Goal: Information Seeking & Learning: Check status

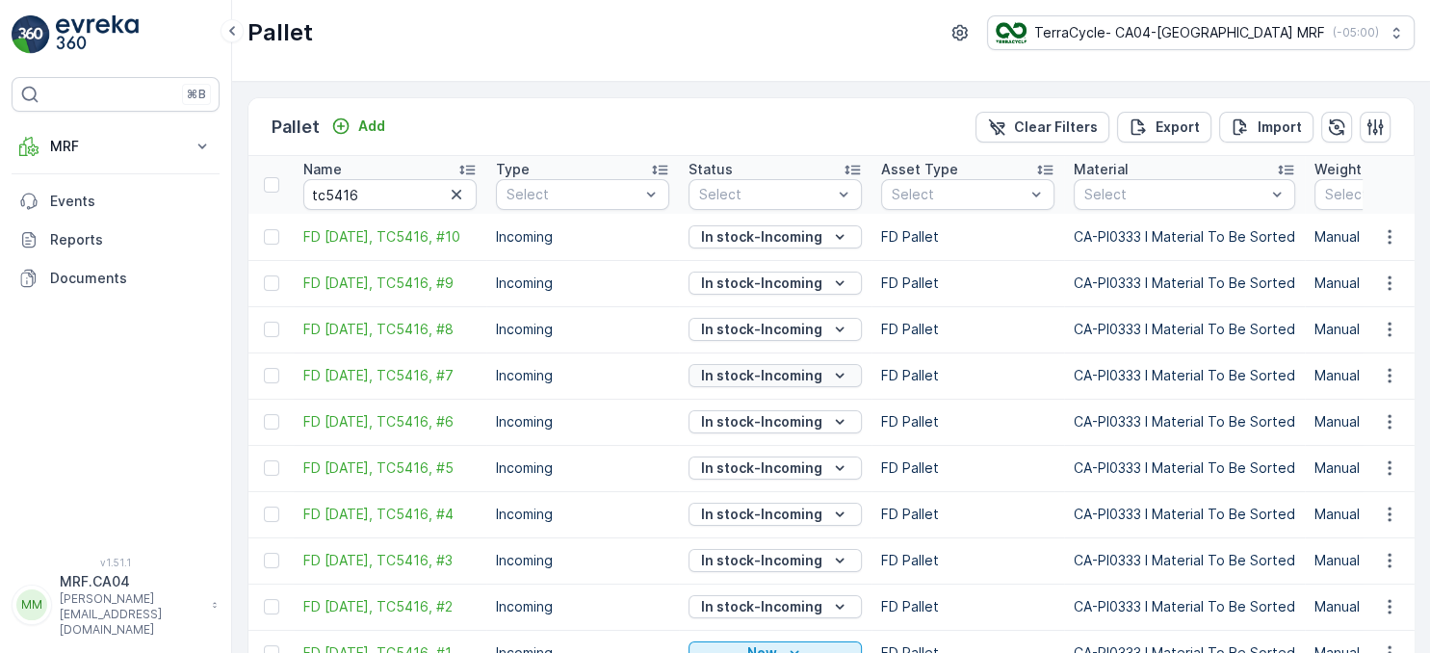
scroll to position [101, 0]
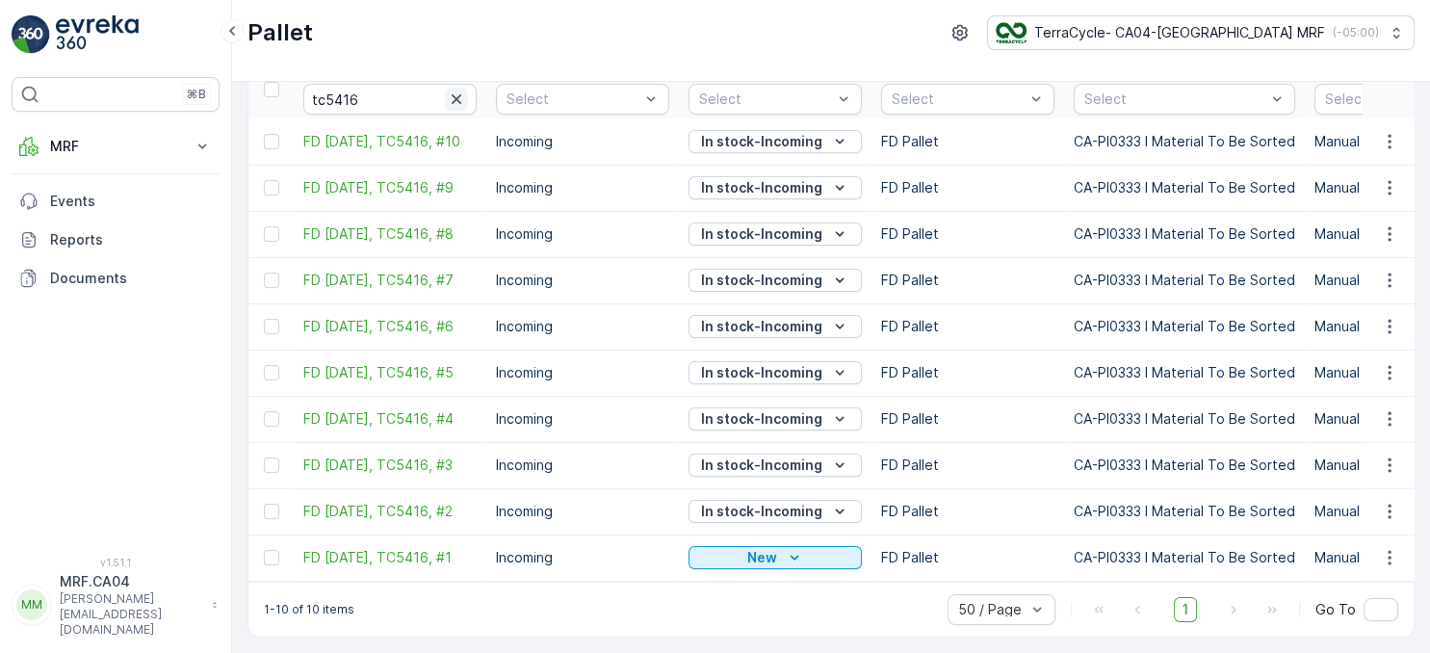
click at [452, 90] on icon "button" at bounding box center [456, 99] width 19 height 19
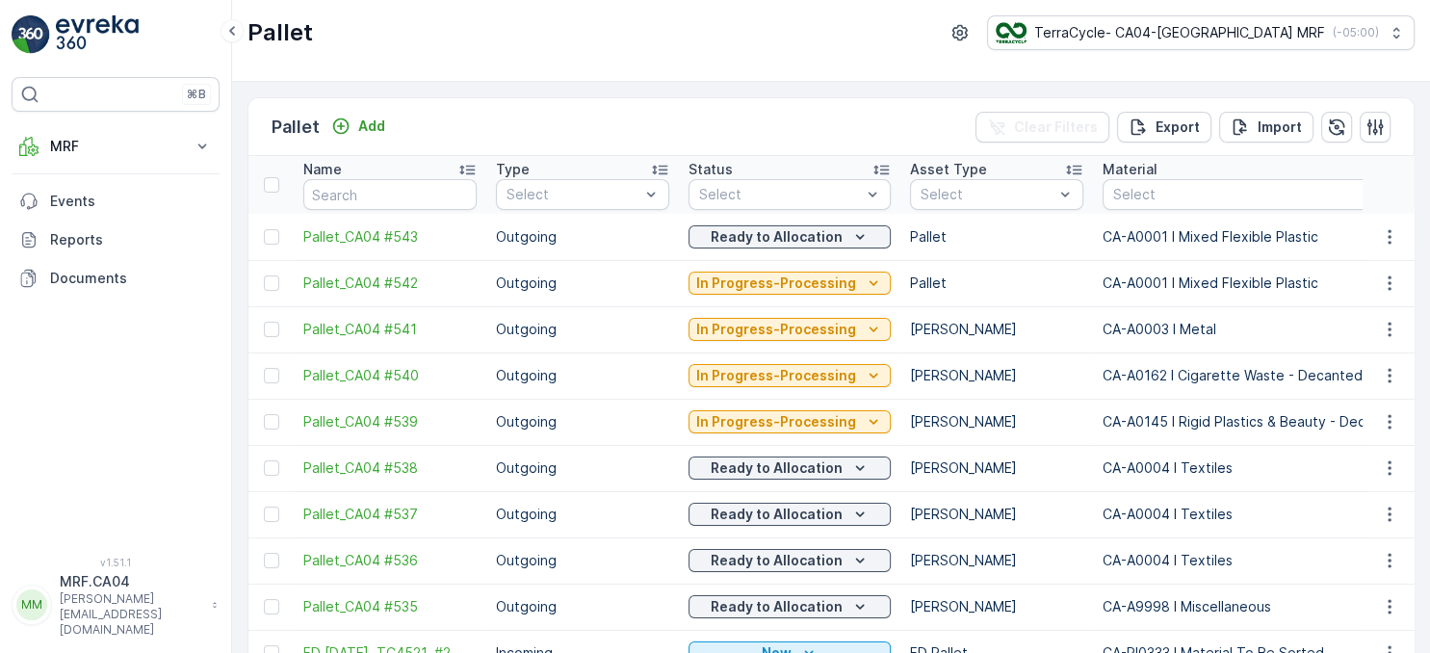
click at [753, 173] on div "Status" at bounding box center [789, 169] width 202 height 19
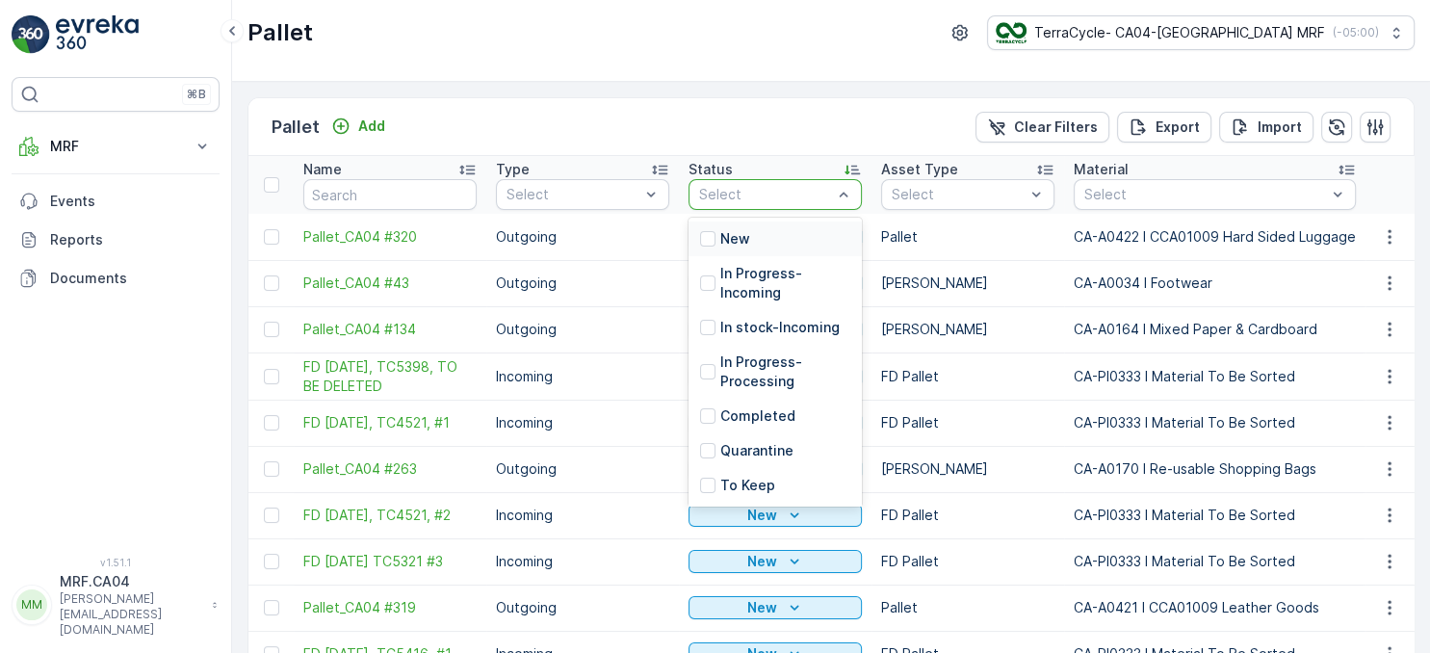
click at [743, 240] on p "New" at bounding box center [735, 238] width 30 height 19
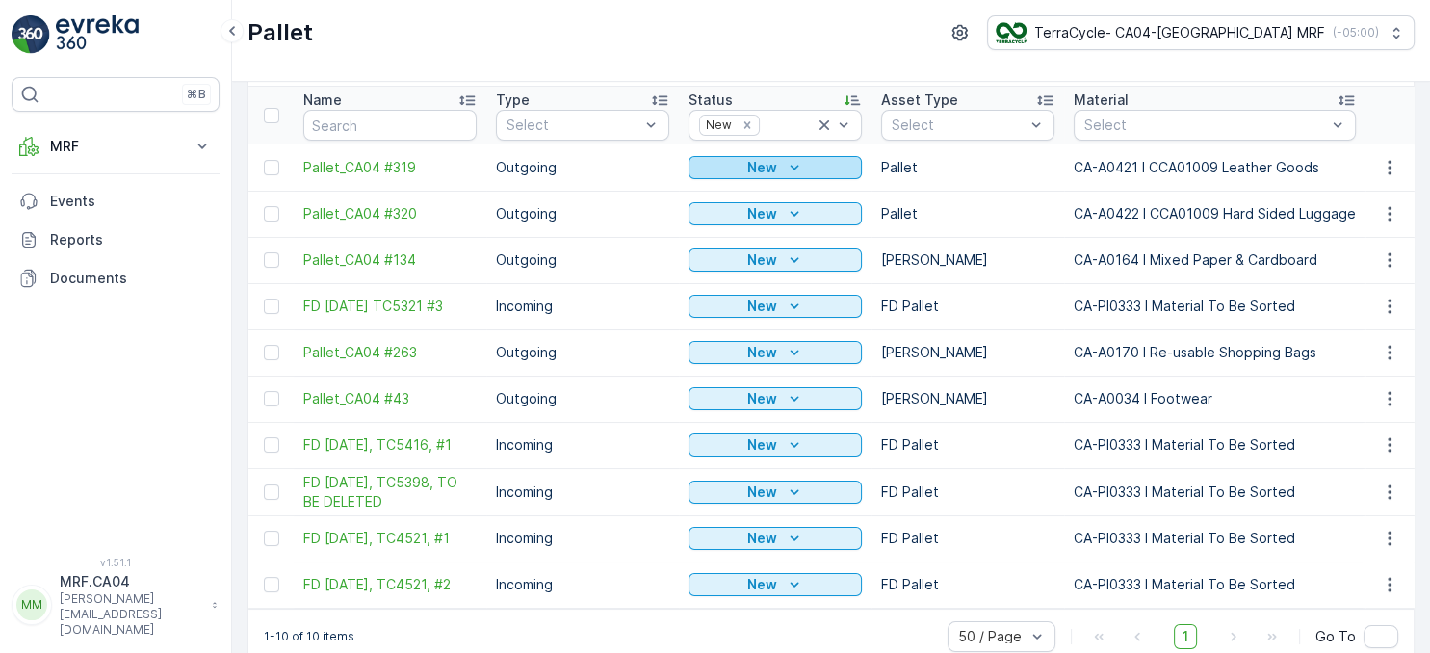
scroll to position [97, 0]
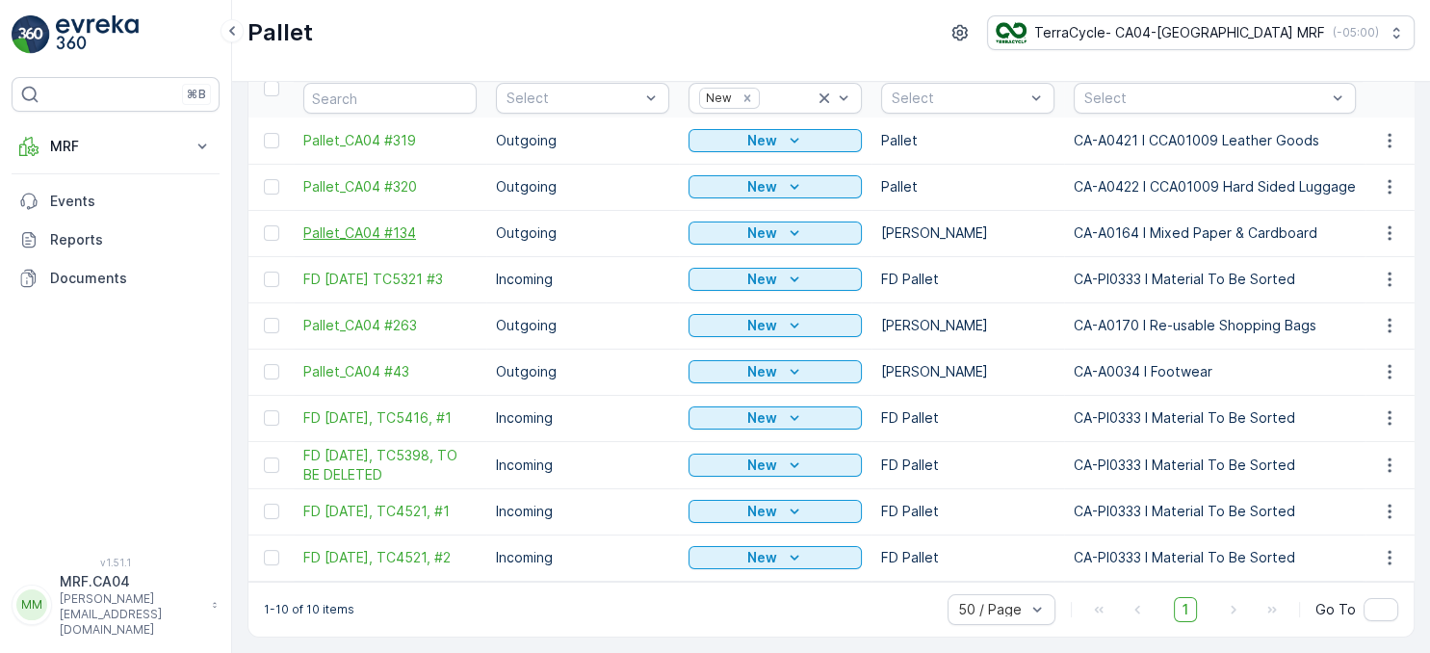
click at [412, 229] on span "Pallet_CA04 #134" at bounding box center [389, 232] width 173 height 19
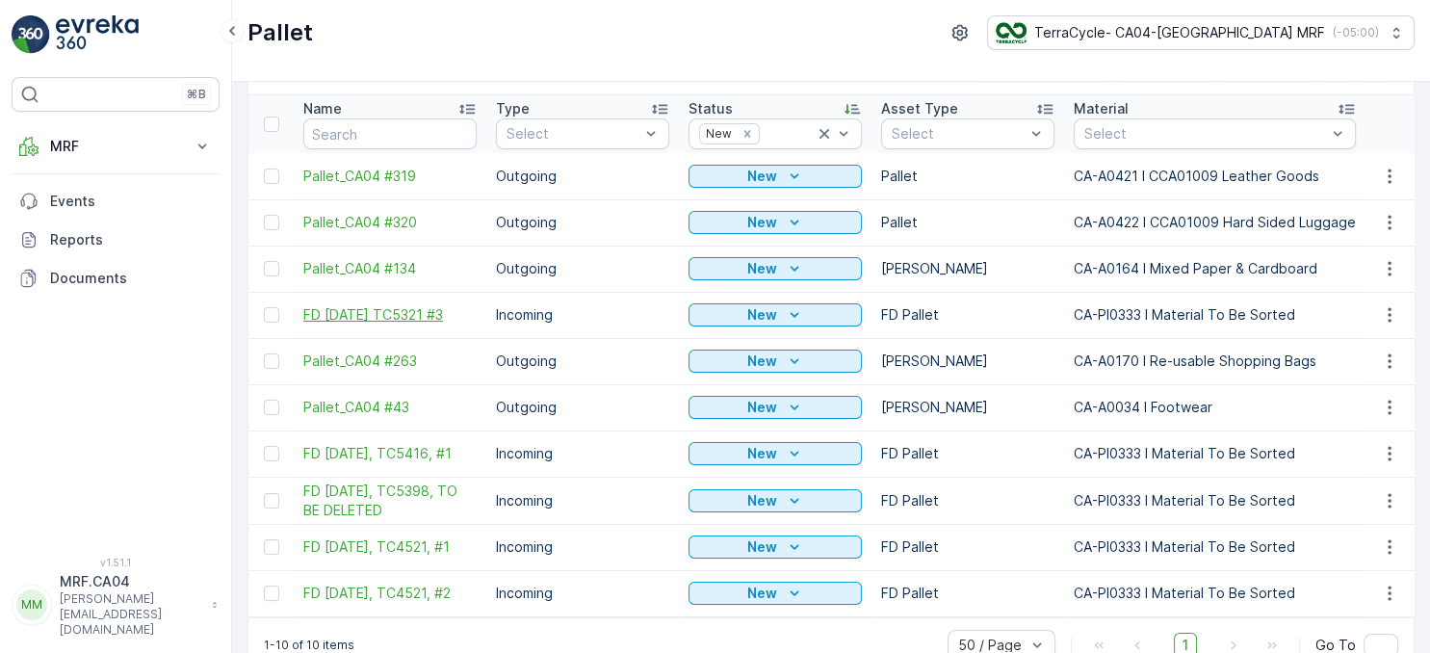
scroll to position [97, 0]
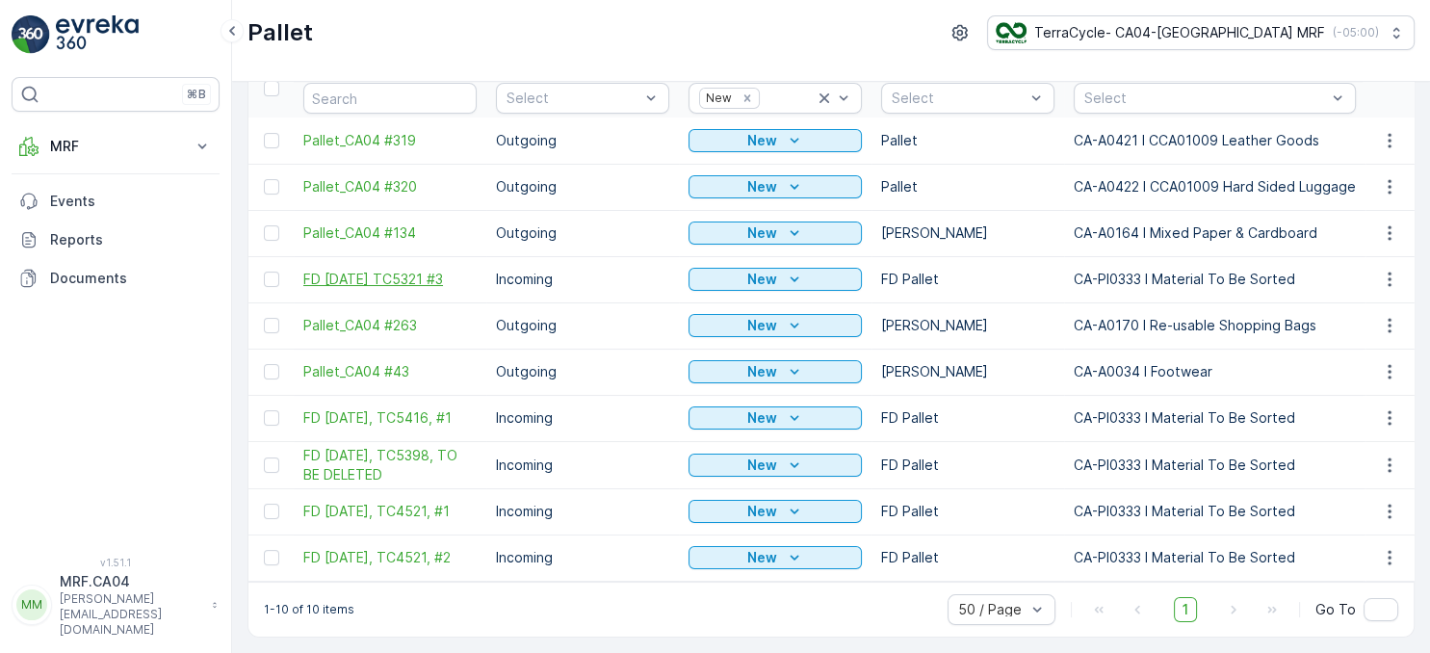
click at [388, 275] on span "FD [DATE] TC5321 #3" at bounding box center [389, 279] width 173 height 19
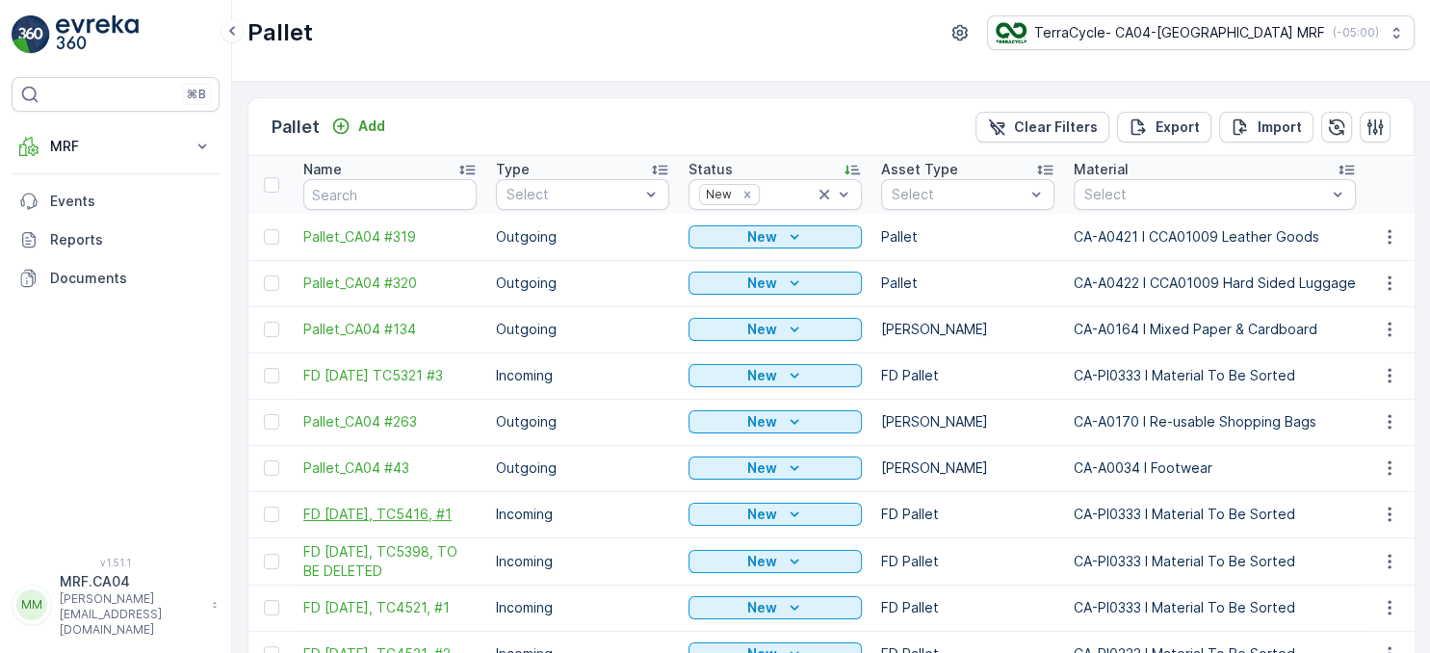
scroll to position [97, 0]
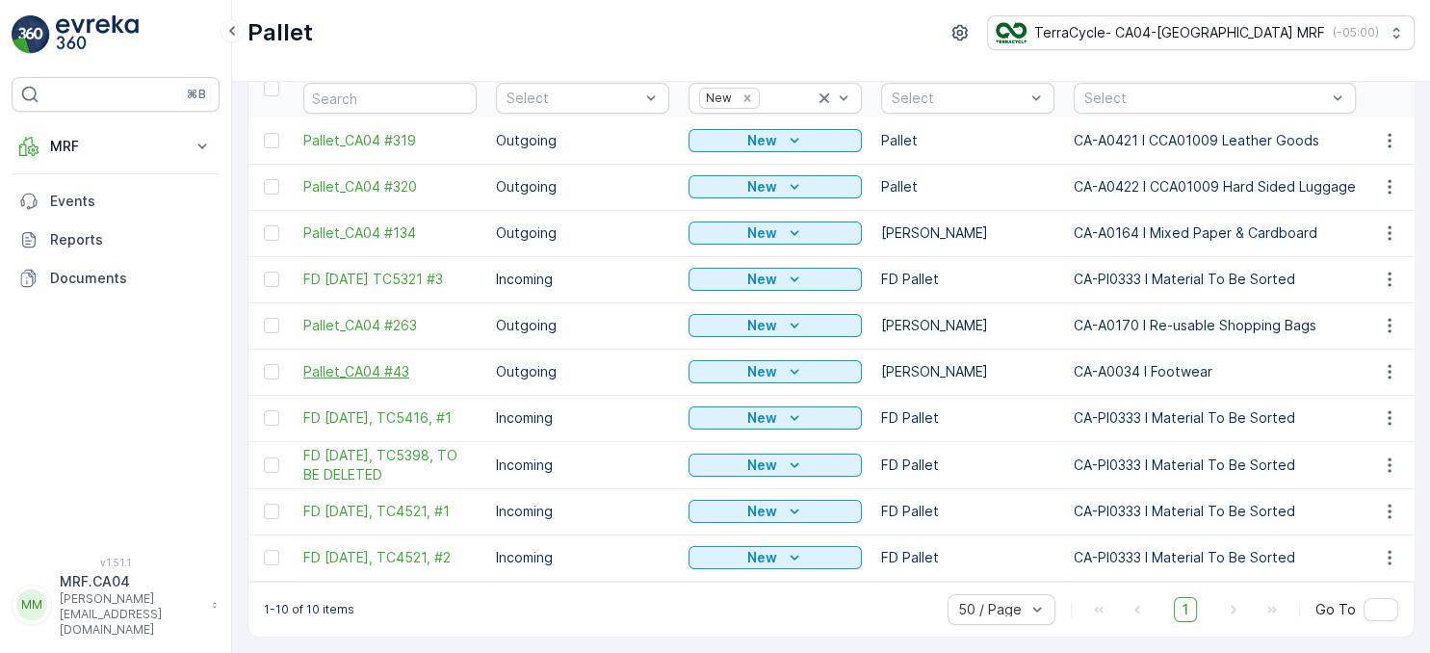
click at [374, 371] on span "Pallet_CA04 #43" at bounding box center [389, 371] width 173 height 19
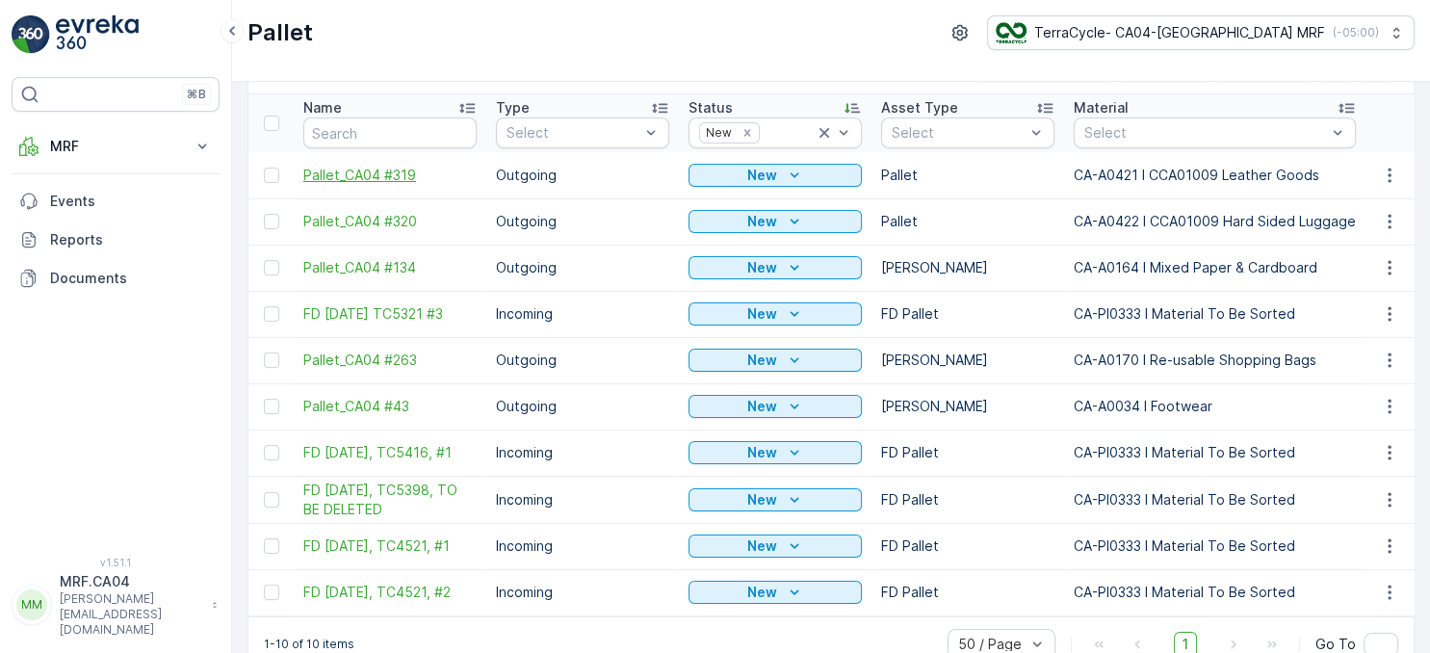
scroll to position [97, 0]
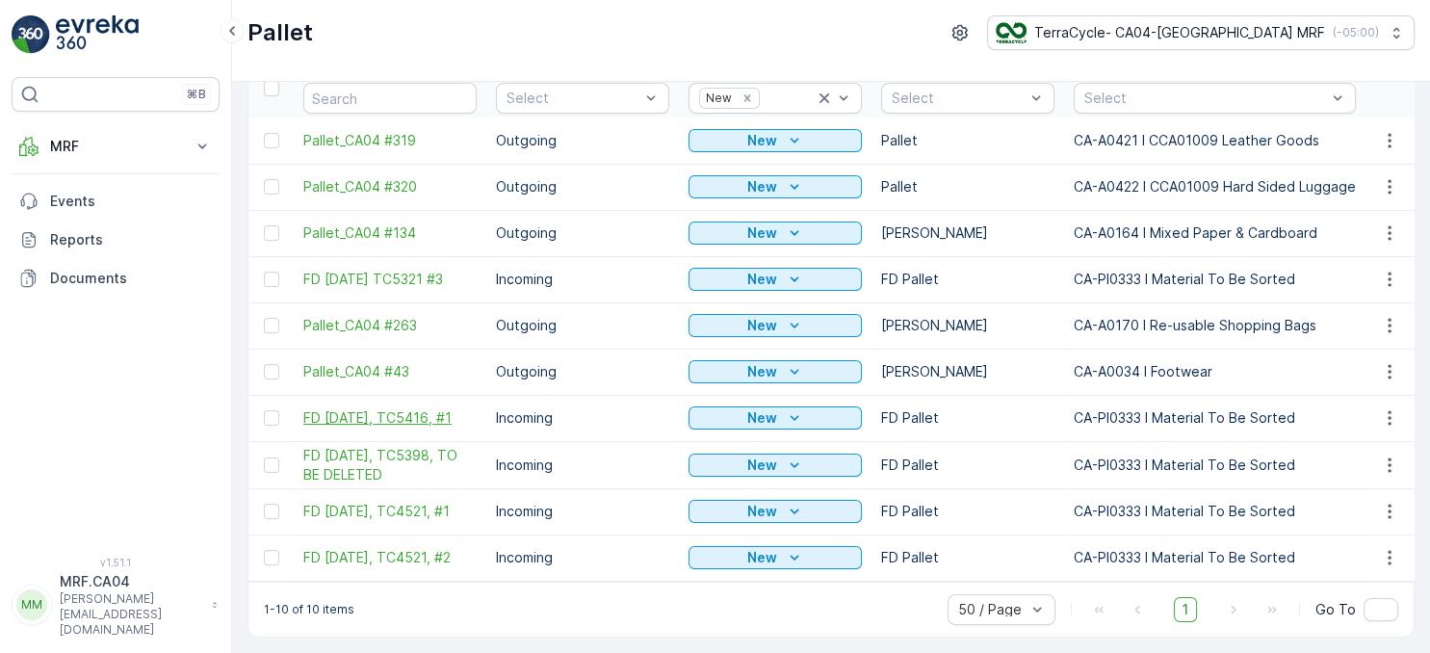
click at [440, 408] on span "FD [DATE], TC5416, #1" at bounding box center [389, 417] width 173 height 19
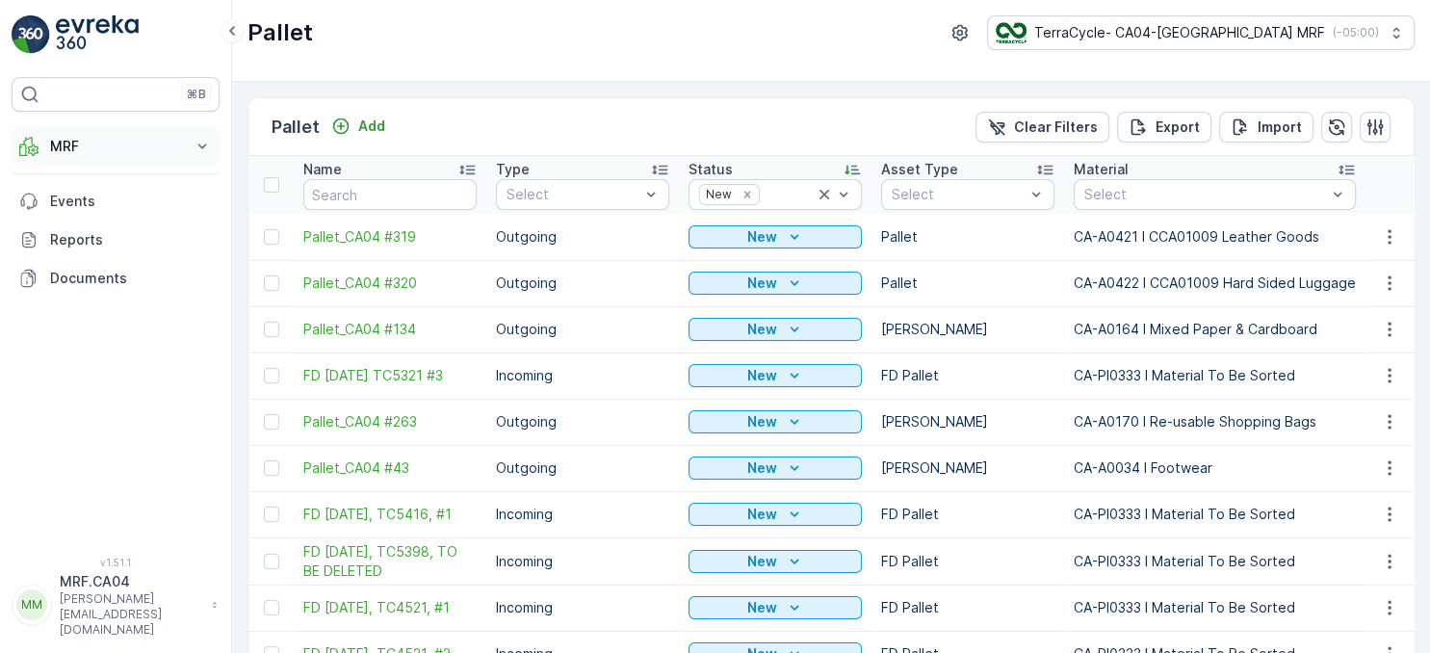
click at [83, 143] on p "MRF" at bounding box center [115, 146] width 131 height 19
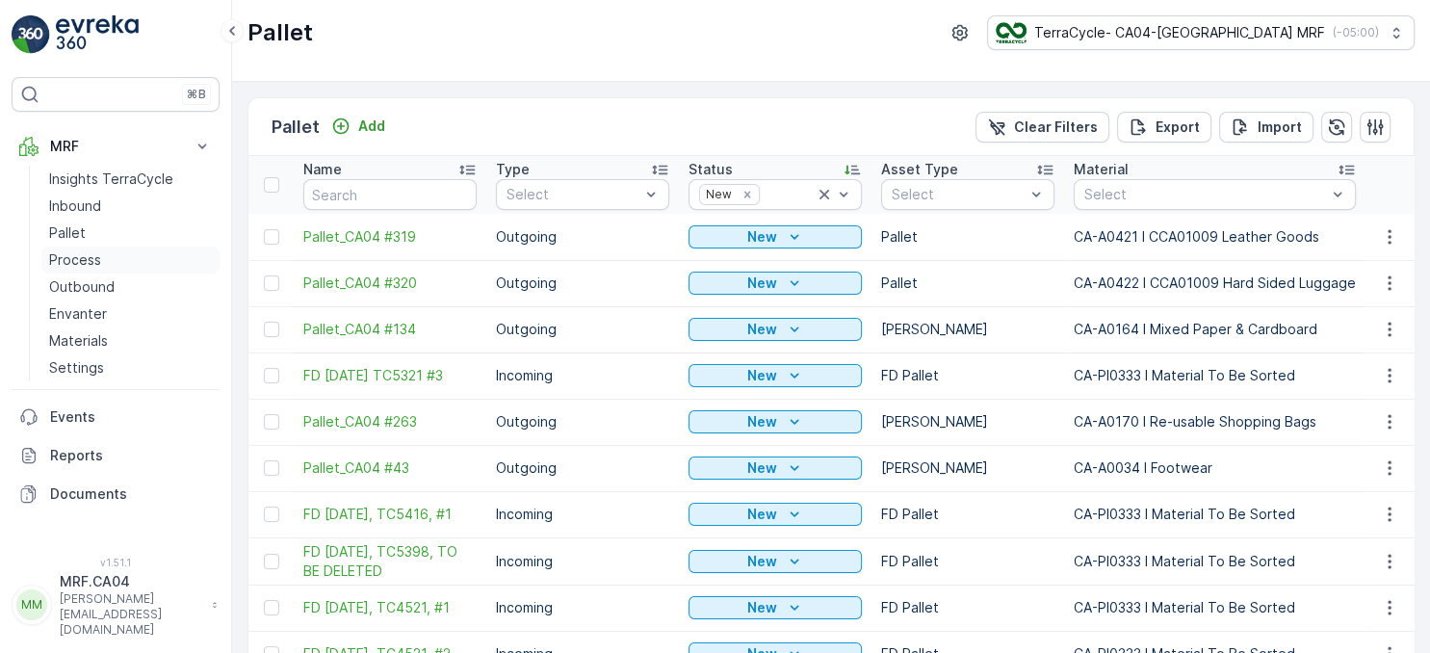
click at [85, 256] on p "Process" at bounding box center [75, 259] width 52 height 19
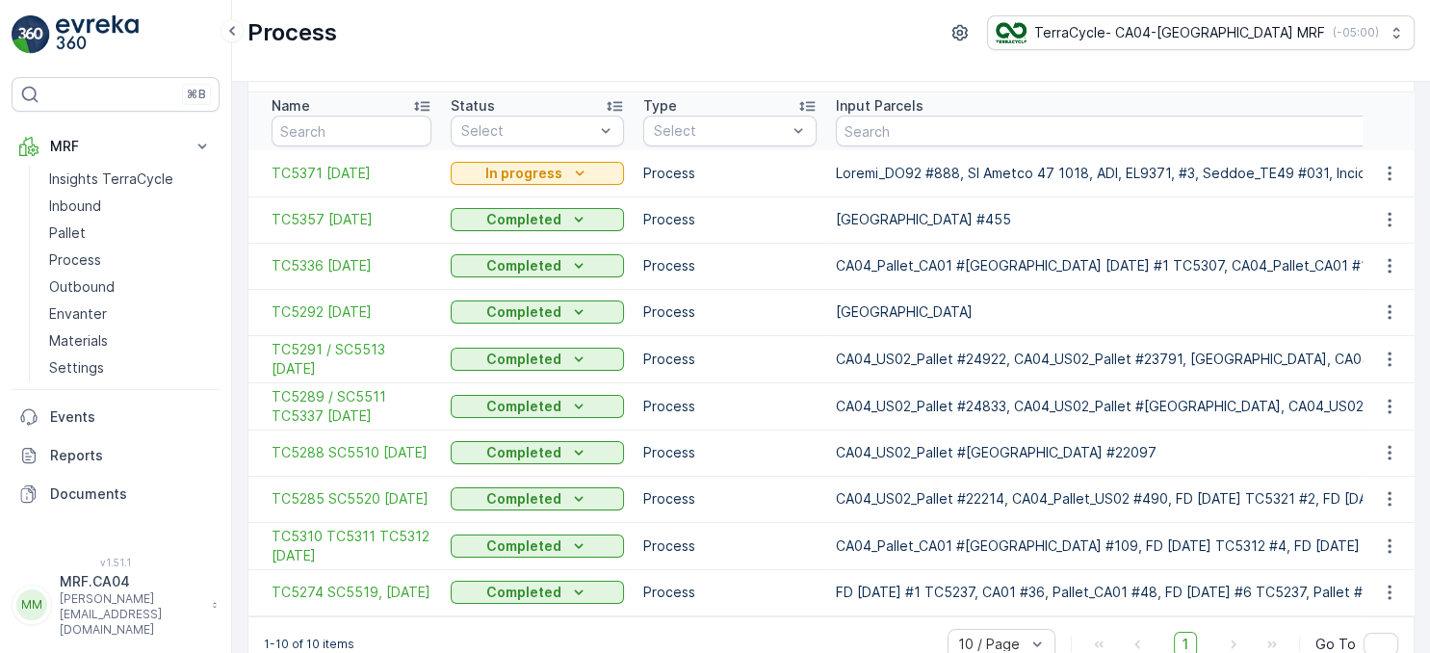
scroll to position [97, 0]
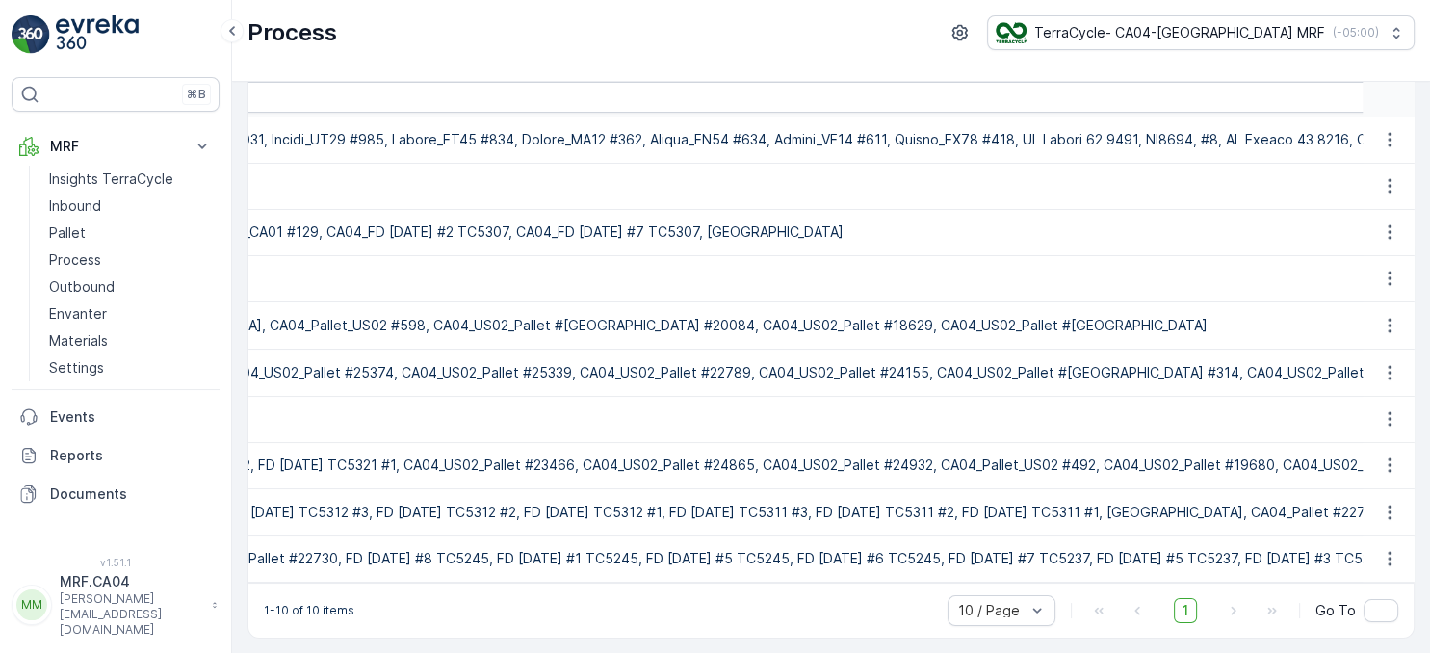
drag, startPoint x: 950, startPoint y: 283, endPoint x: 1097, endPoint y: 284, distance: 146.3
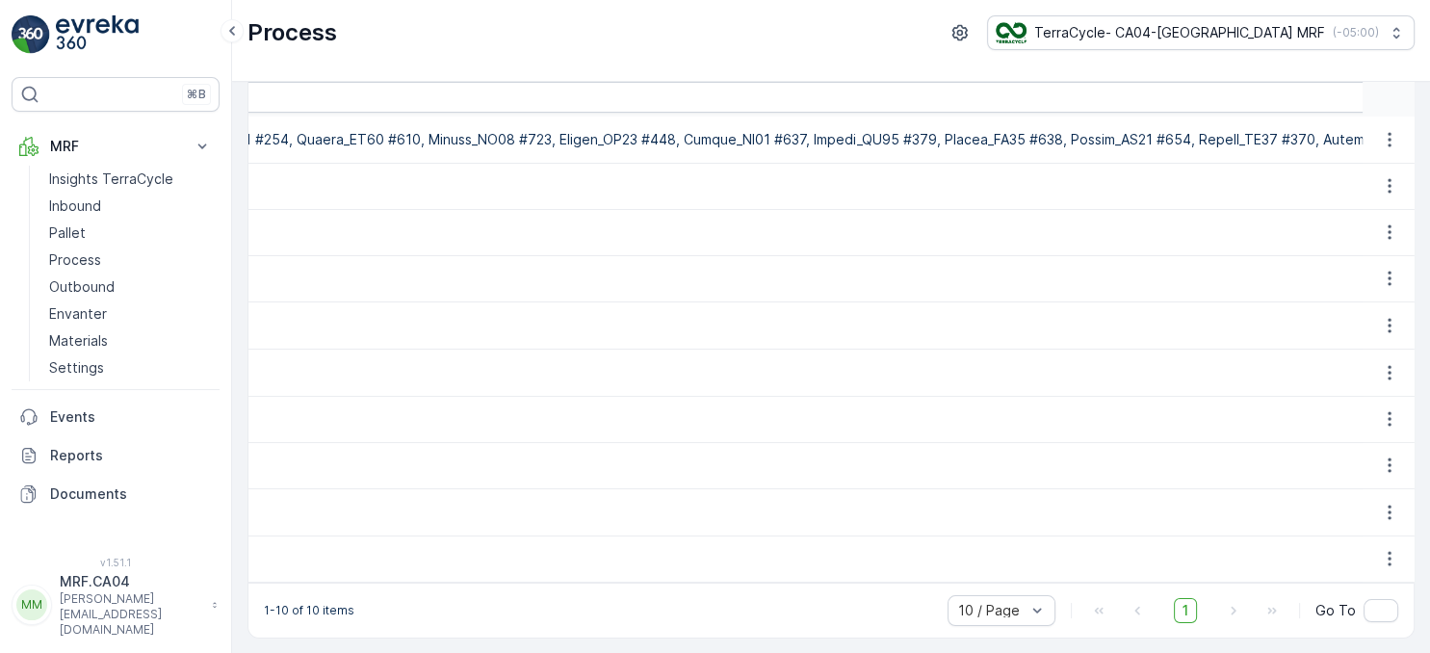
drag, startPoint x: 1110, startPoint y: 285, endPoint x: 1305, endPoint y: 307, distance: 196.7
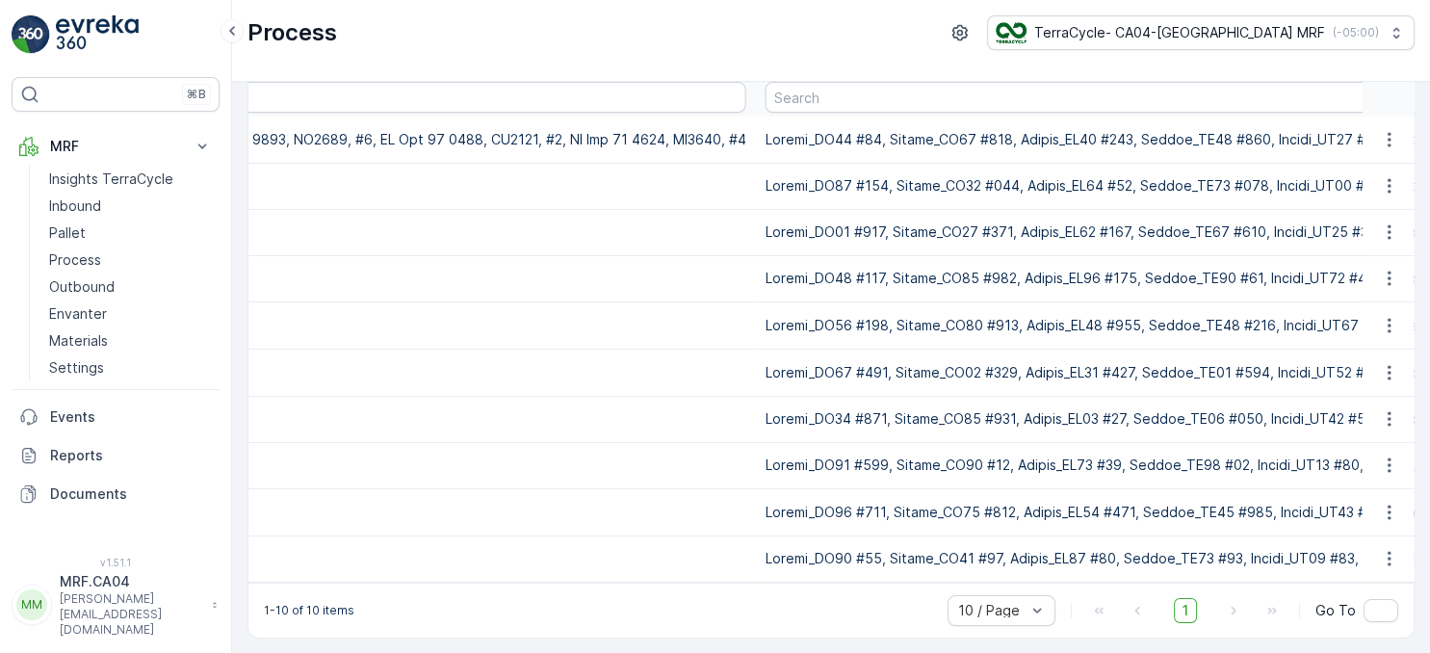
scroll to position [0, 11402]
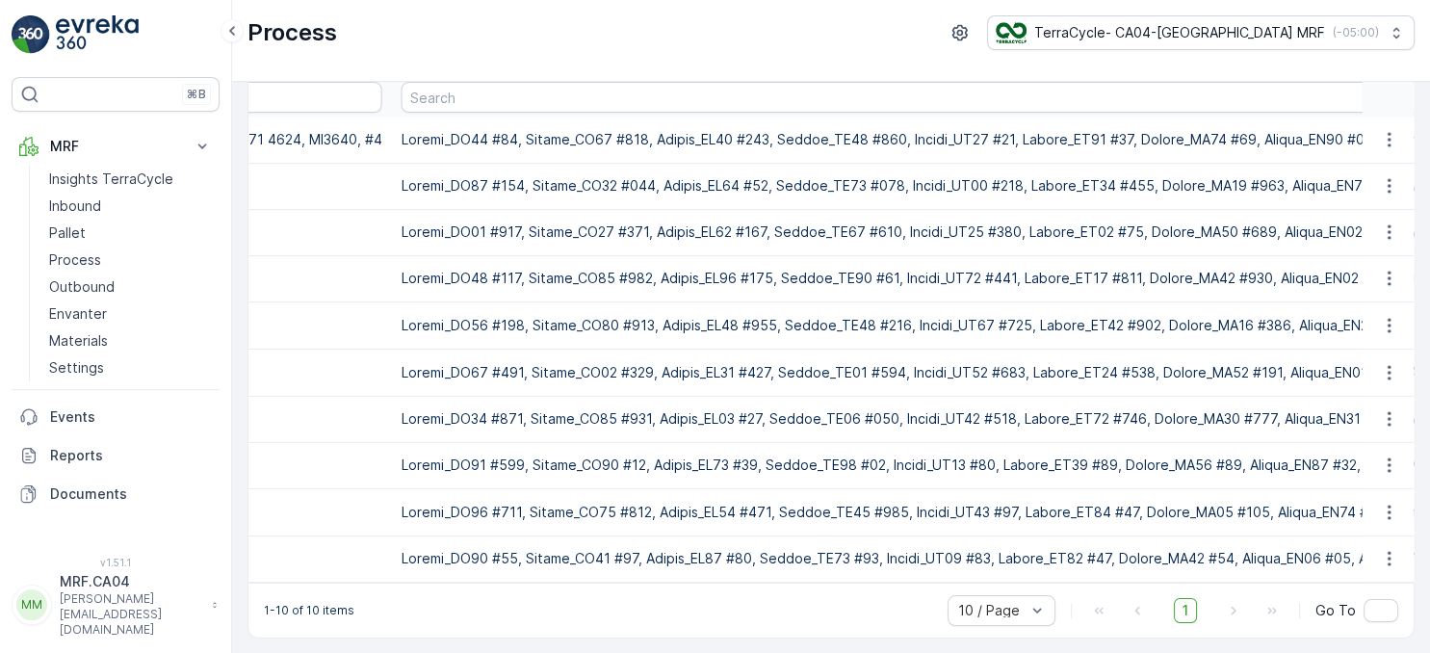
drag, startPoint x: 1308, startPoint y: 310, endPoint x: 1423, endPoint y: 326, distance: 115.7
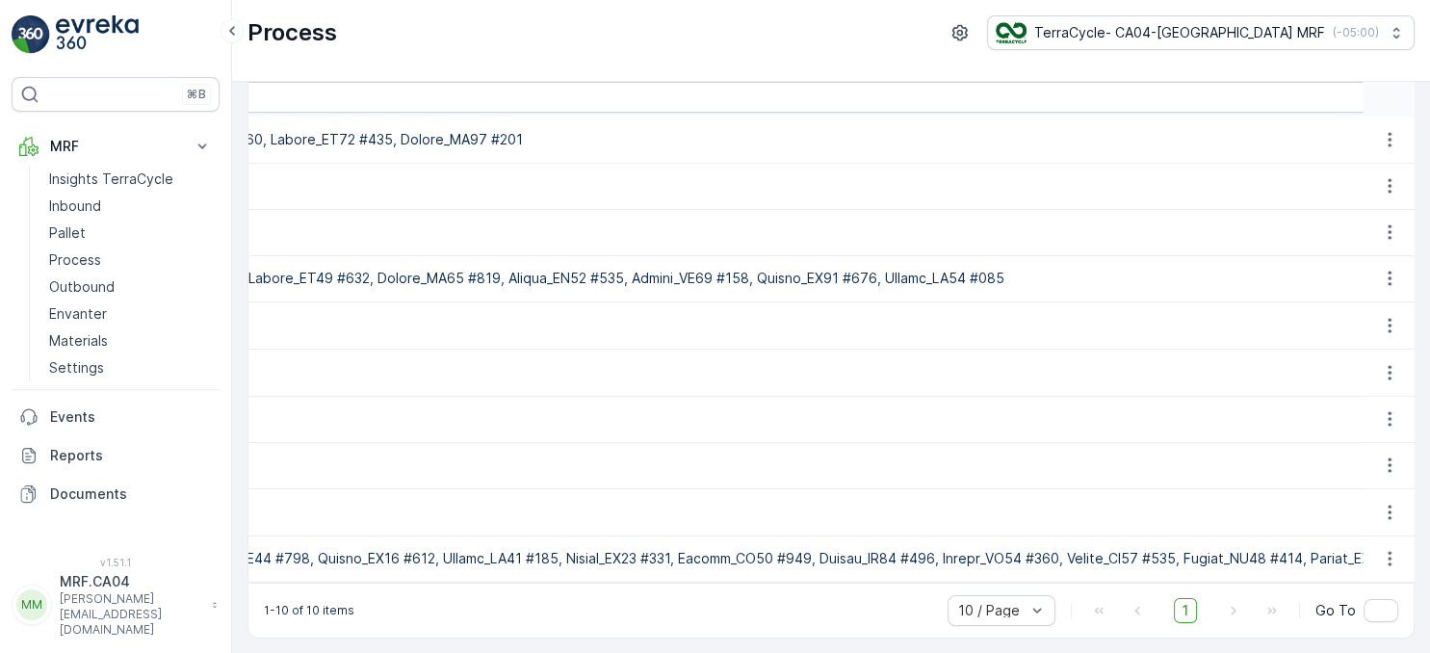
scroll to position [0, 22630]
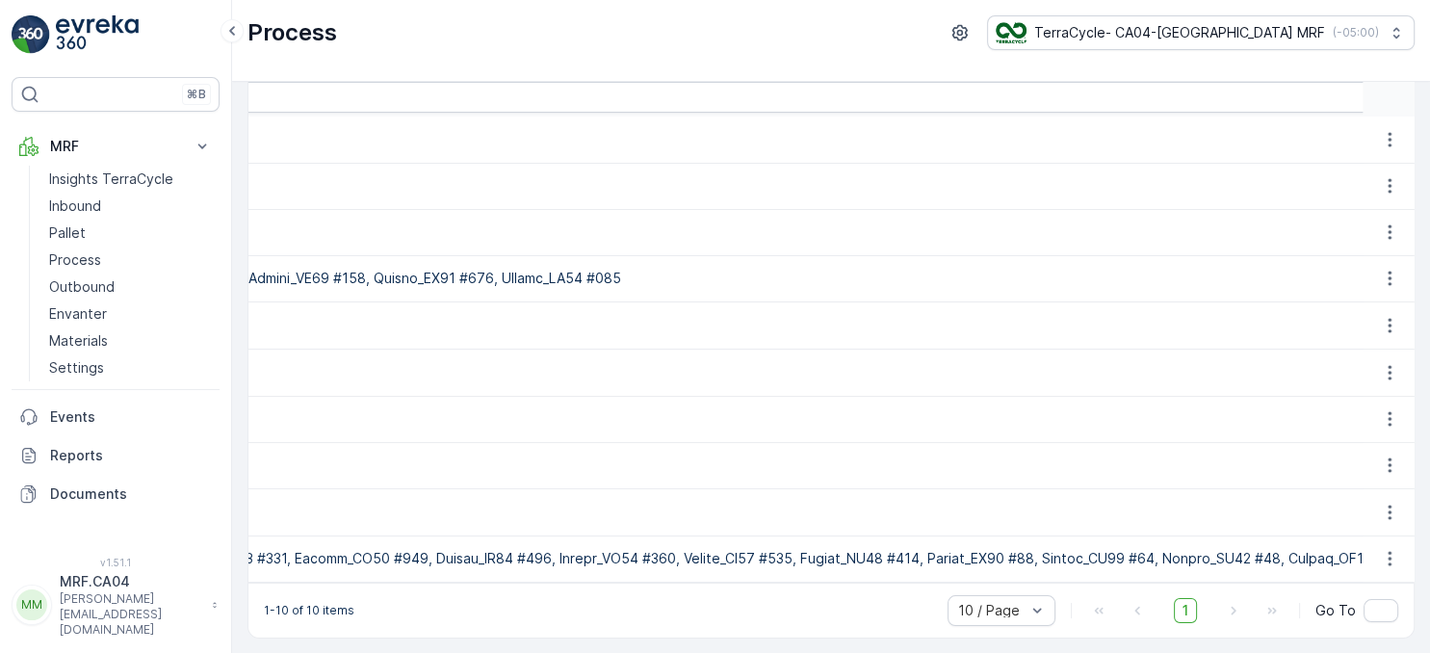
drag, startPoint x: 1275, startPoint y: 335, endPoint x: 1429, endPoint y: 342, distance: 154.2
drag, startPoint x: 1192, startPoint y: 359, endPoint x: 1293, endPoint y: 368, distance: 101.5
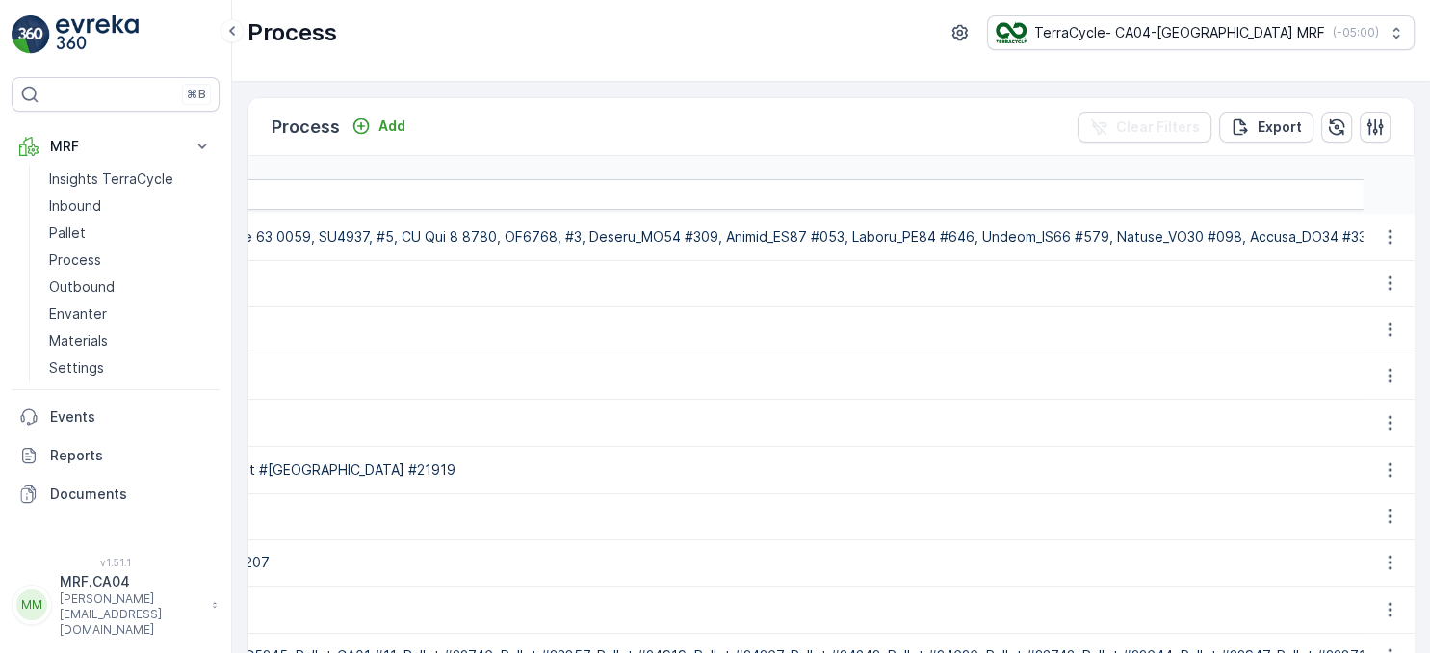
scroll to position [0, 0]
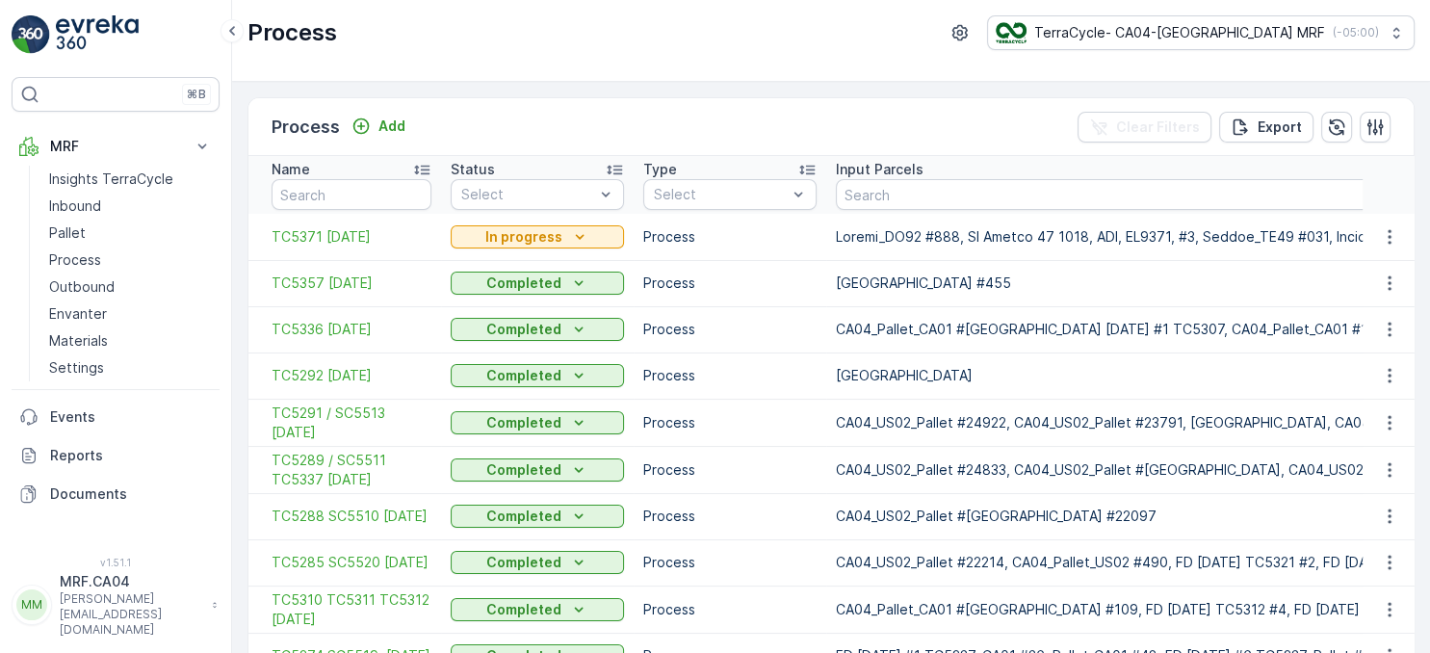
drag, startPoint x: 1292, startPoint y: 367, endPoint x: 616, endPoint y: 391, distance: 676.3
click at [386, 279] on span "TC5357 23-July-2025" at bounding box center [351, 282] width 160 height 19
click at [363, 327] on span "TC5336 26-June-2025" at bounding box center [351, 329] width 160 height 19
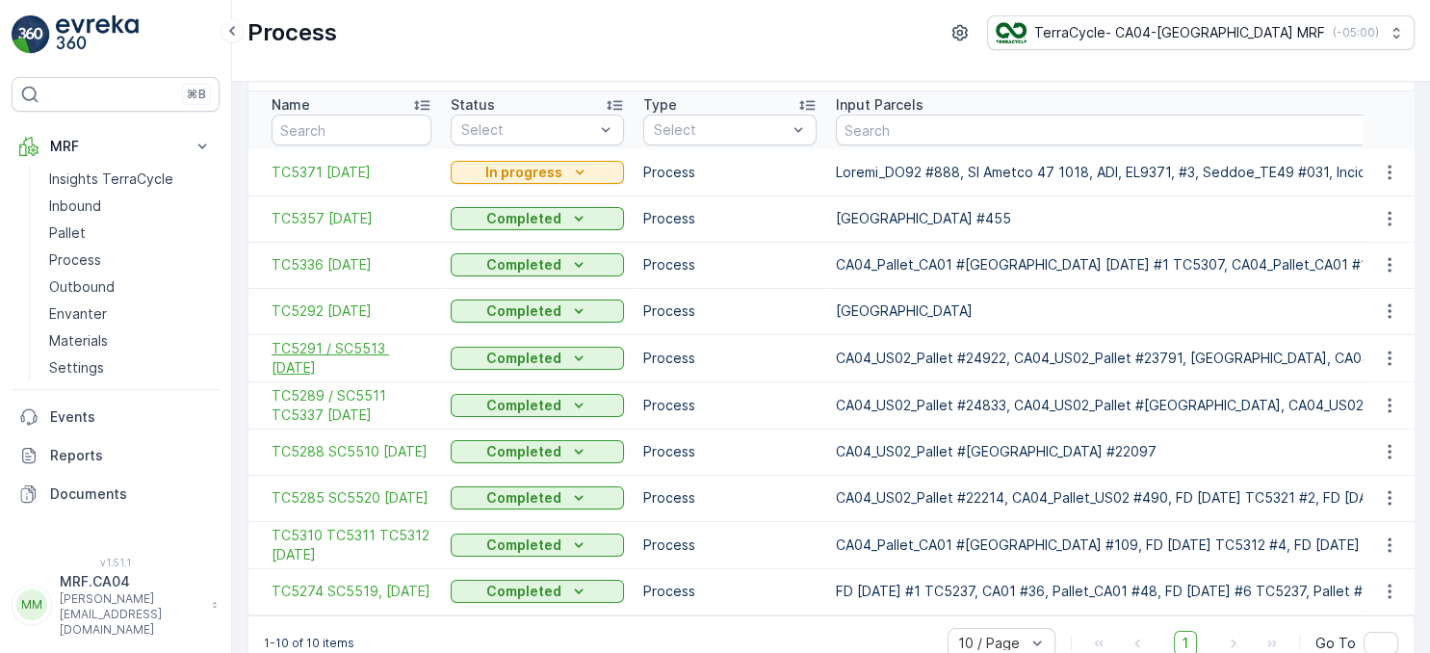
scroll to position [97, 0]
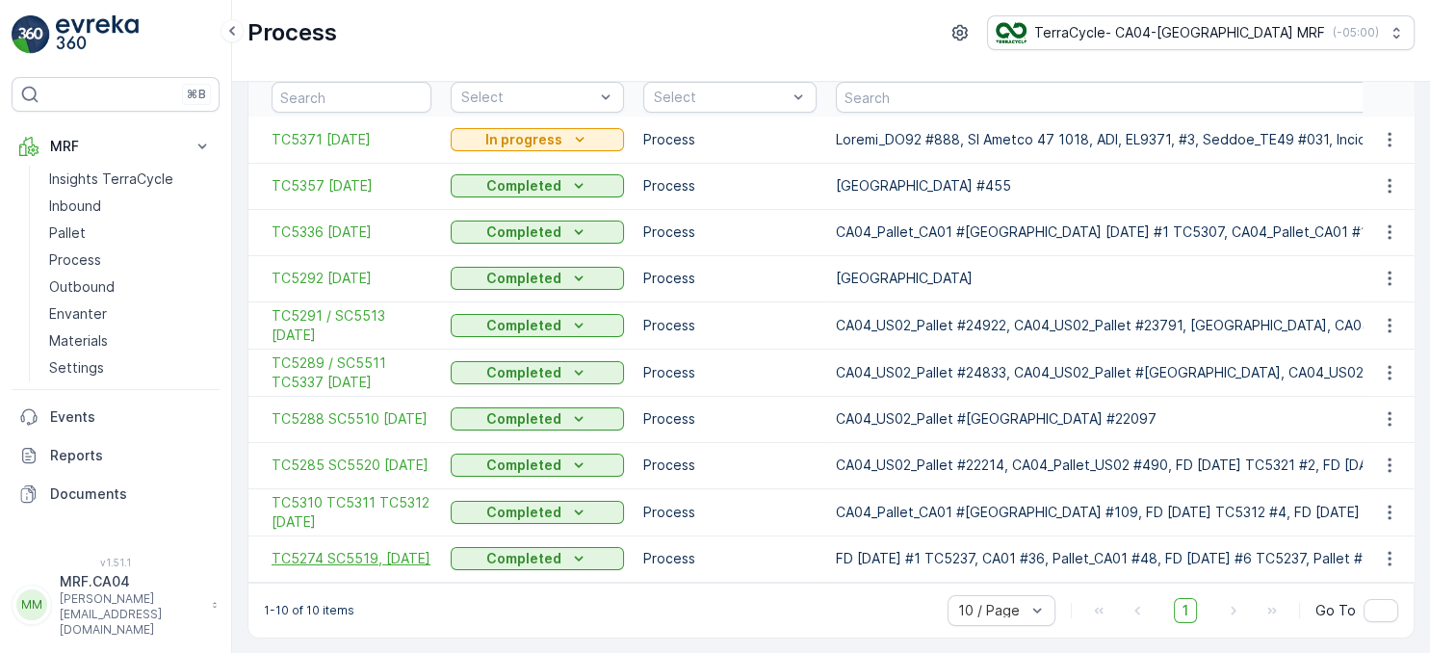
click at [345, 554] on span "TC5274 SC5519, 3/5/25" at bounding box center [351, 558] width 160 height 19
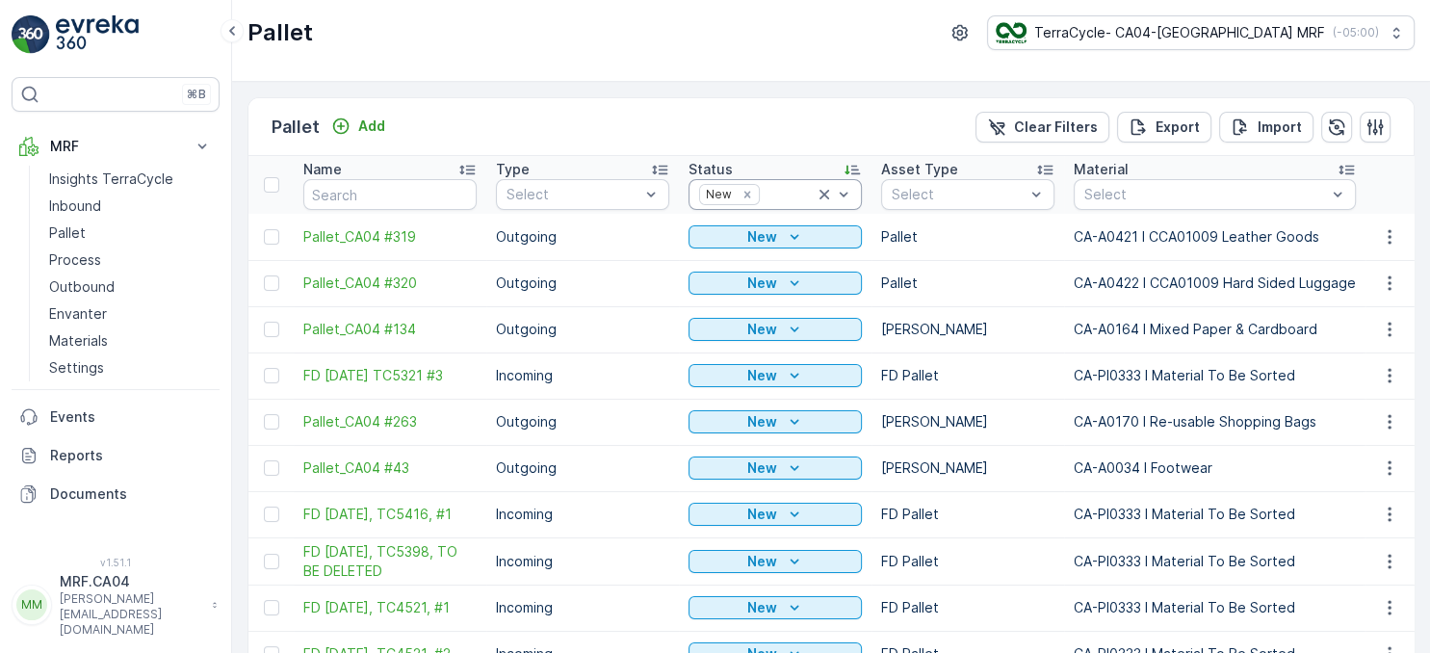
click at [818, 193] on icon at bounding box center [823, 194] width 19 height 19
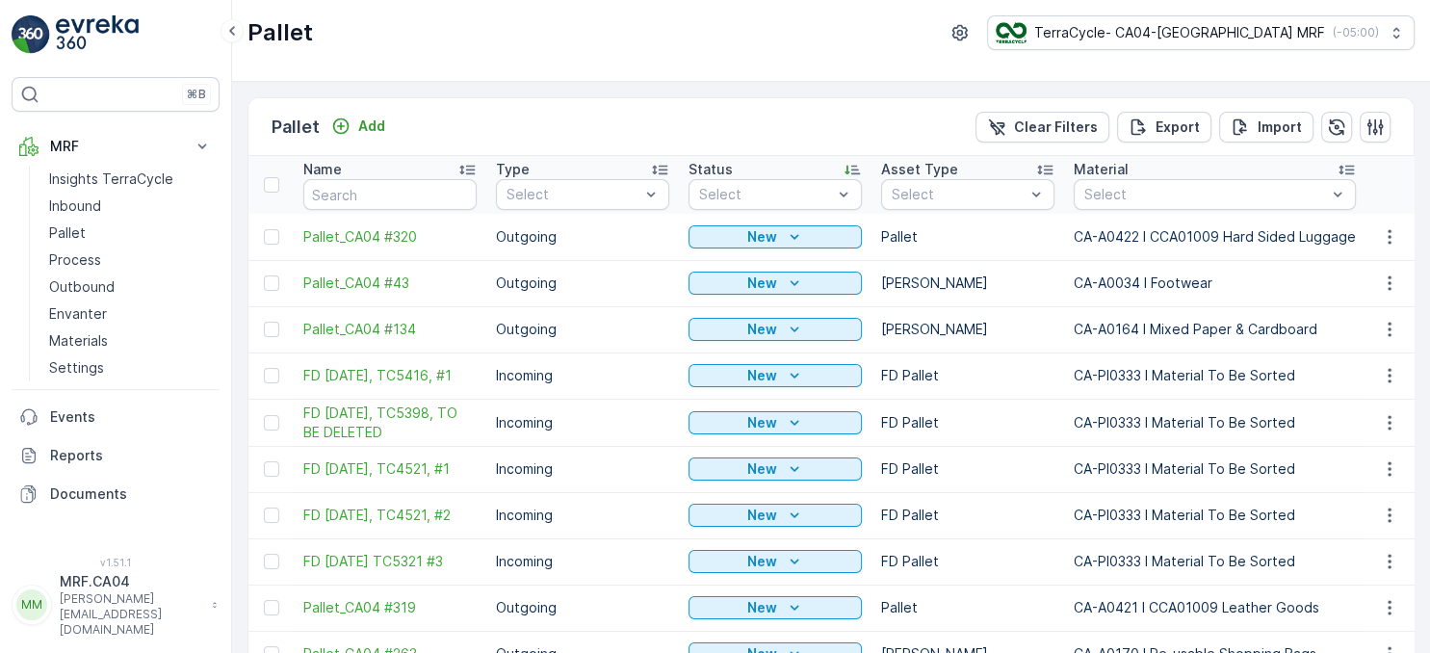
click at [373, 193] on input "text" at bounding box center [389, 194] width 173 height 31
type input "468"
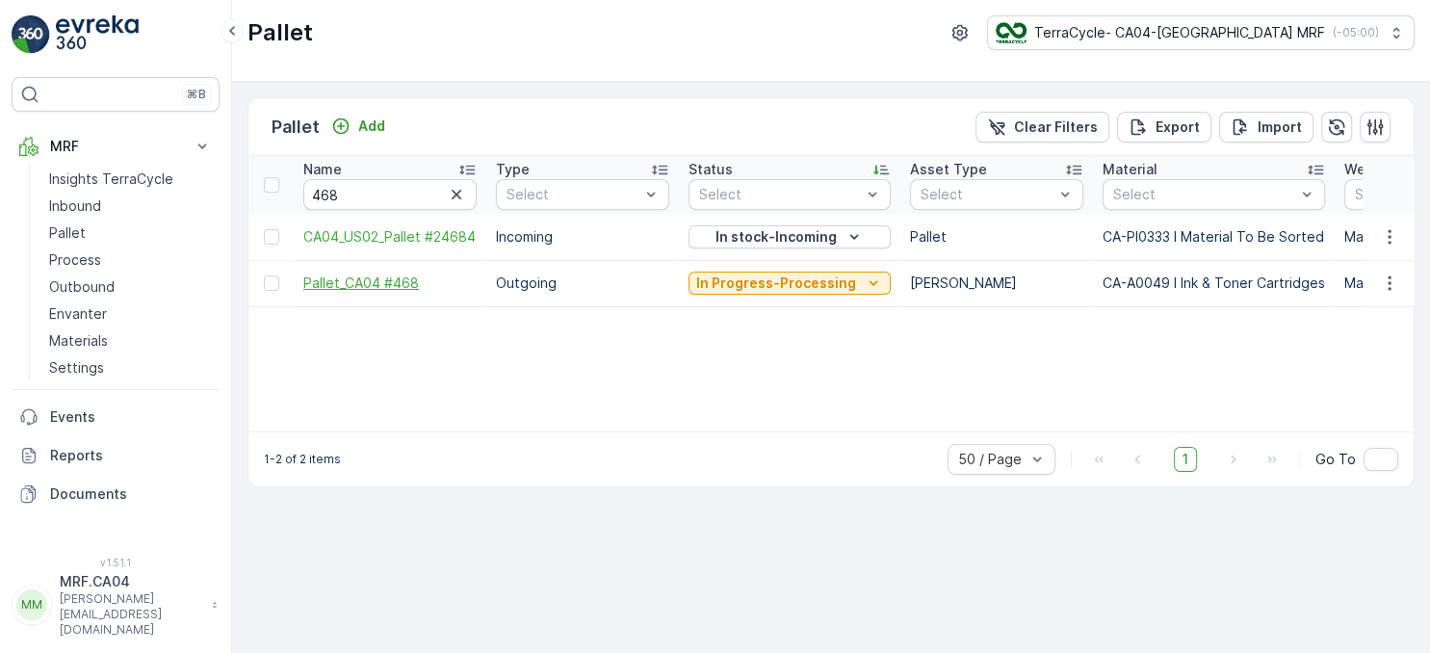
click at [380, 287] on span "Pallet_CA04 #468" at bounding box center [389, 282] width 173 height 19
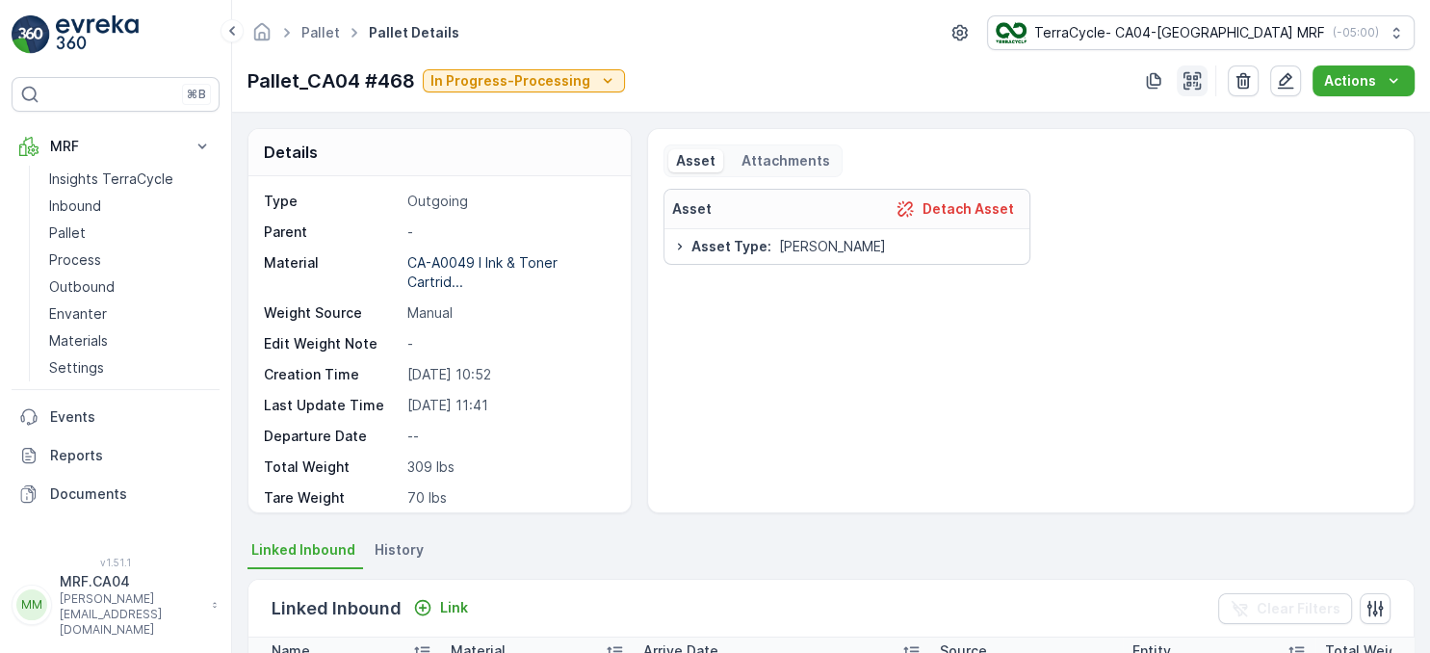
click at [1197, 82] on icon "button" at bounding box center [1191, 80] width 17 height 17
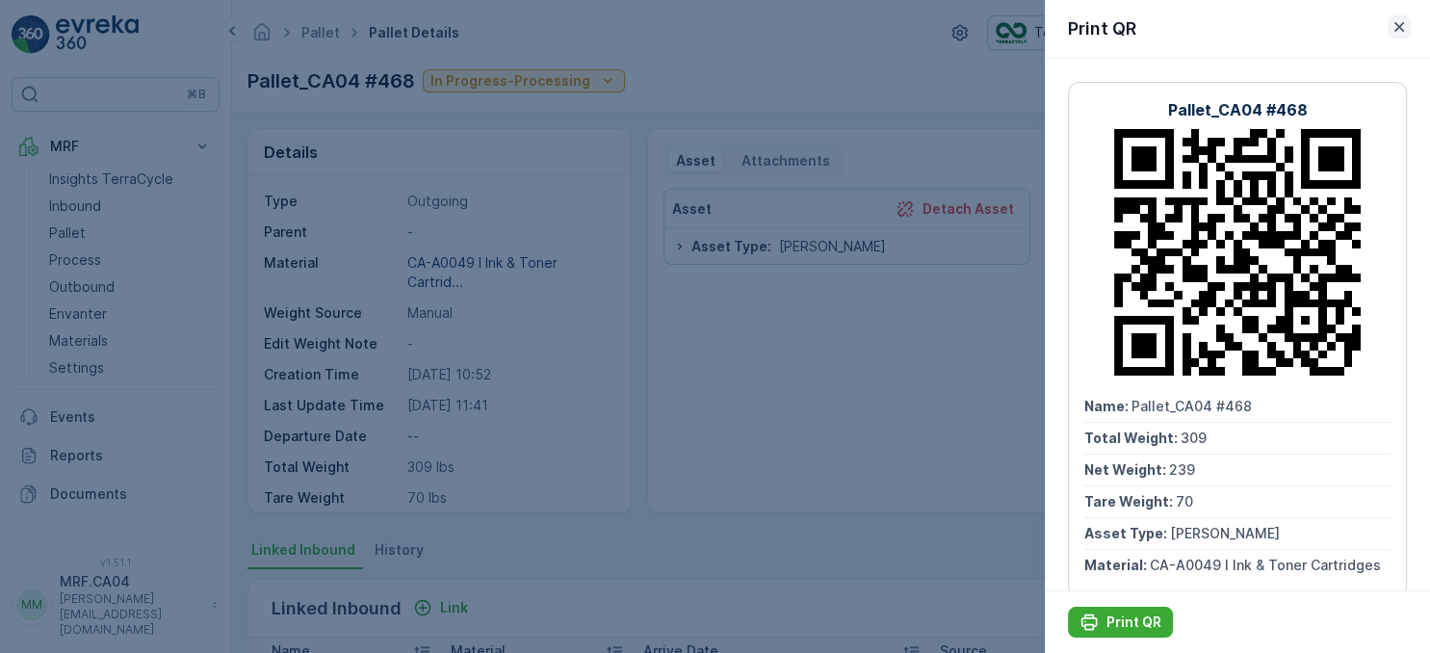
click at [1401, 21] on icon "button" at bounding box center [1398, 26] width 19 height 19
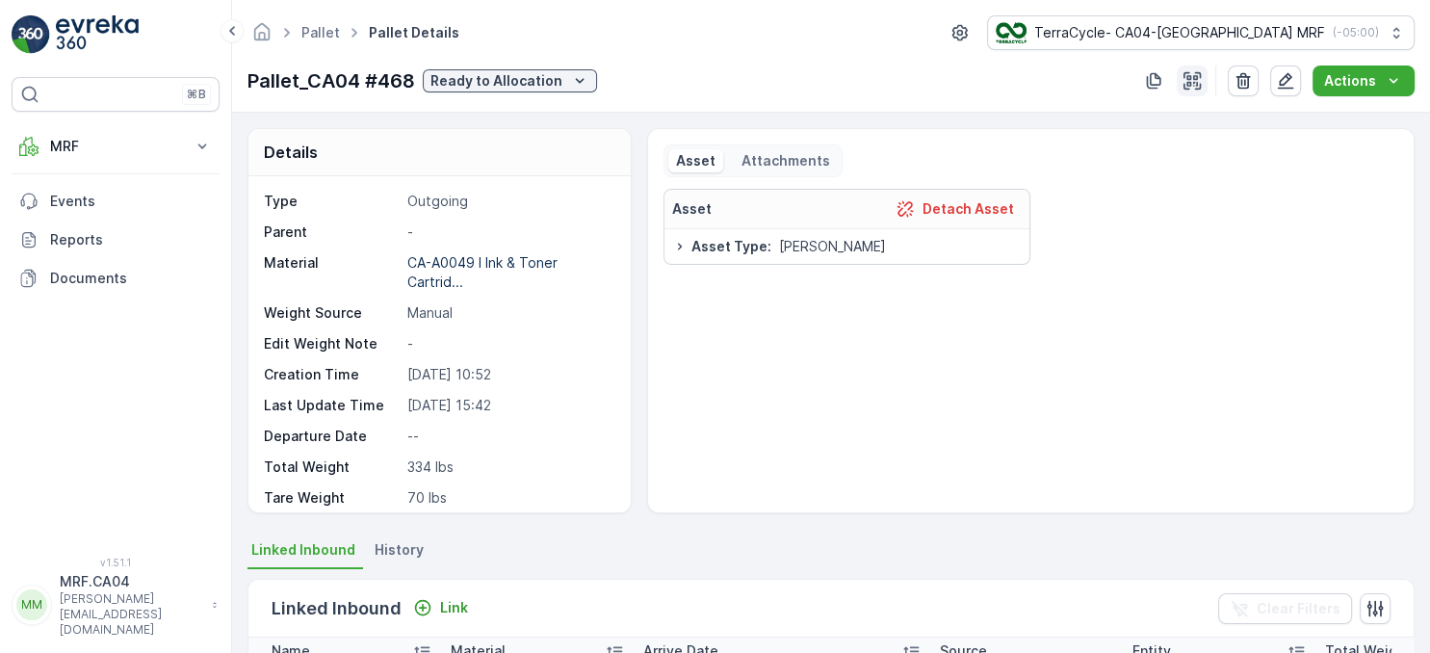
click at [1197, 81] on icon "button" at bounding box center [1191, 80] width 19 height 19
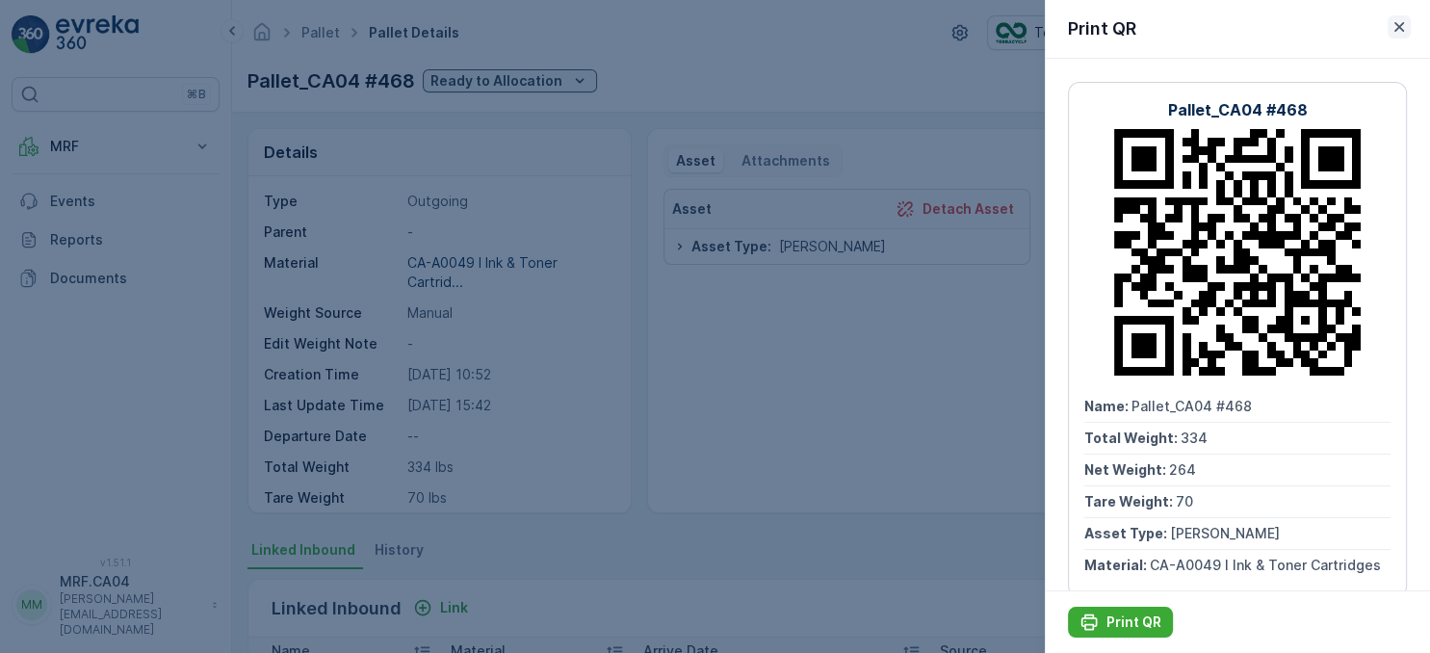
click at [1404, 34] on icon "button" at bounding box center [1398, 26] width 19 height 19
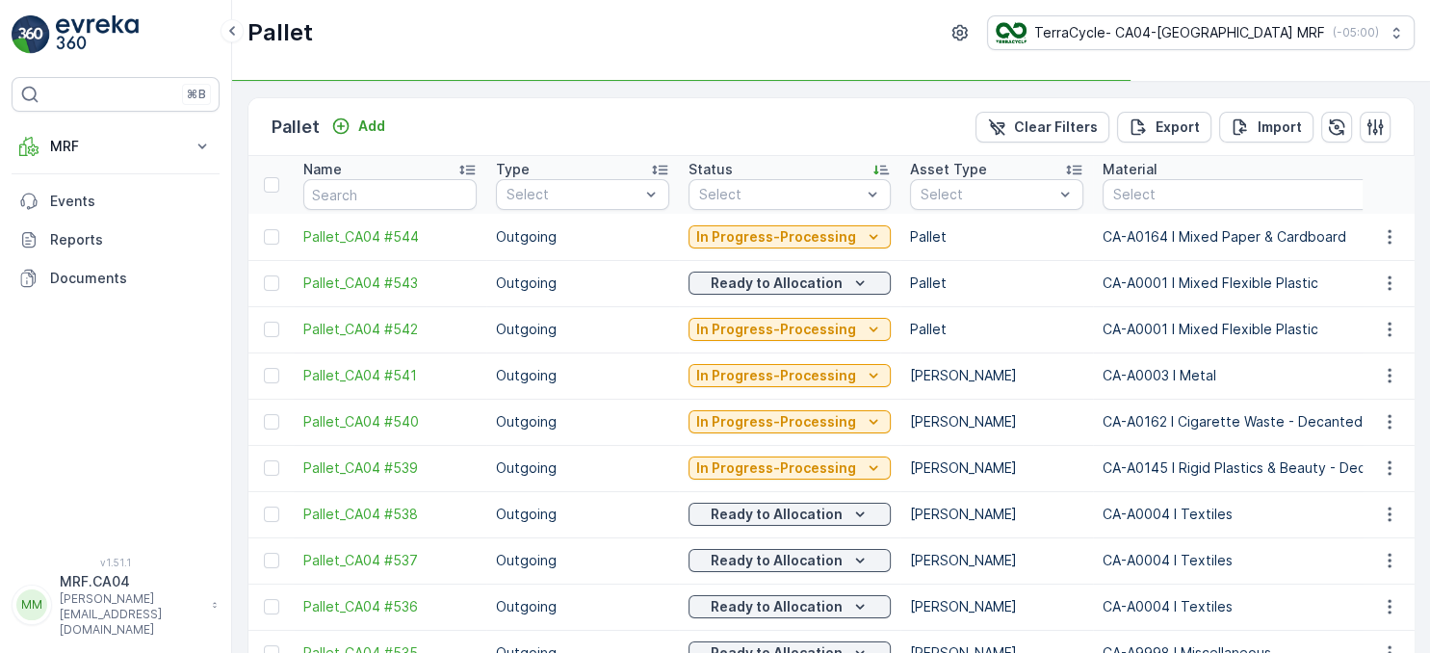
type input "468"
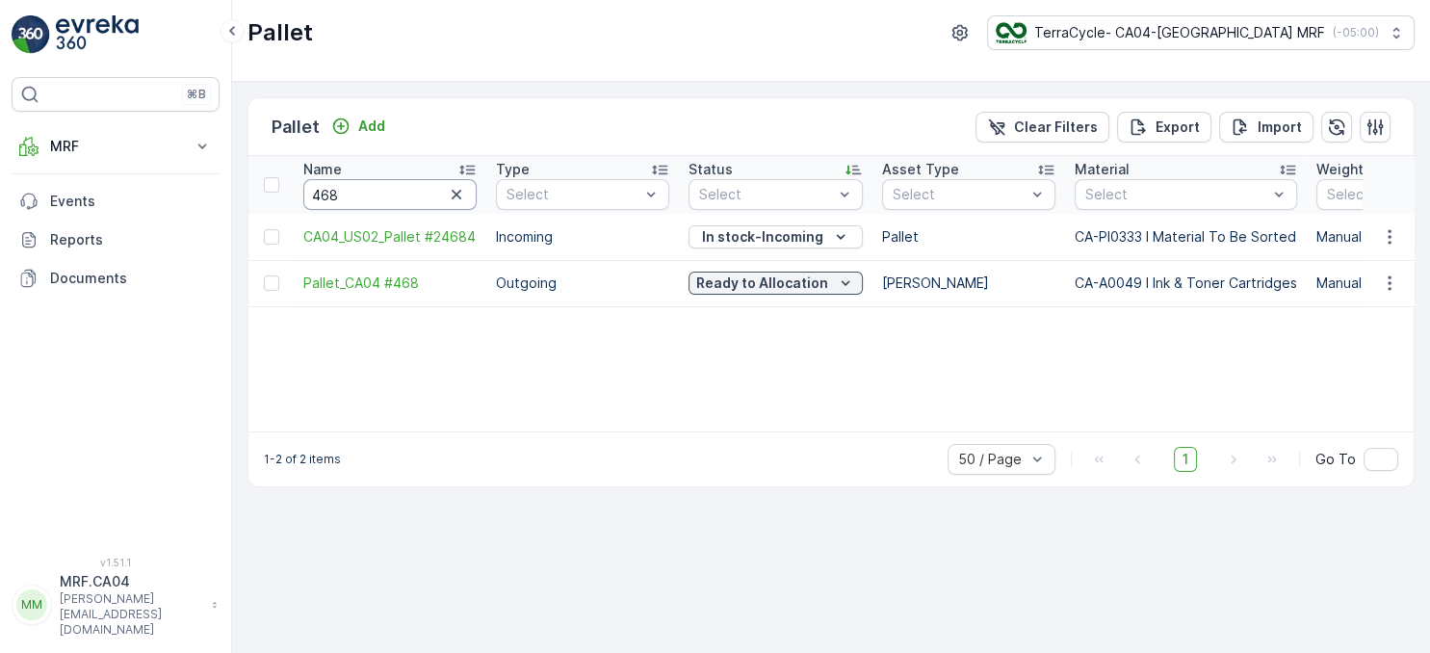
click at [352, 206] on input "468" at bounding box center [389, 194] width 173 height 31
type input "4"
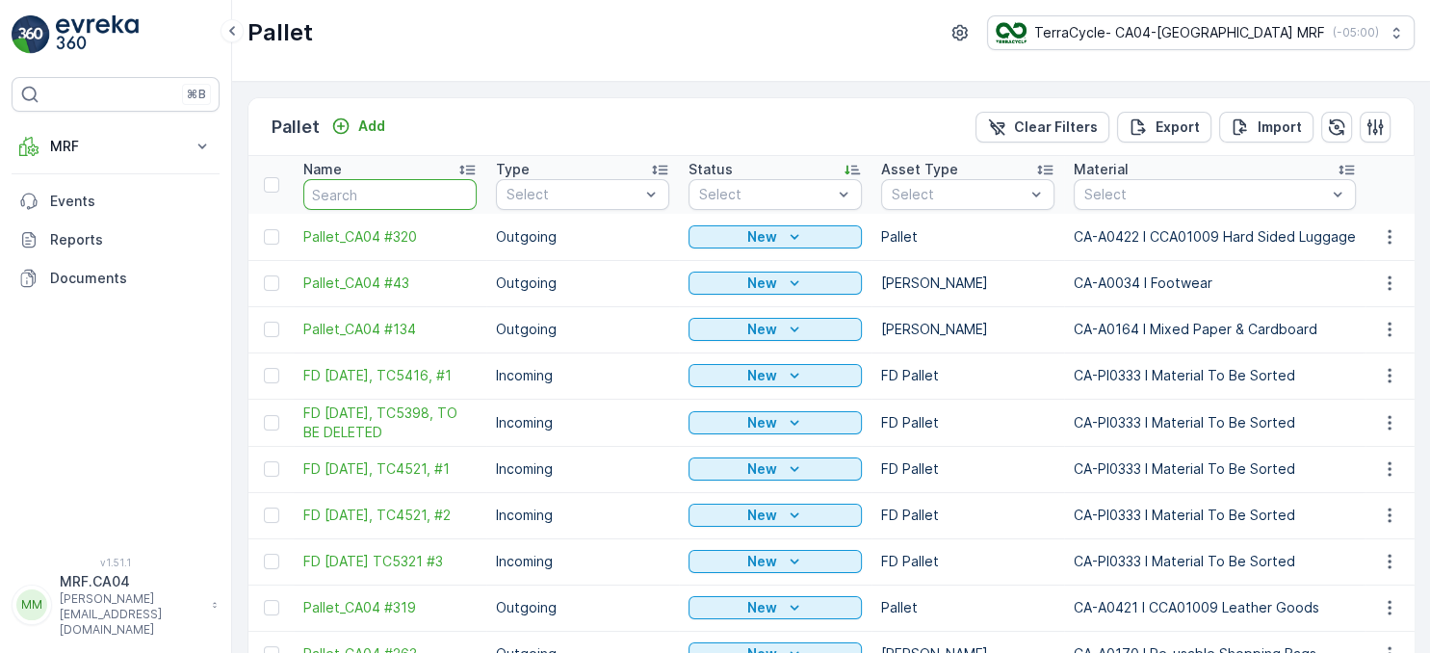
click at [350, 203] on input "text" at bounding box center [389, 194] width 173 height 31
type input "5"
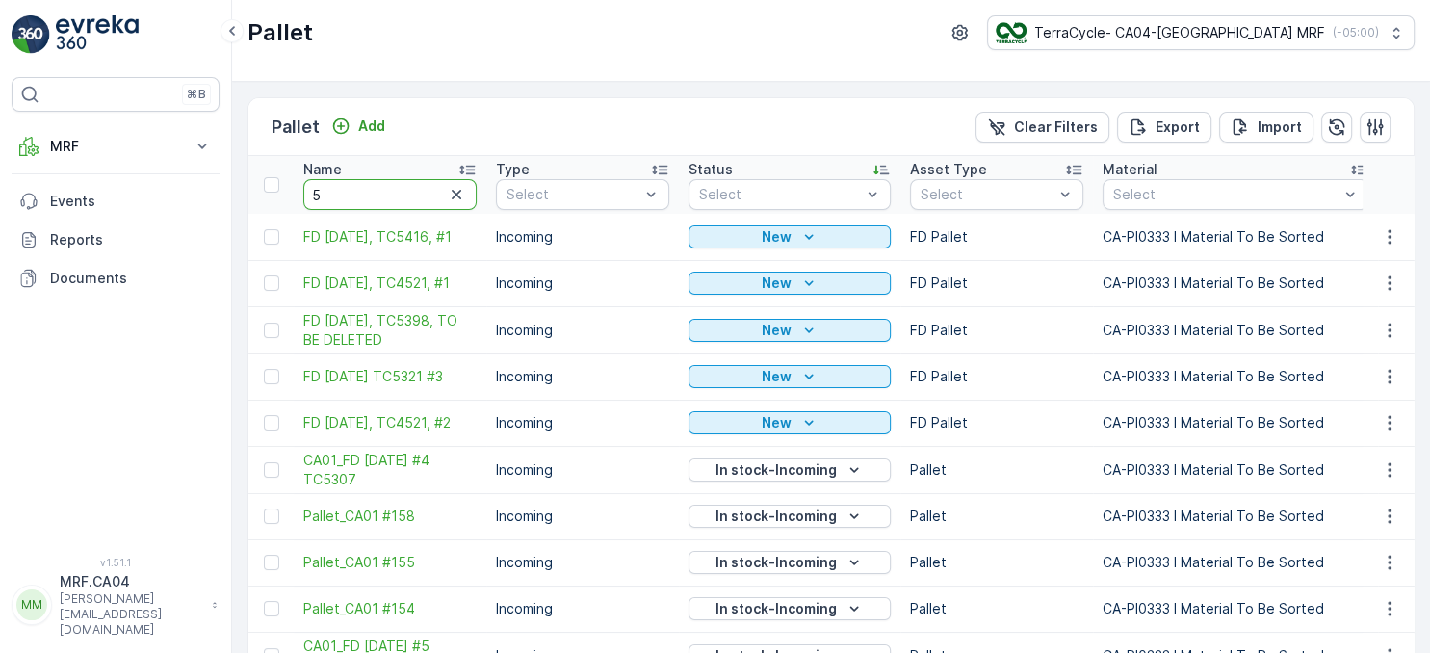
click at [338, 195] on input "5" at bounding box center [389, 194] width 173 height 31
type input "54"
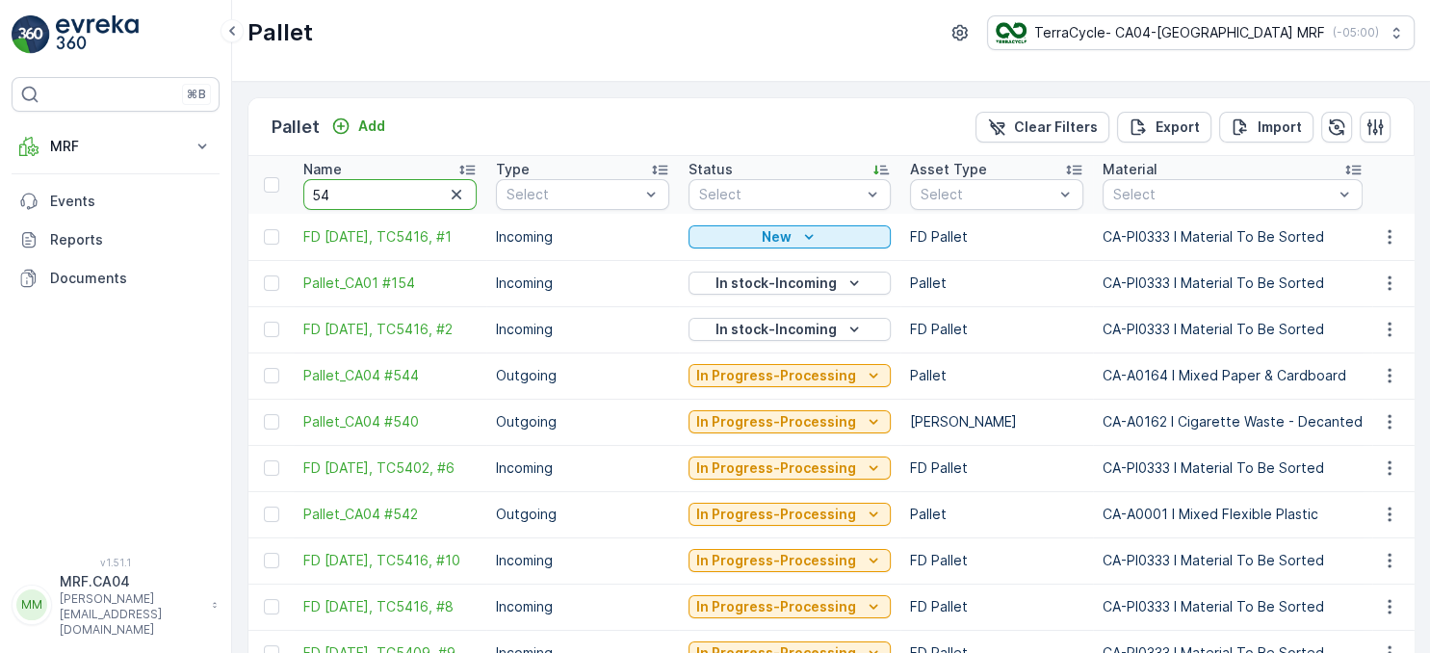
click at [341, 204] on input "54" at bounding box center [389, 194] width 173 height 31
type input "541"
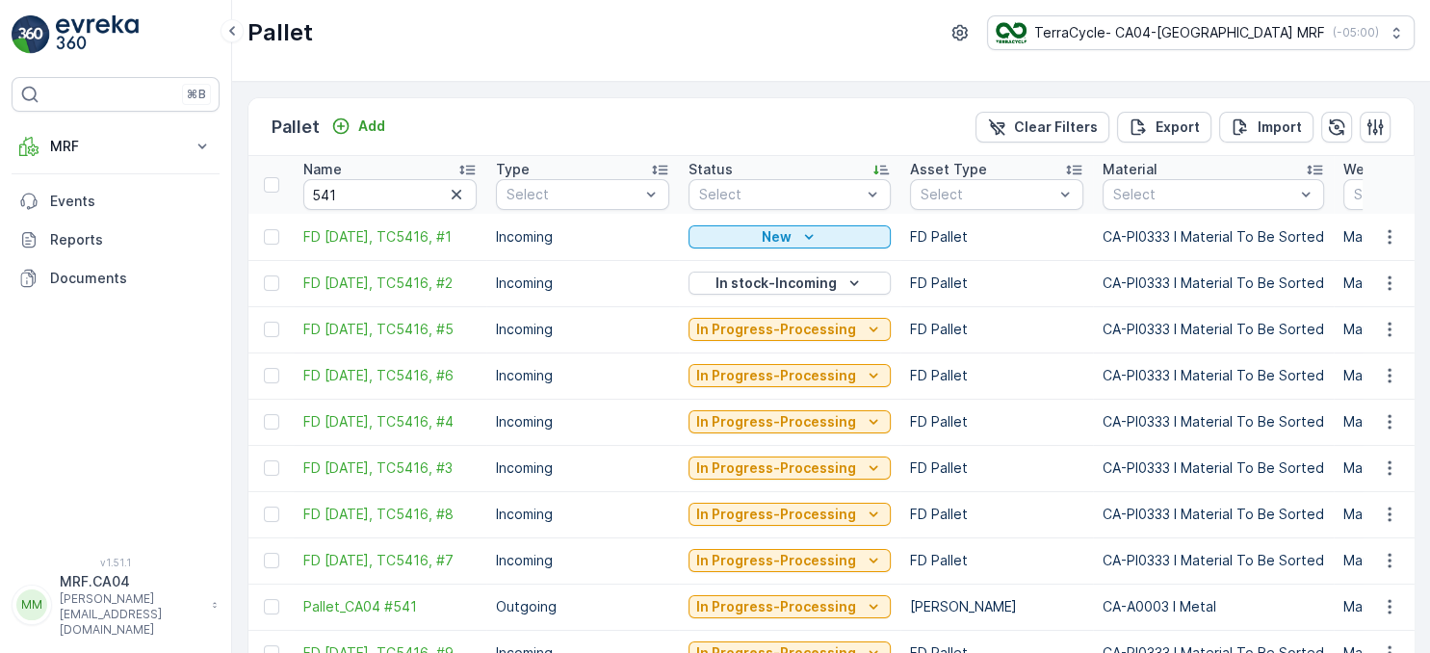
click at [358, 196] on input "541" at bounding box center [389, 194] width 173 height 31
type input "5416"
click at [390, 275] on span "FD [DATE], TC5416, #2" at bounding box center [389, 282] width 173 height 19
click at [632, 52] on div "Pallet TerraCycle- CA04-Canada MRF ( -05:00 )" at bounding box center [831, 41] width 1198 height 82
click at [391, 227] on span "FD [DATE], TC5416, #1" at bounding box center [389, 236] width 173 height 19
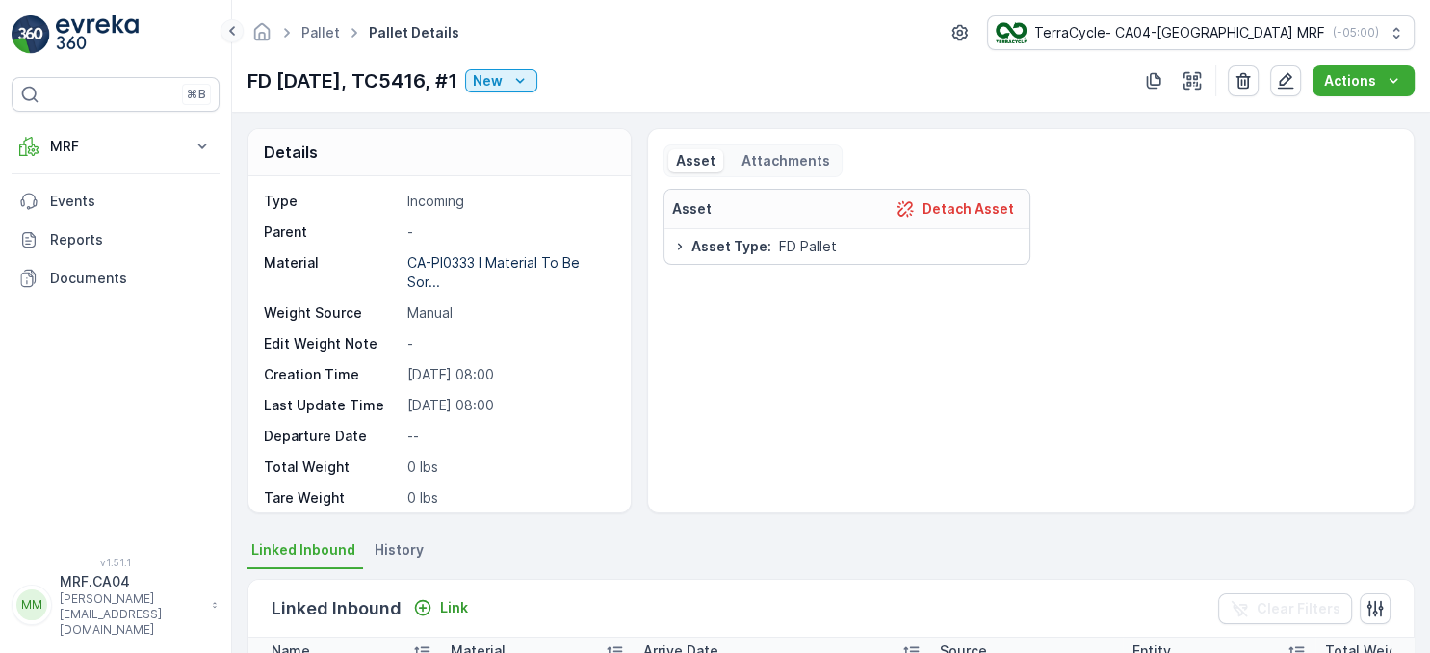
click at [237, 27] on icon at bounding box center [231, 30] width 21 height 23
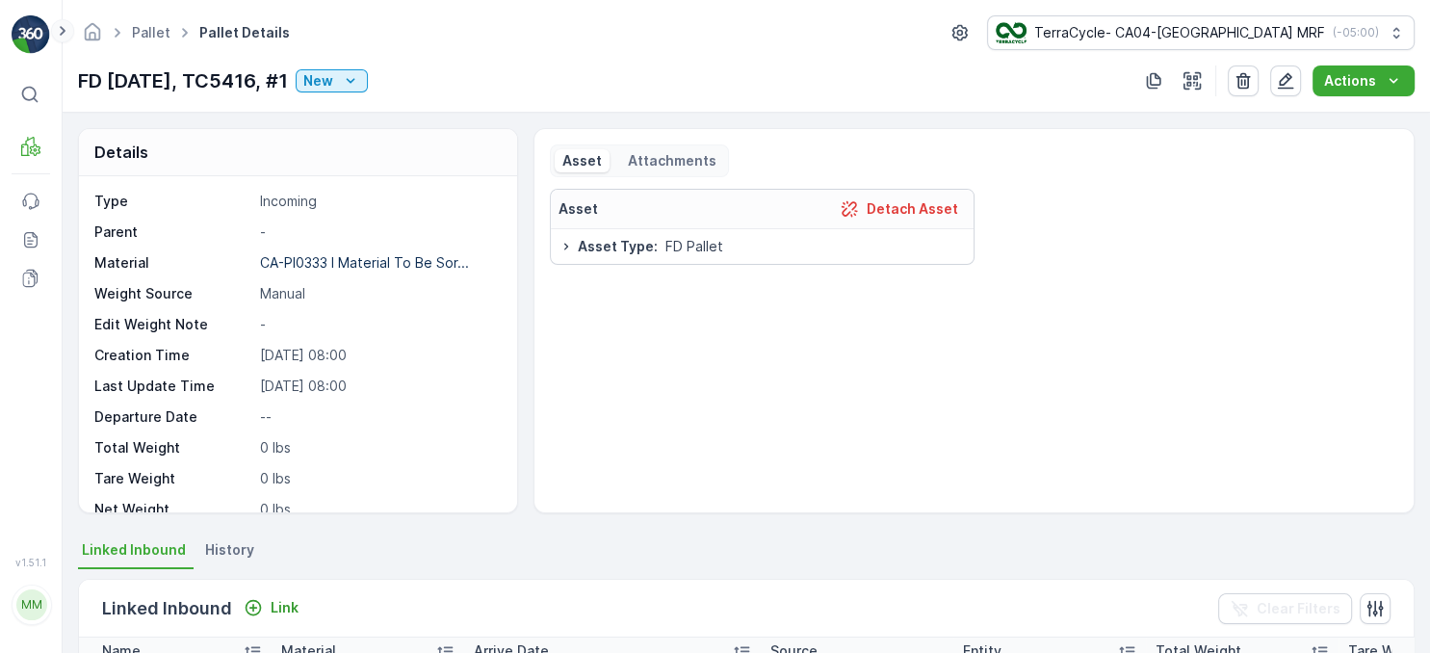
click at [67, 29] on icon at bounding box center [62, 30] width 21 height 23
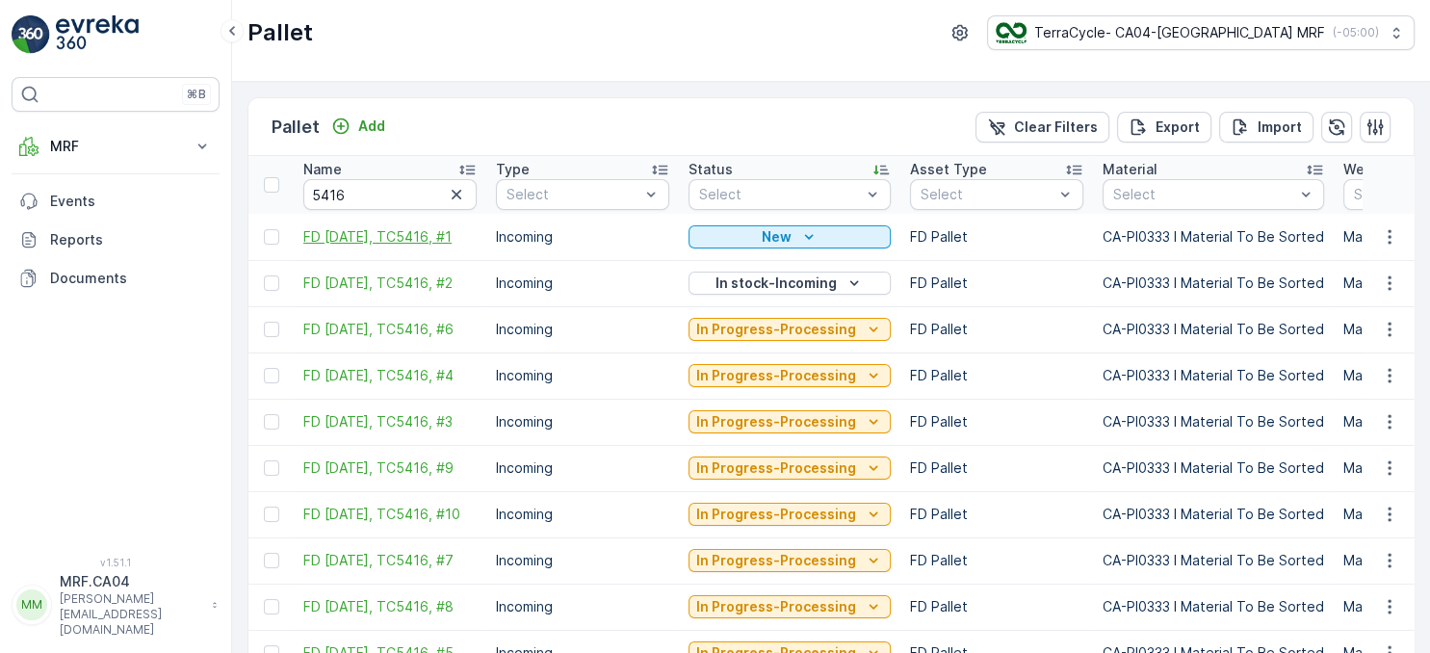
click at [402, 233] on span "FD [DATE], TC5416, #1" at bounding box center [389, 236] width 173 height 19
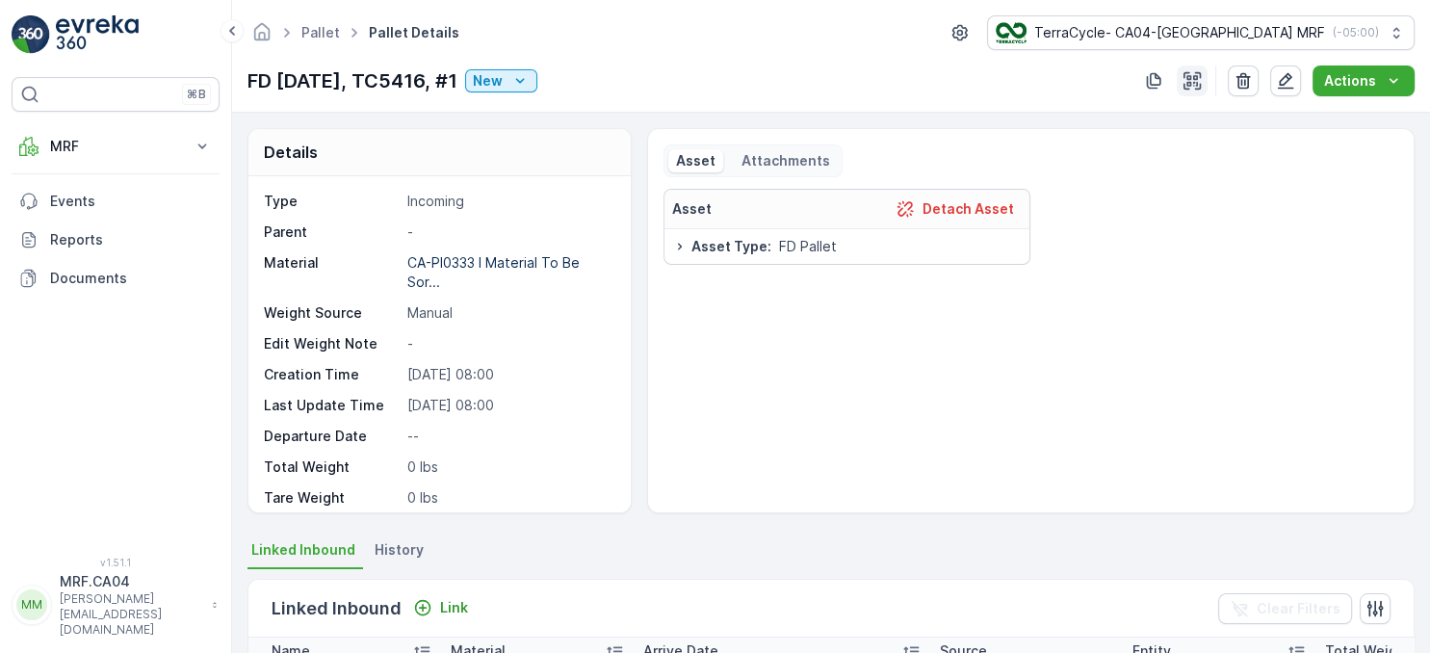
click at [1191, 83] on icon "button" at bounding box center [1191, 80] width 17 height 17
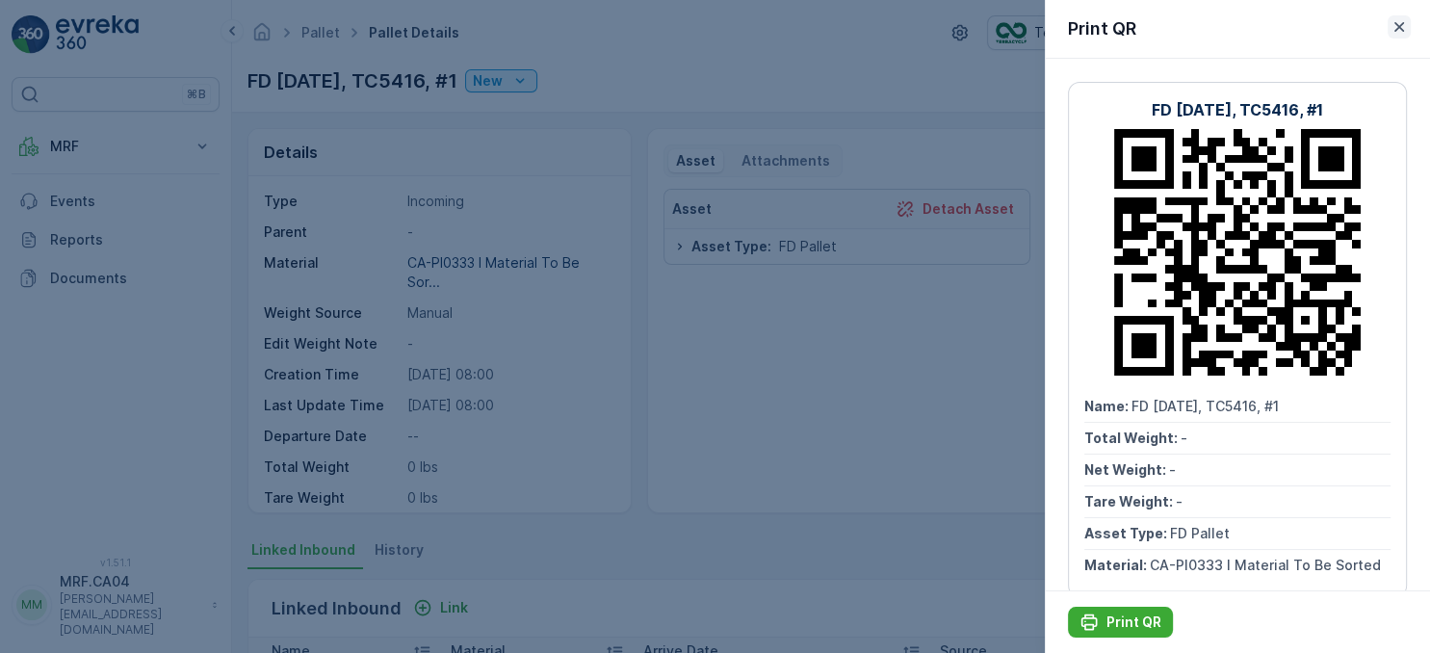
click at [1401, 33] on icon "button" at bounding box center [1398, 26] width 19 height 19
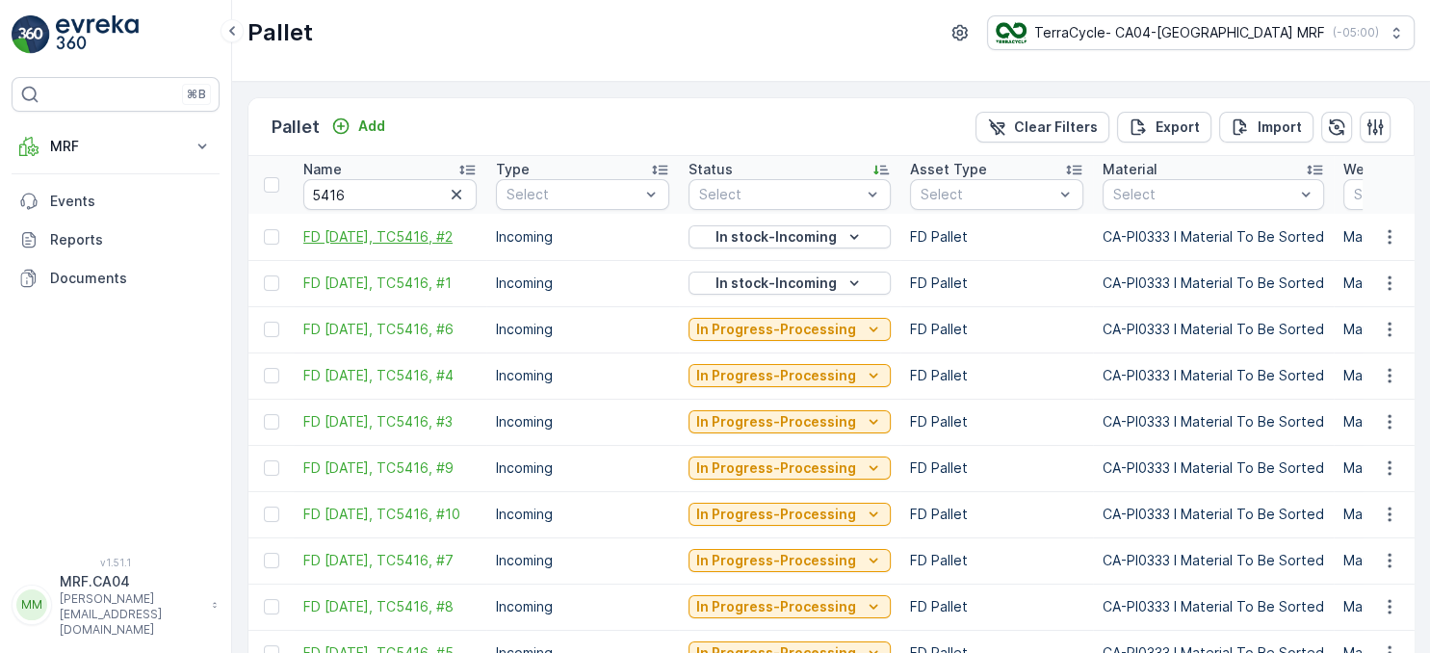
click at [390, 234] on span "FD [DATE], TC5416, #2" at bounding box center [389, 236] width 173 height 19
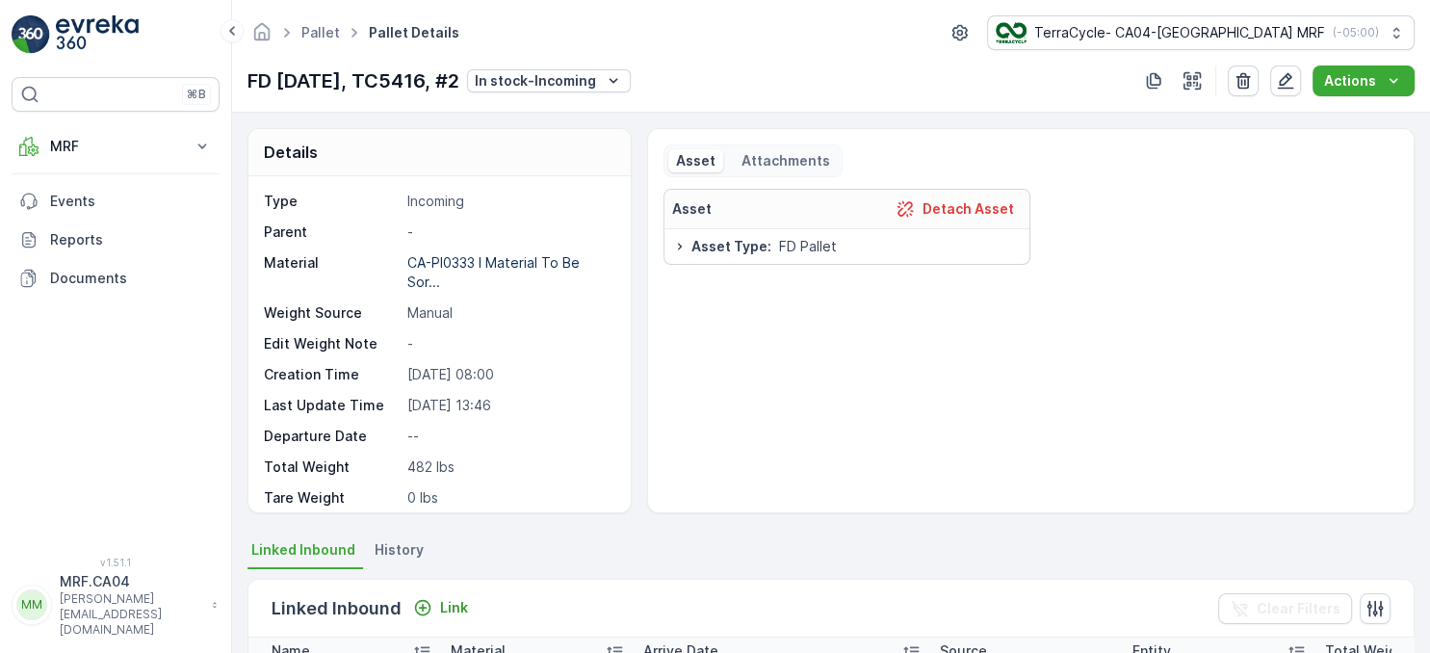
click at [1177, 231] on div "Asset Detach Asset Asset Type : FD Pallet" at bounding box center [1030, 343] width 735 height 308
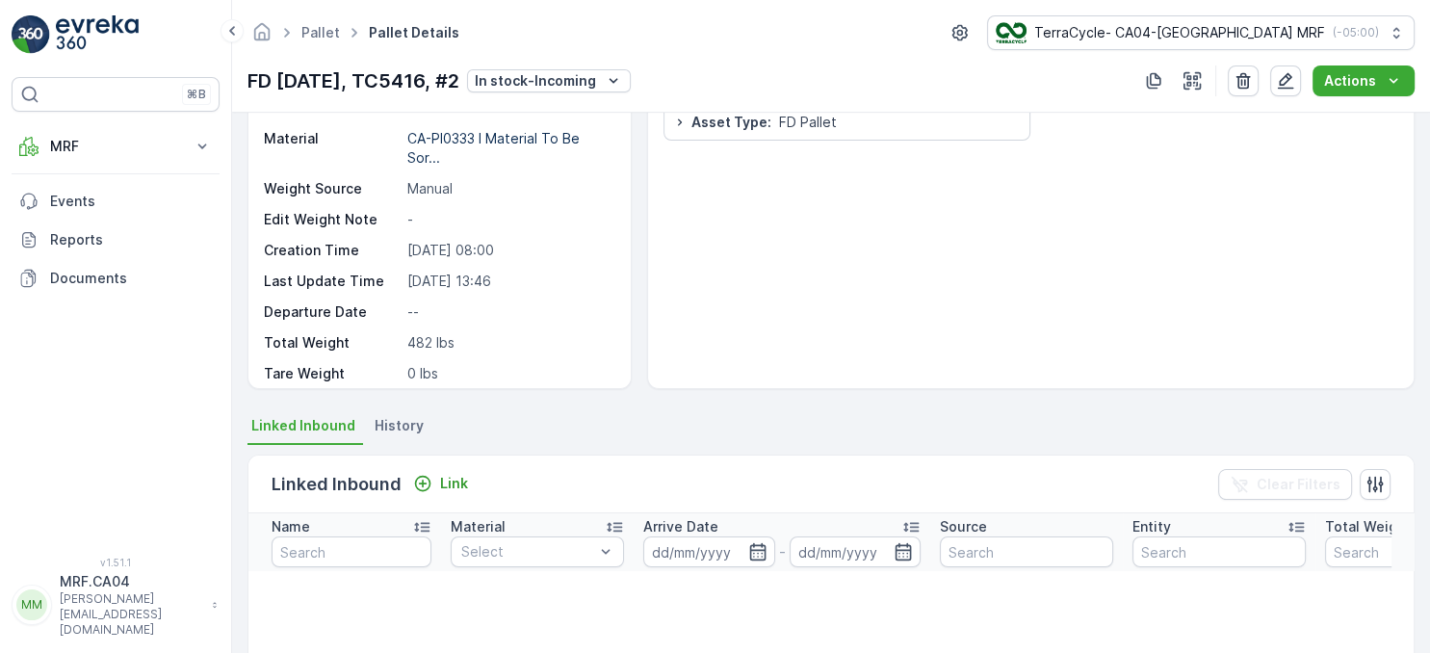
scroll to position [111, 0]
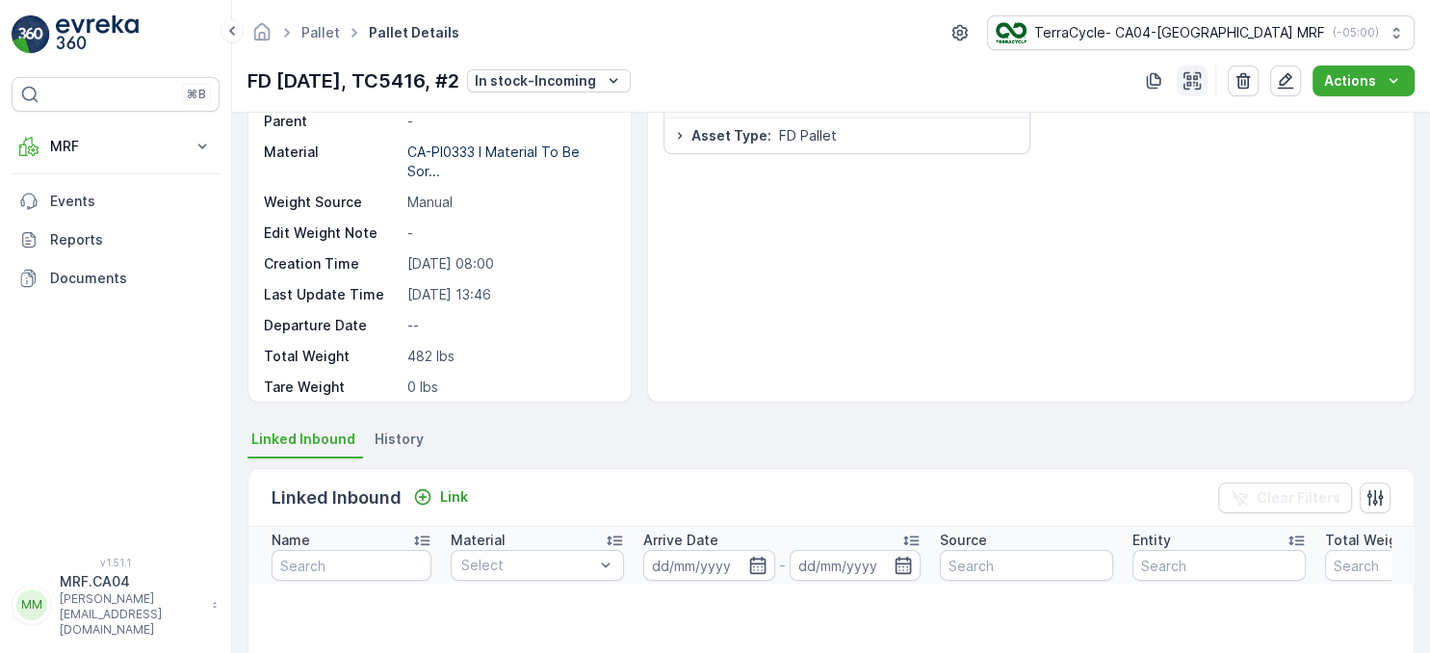
click at [1196, 89] on icon "button" at bounding box center [1191, 80] width 19 height 19
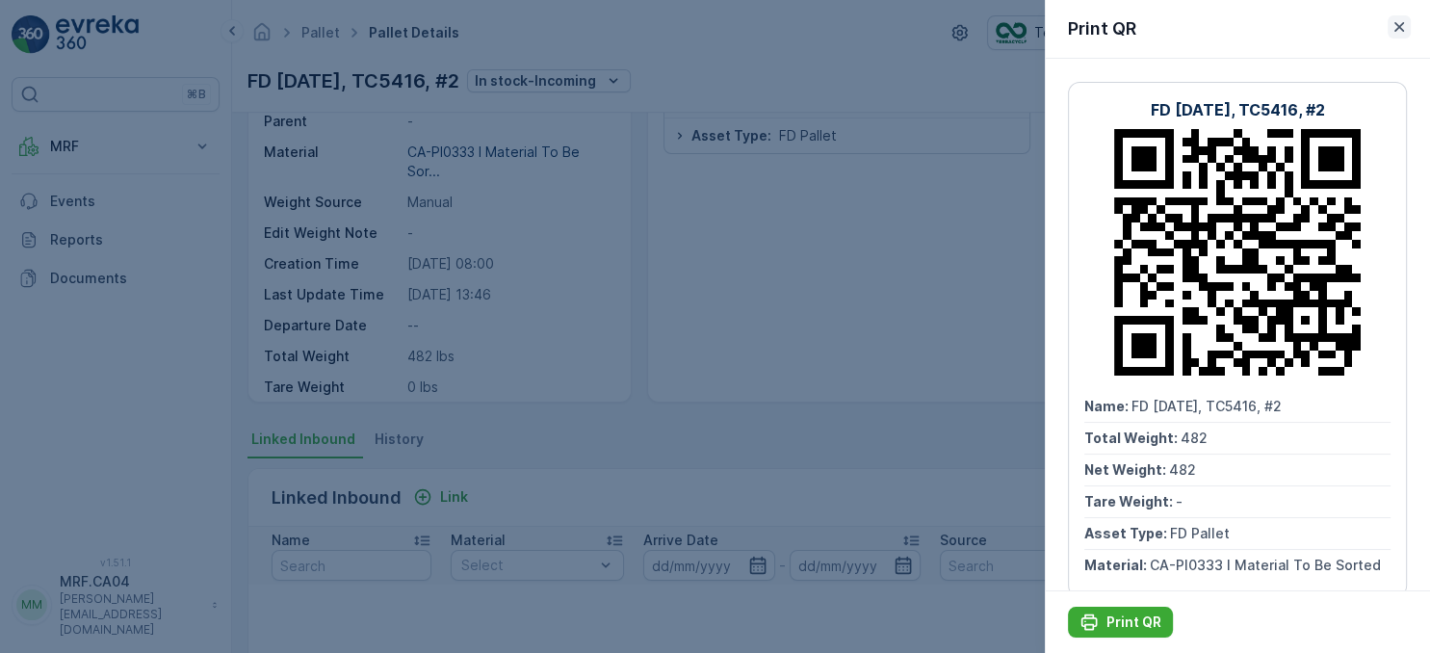
click at [1399, 25] on icon "button" at bounding box center [1398, 26] width 19 height 19
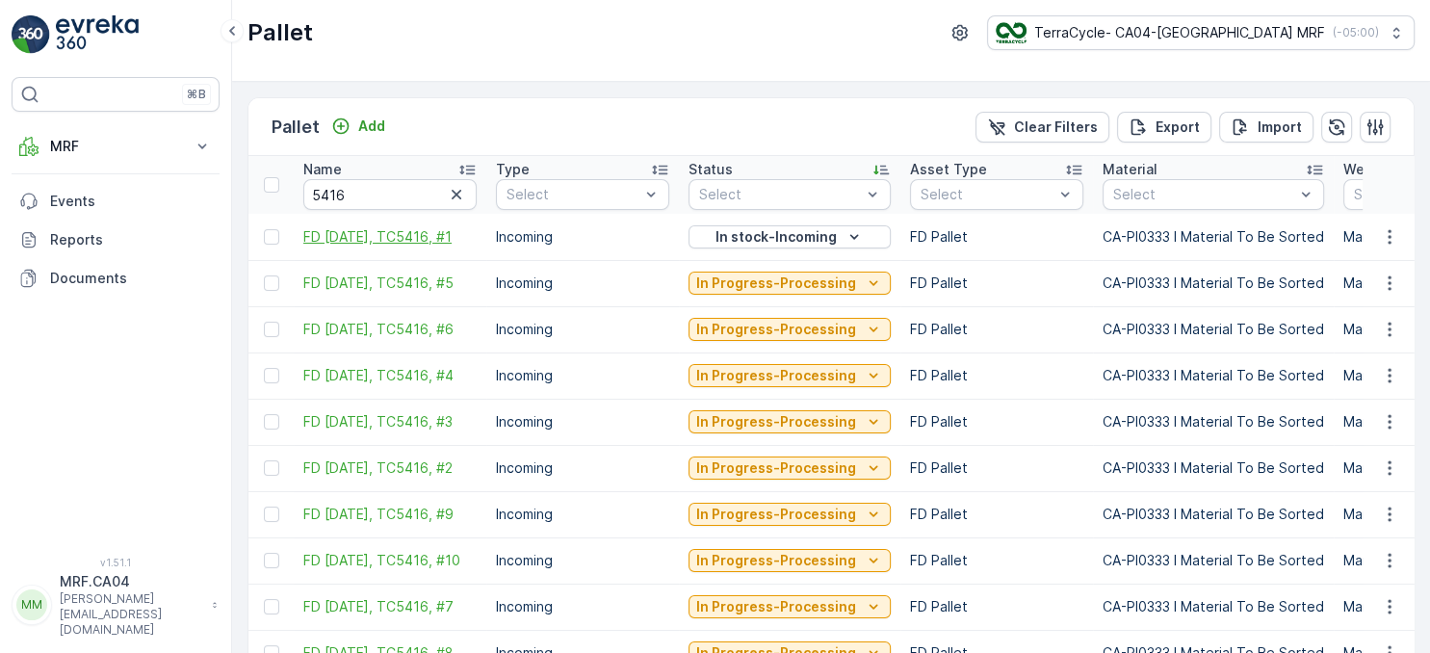
click at [410, 230] on span "FD [DATE], TC5416, #1" at bounding box center [389, 236] width 173 height 19
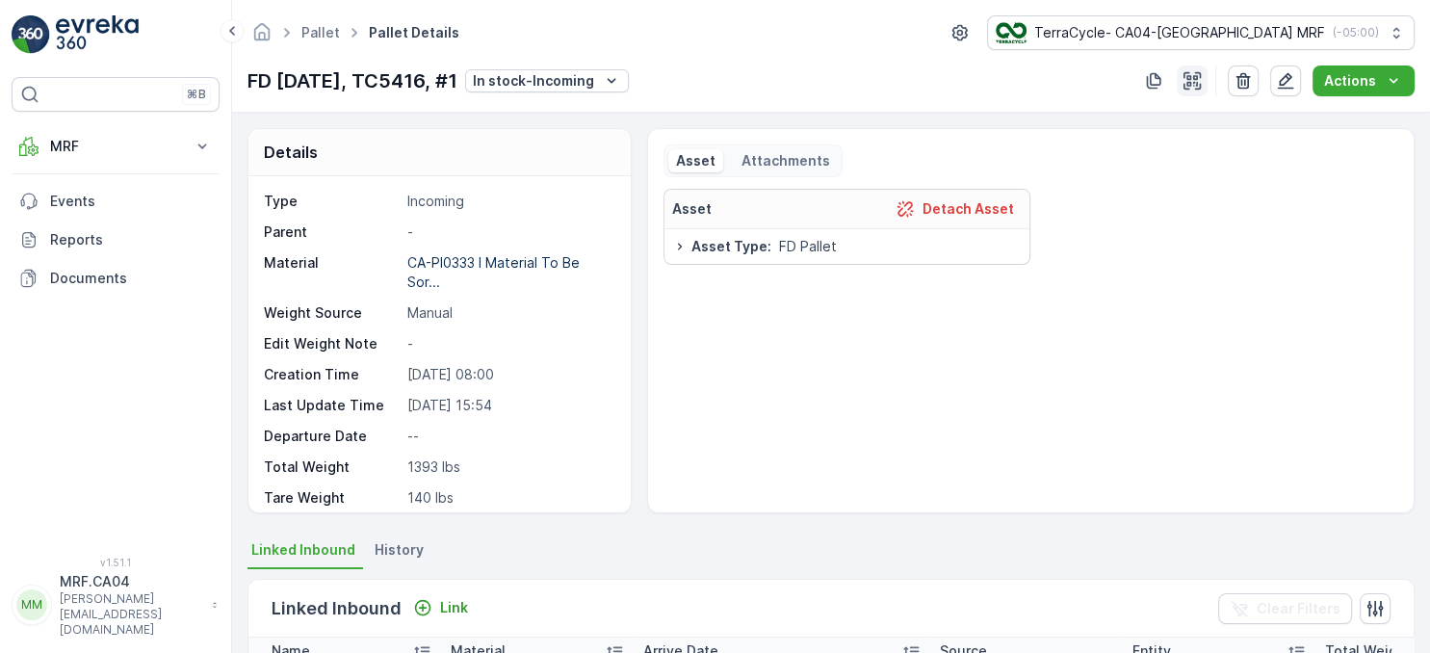
click at [1191, 83] on icon "button" at bounding box center [1191, 80] width 19 height 19
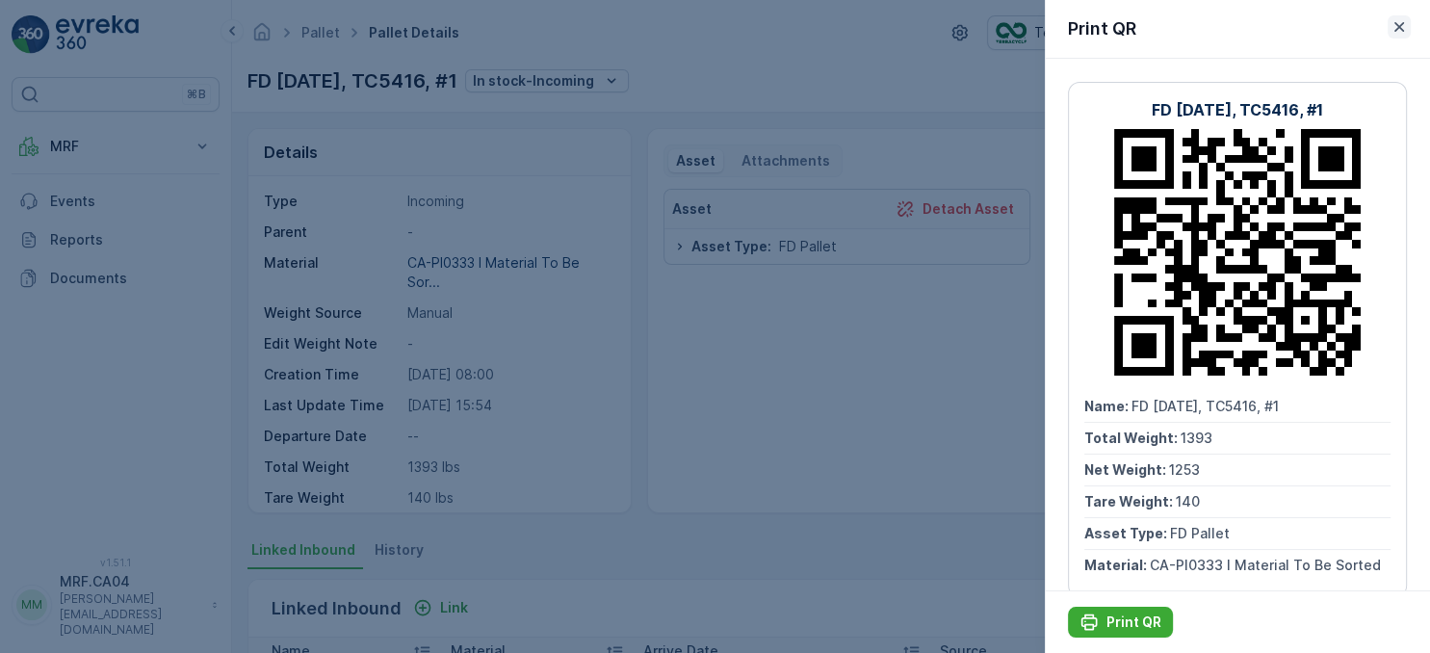
click at [1399, 19] on icon "button" at bounding box center [1398, 26] width 19 height 19
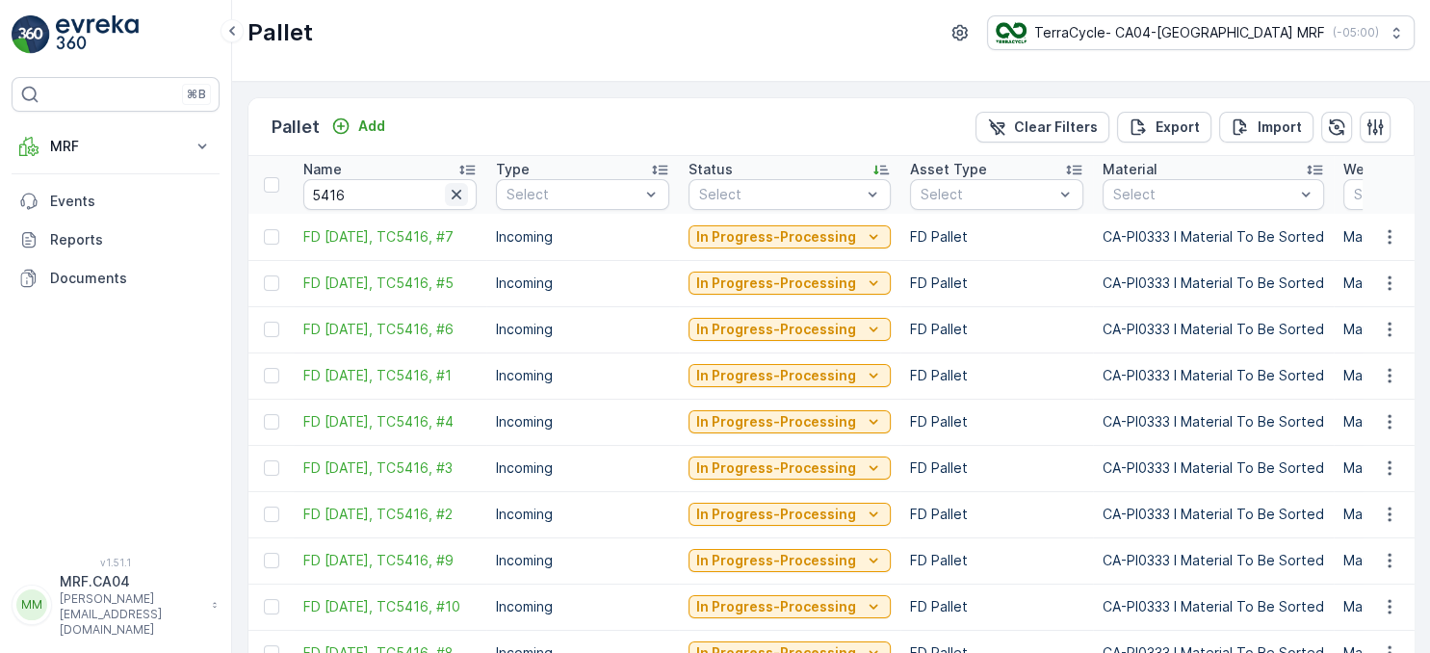
click at [453, 197] on icon "button" at bounding box center [457, 195] width 10 height 10
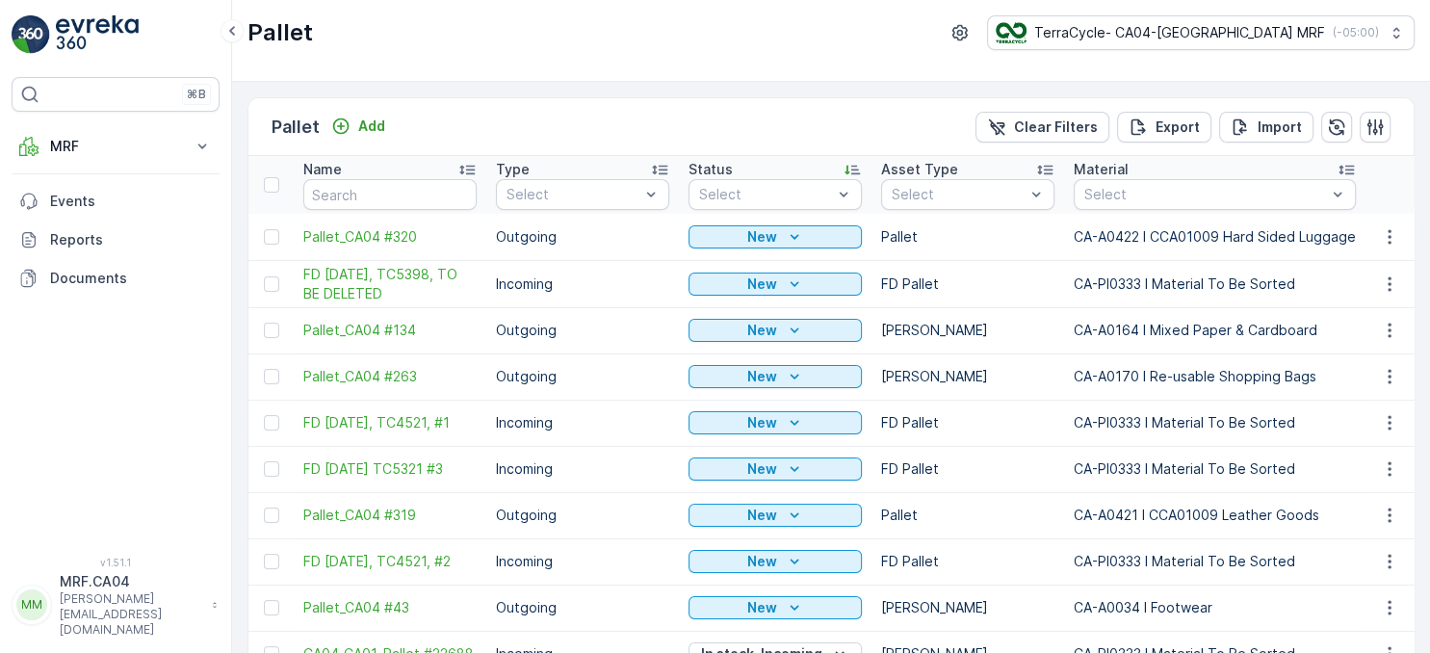
click at [414, 192] on input "text" at bounding box center [389, 194] width 173 height 31
type input "227"
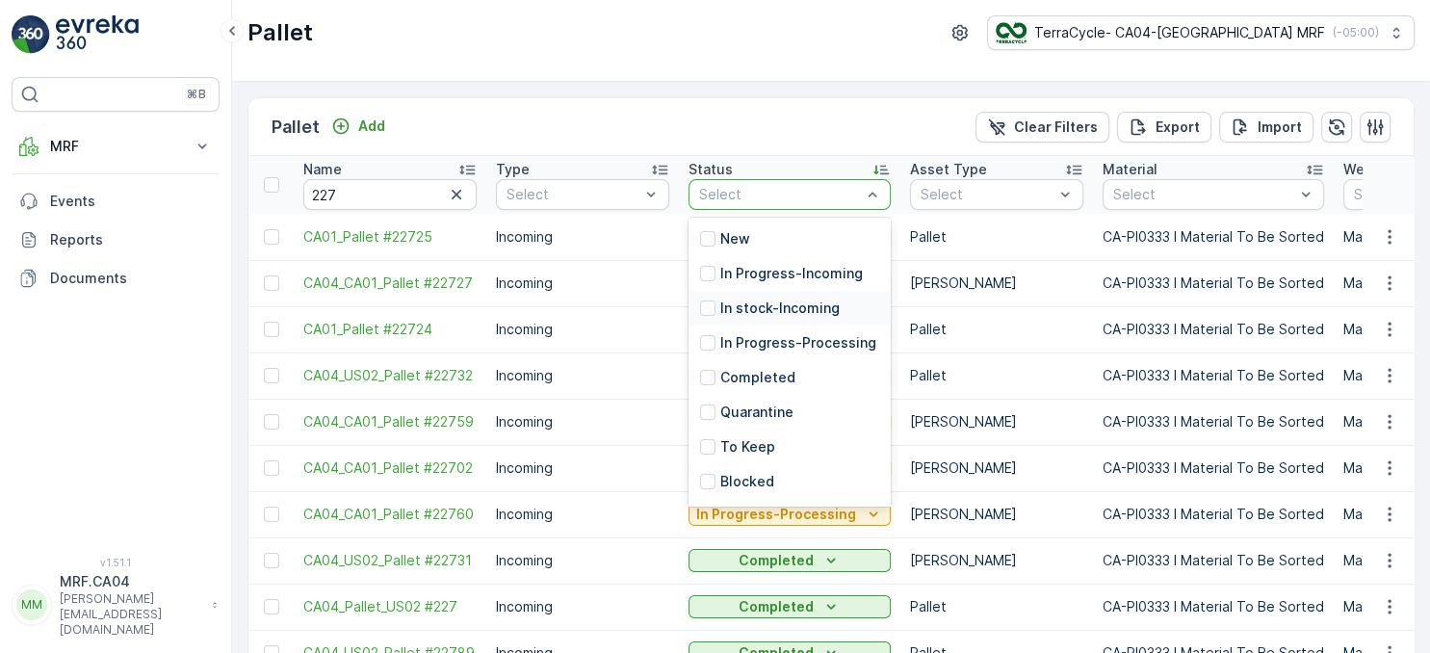
click at [803, 307] on p "In stock-Incoming" at bounding box center [779, 307] width 119 height 19
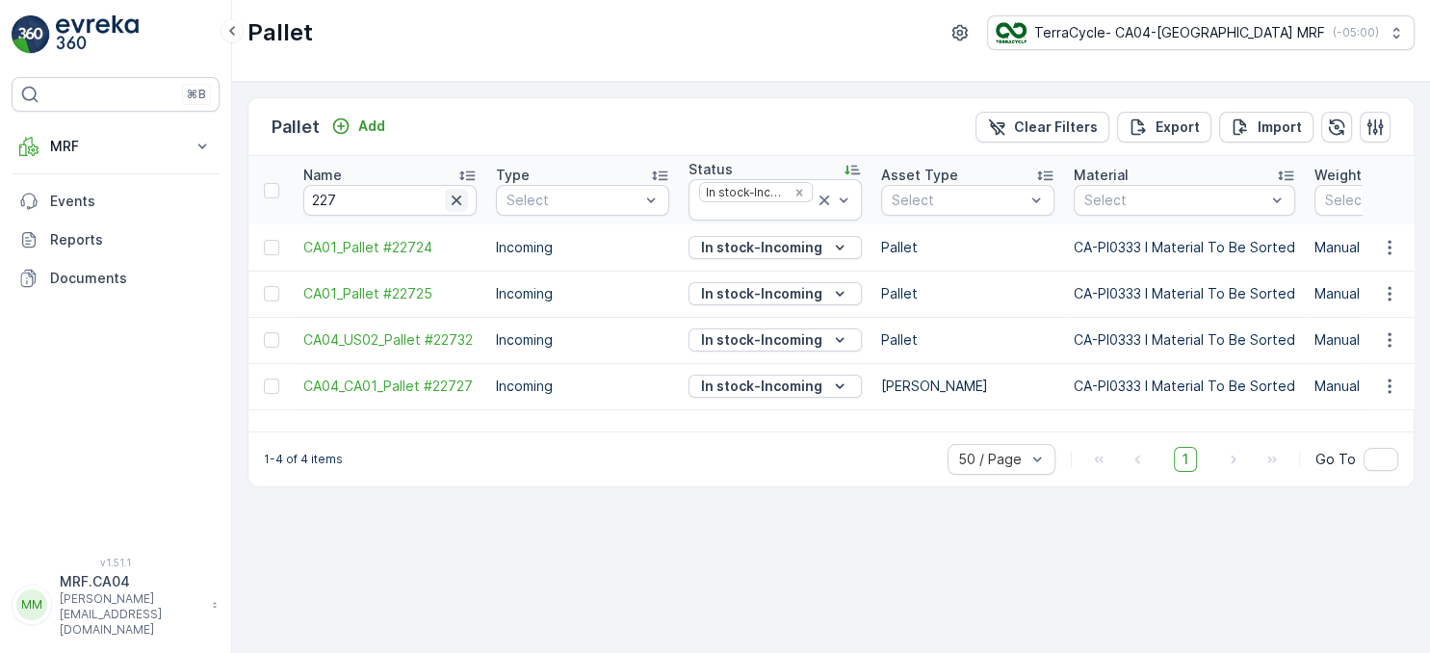
click at [452, 202] on icon "button" at bounding box center [457, 200] width 10 height 10
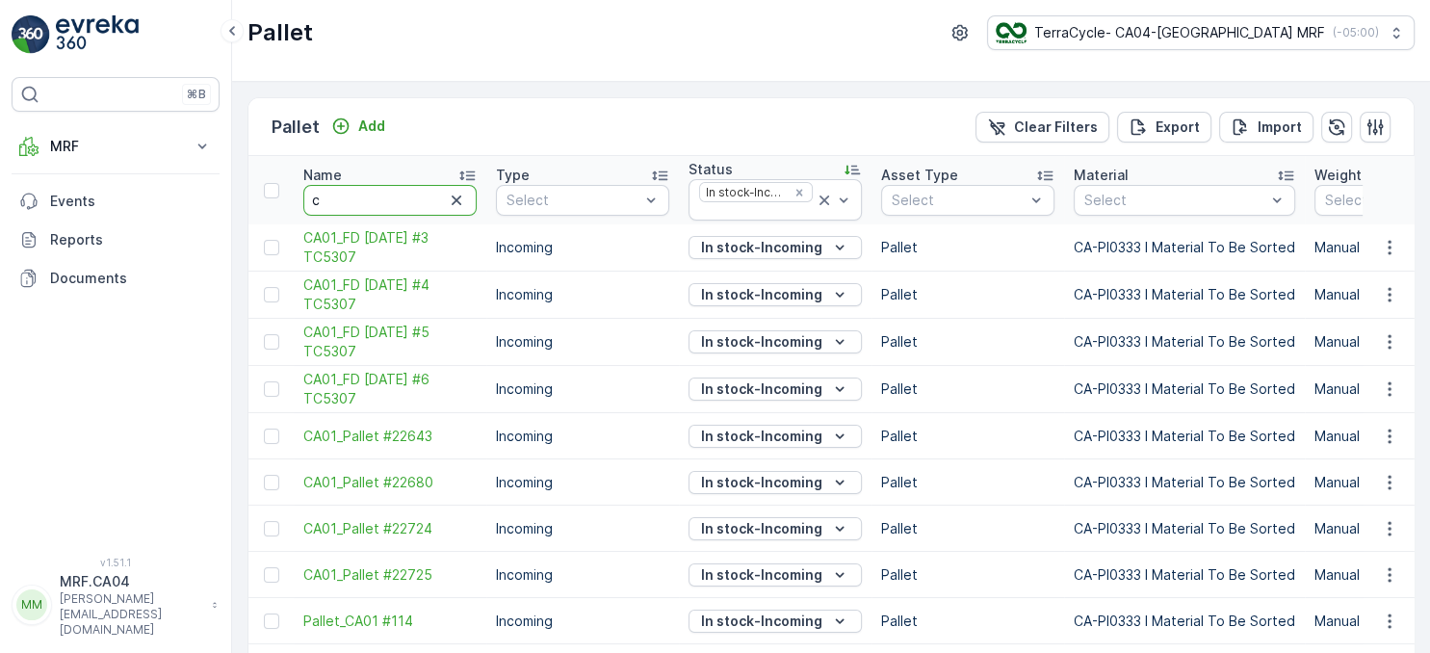
type input "ca"
click at [345, 198] on input "ca" at bounding box center [389, 200] width 173 height 31
type input "ca01"
click at [464, 198] on icon "button" at bounding box center [456, 200] width 19 height 19
click at [825, 197] on icon at bounding box center [823, 200] width 19 height 19
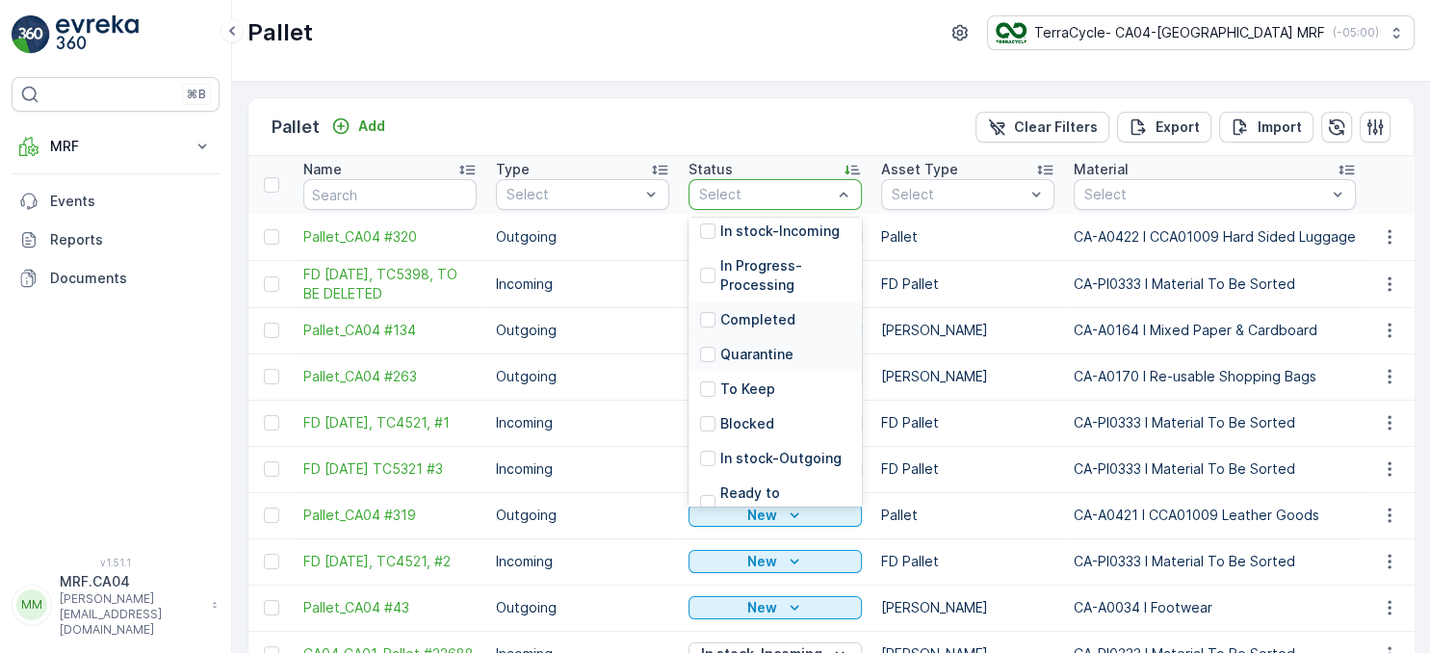
scroll to position [173, 0]
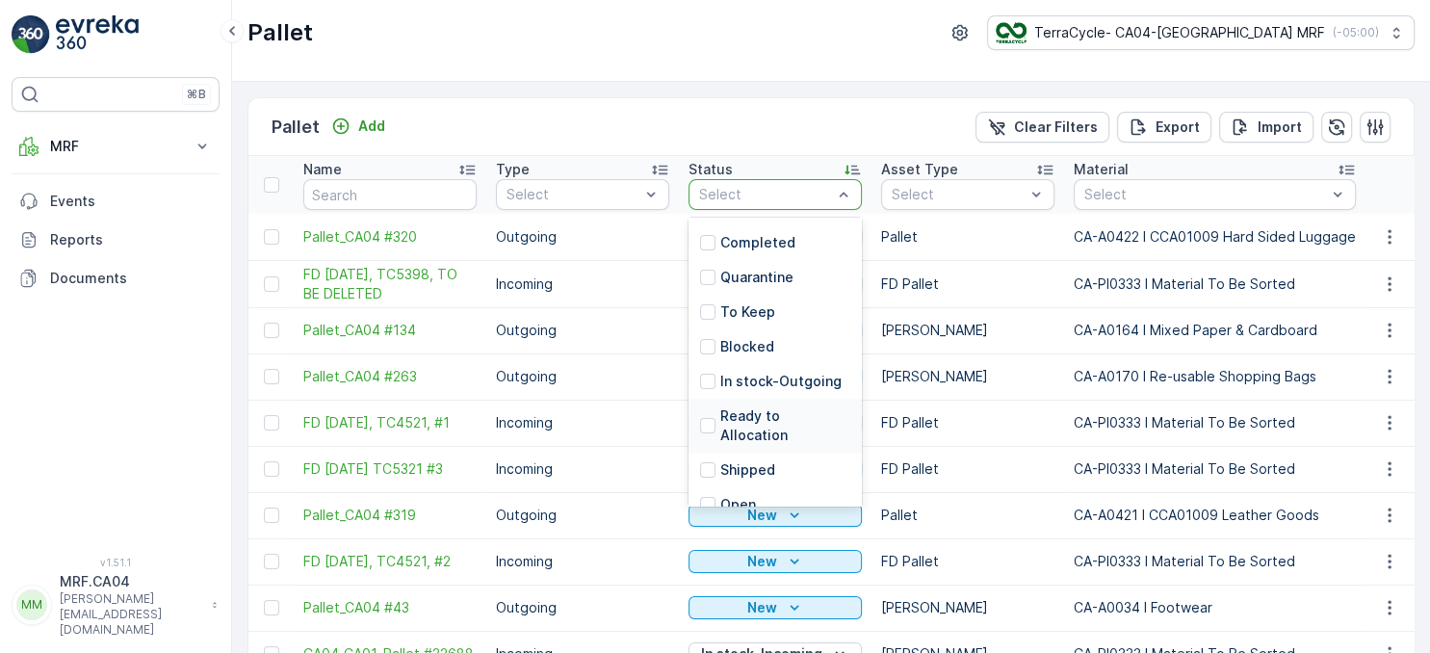
click at [775, 423] on p "Ready to Allocation" at bounding box center [785, 425] width 130 height 39
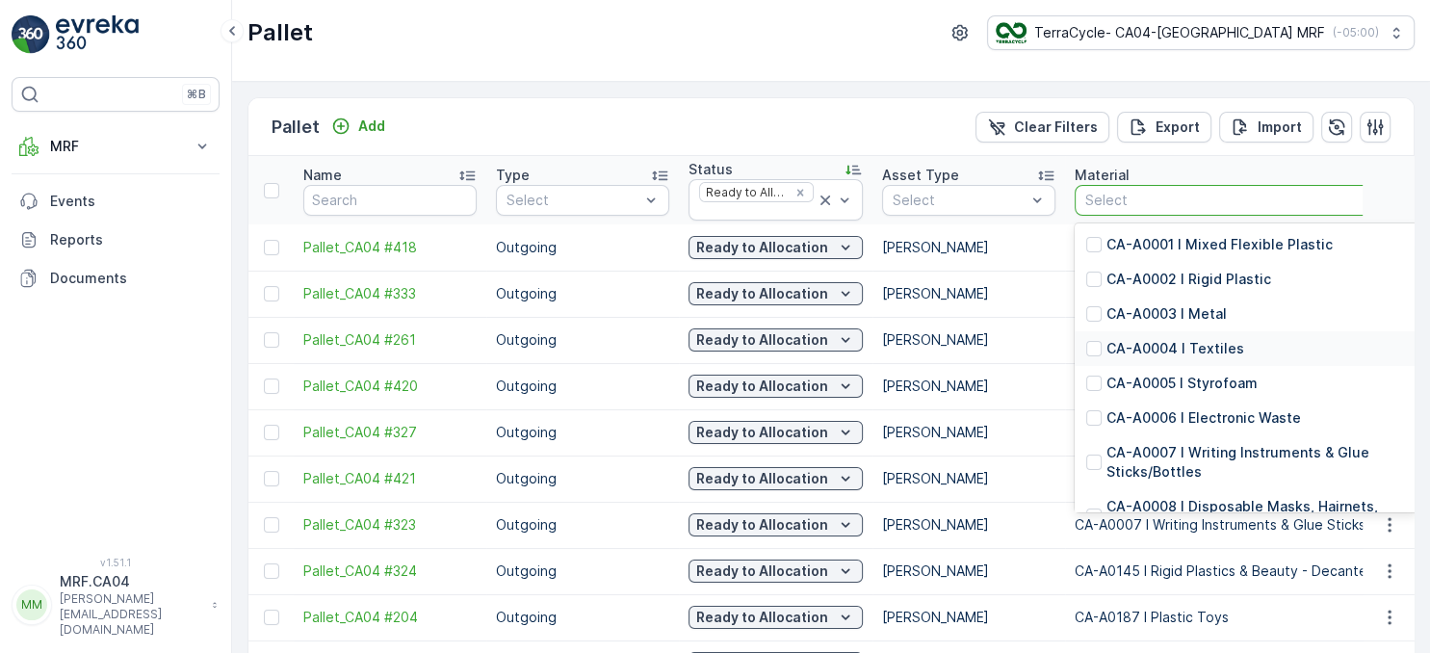
click at [1204, 352] on p "CA-A0004 I Textiles" at bounding box center [1175, 348] width 138 height 19
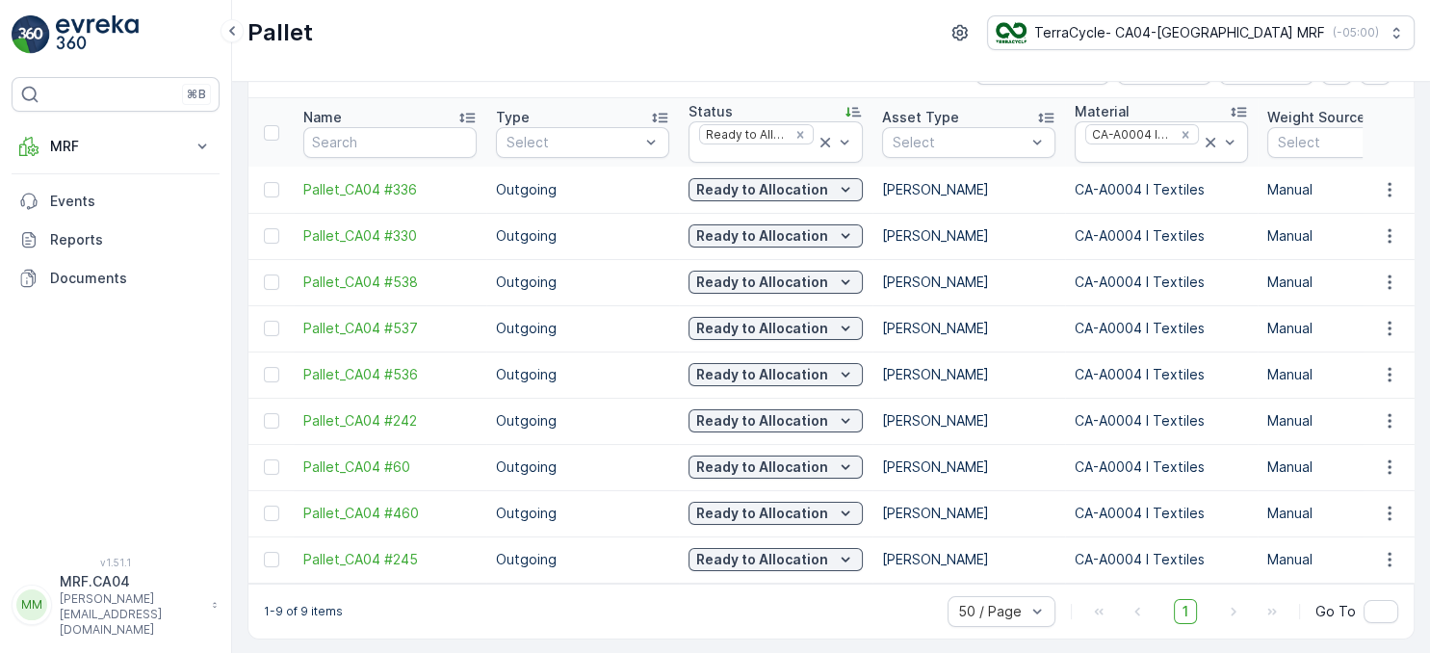
click at [470, 116] on icon at bounding box center [466, 118] width 15 height 10
click at [464, 115] on icon at bounding box center [466, 117] width 19 height 19
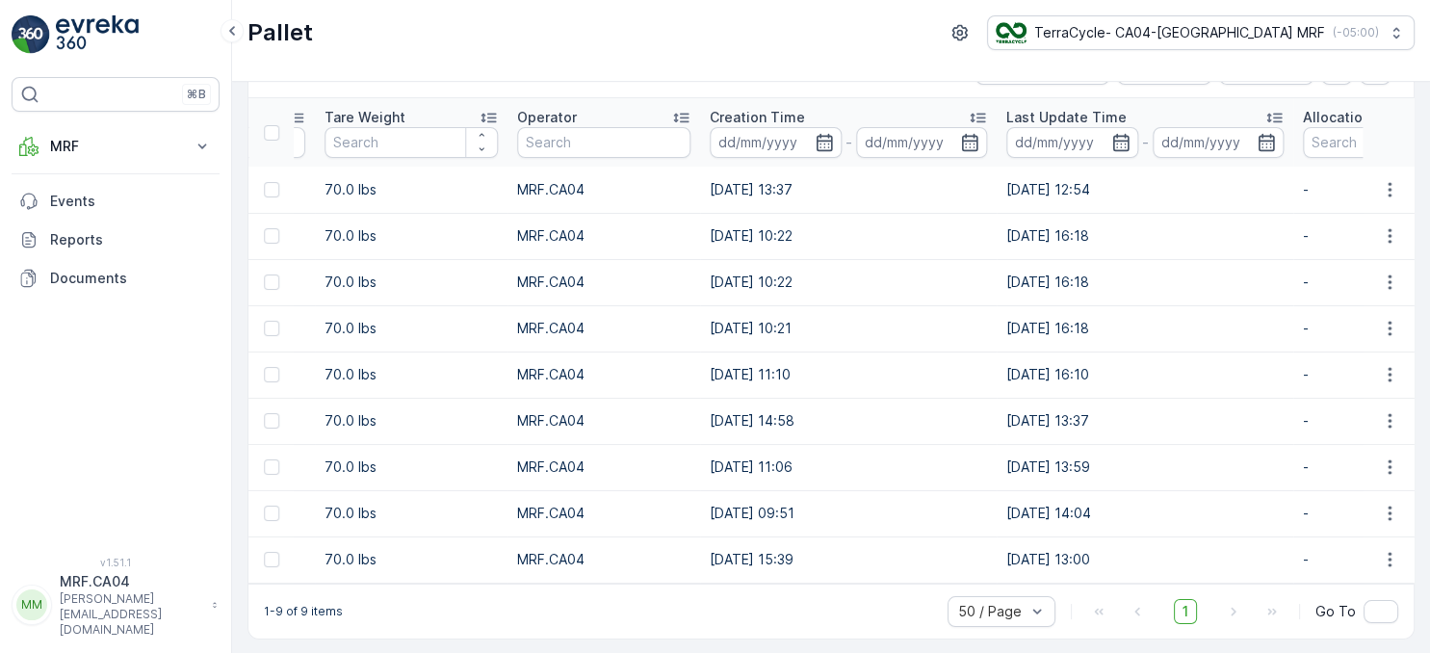
scroll to position [0, 1768]
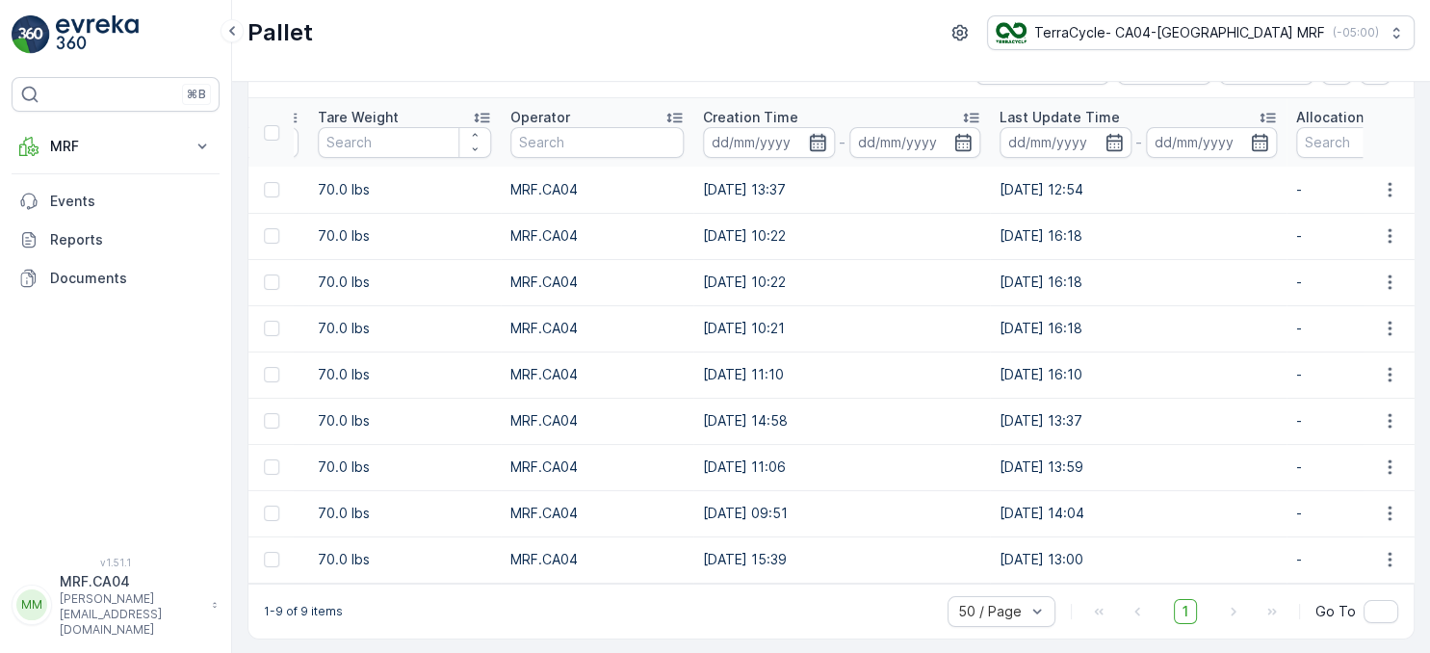
click at [813, 139] on icon "button" at bounding box center [817, 141] width 16 height 17
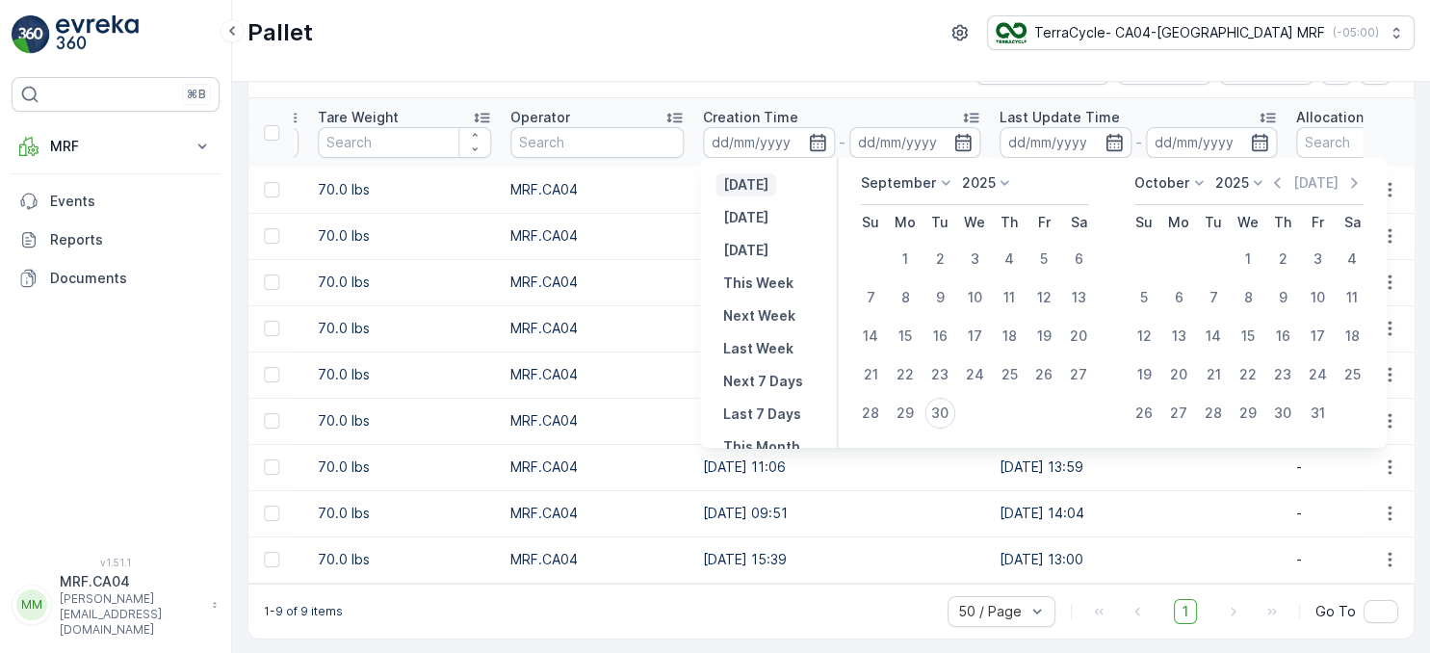
click at [764, 184] on p "[DATE]" at bounding box center [745, 184] width 45 height 19
type input "[DATE]"
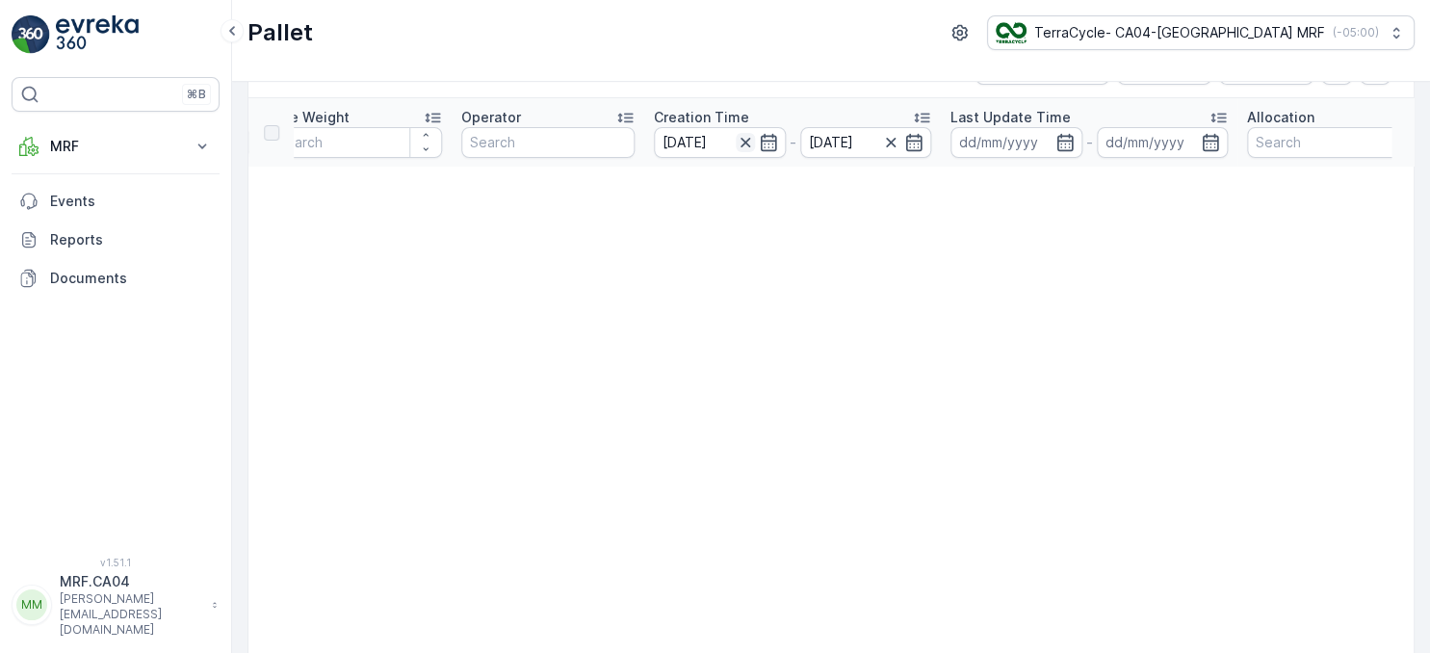
click at [746, 141] on icon "button" at bounding box center [745, 142] width 19 height 19
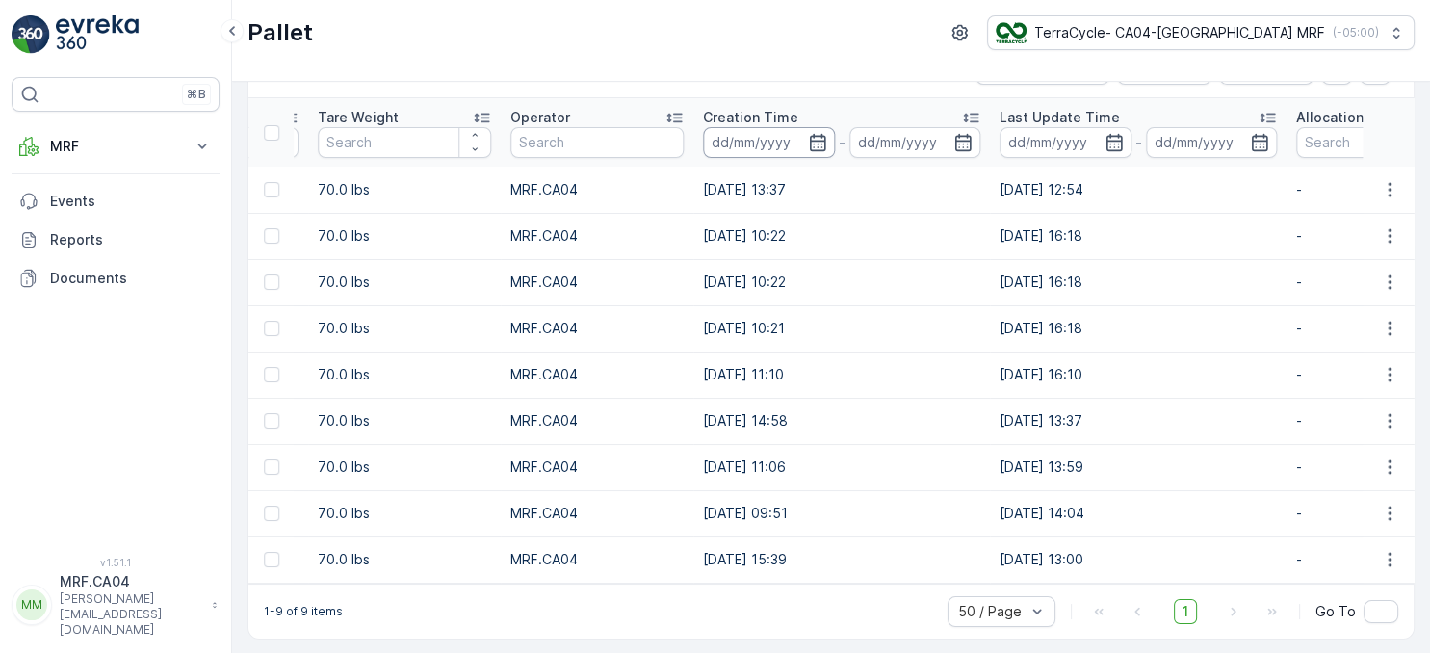
click at [787, 142] on input at bounding box center [769, 142] width 132 height 31
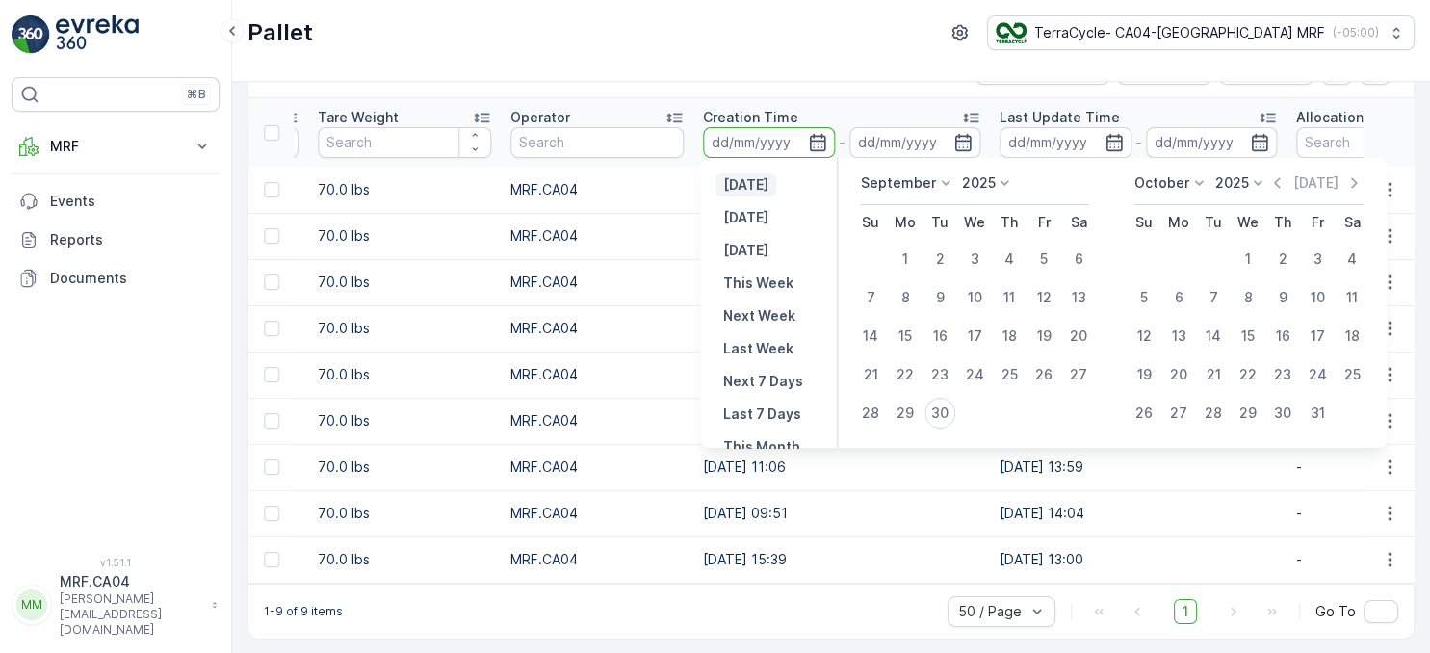
click at [768, 185] on p "[DATE]" at bounding box center [745, 184] width 45 height 19
type input "[DATE]"
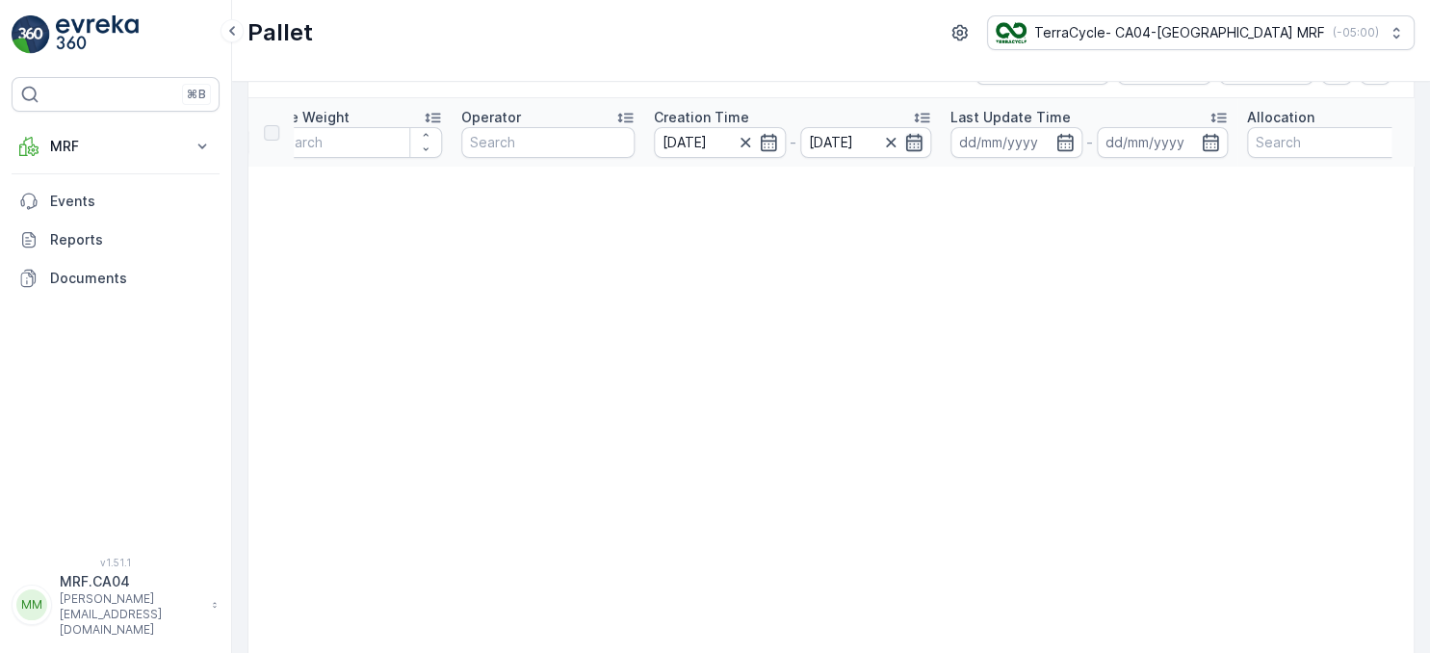
click at [913, 140] on icon "button" at bounding box center [914, 141] width 16 height 17
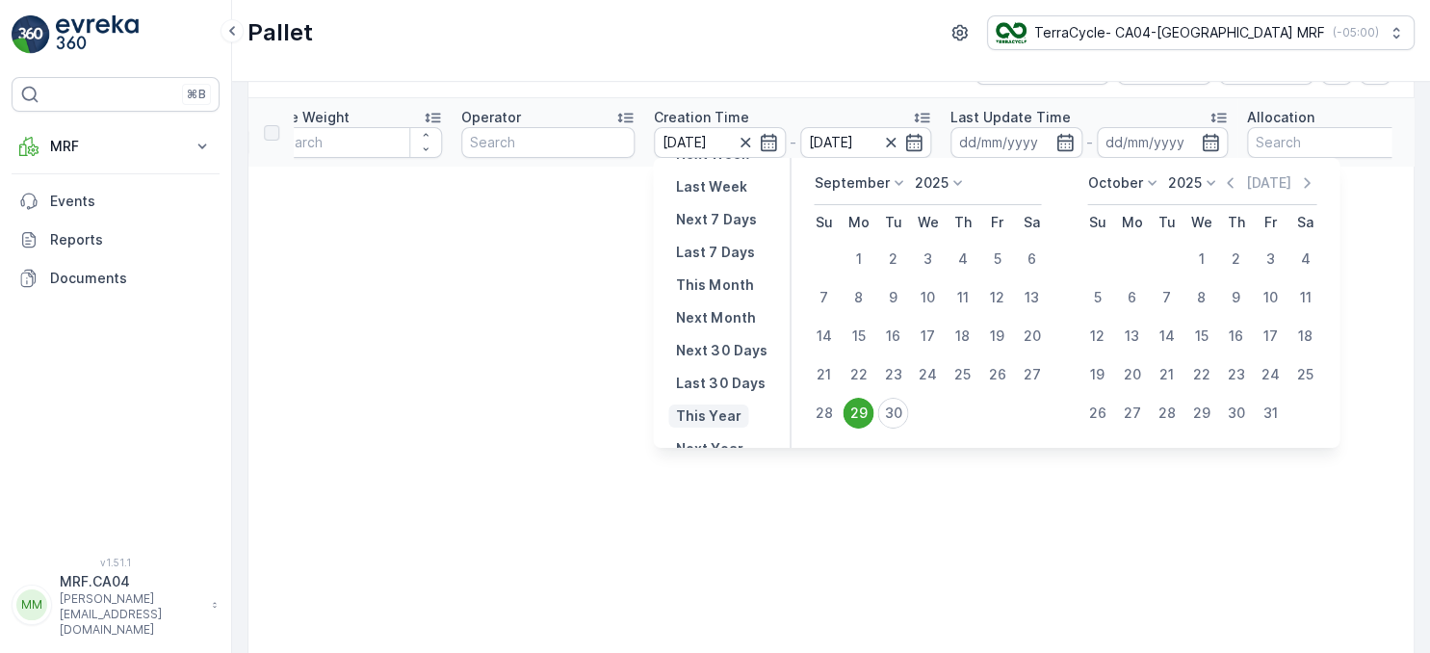
scroll to position [174, 0]
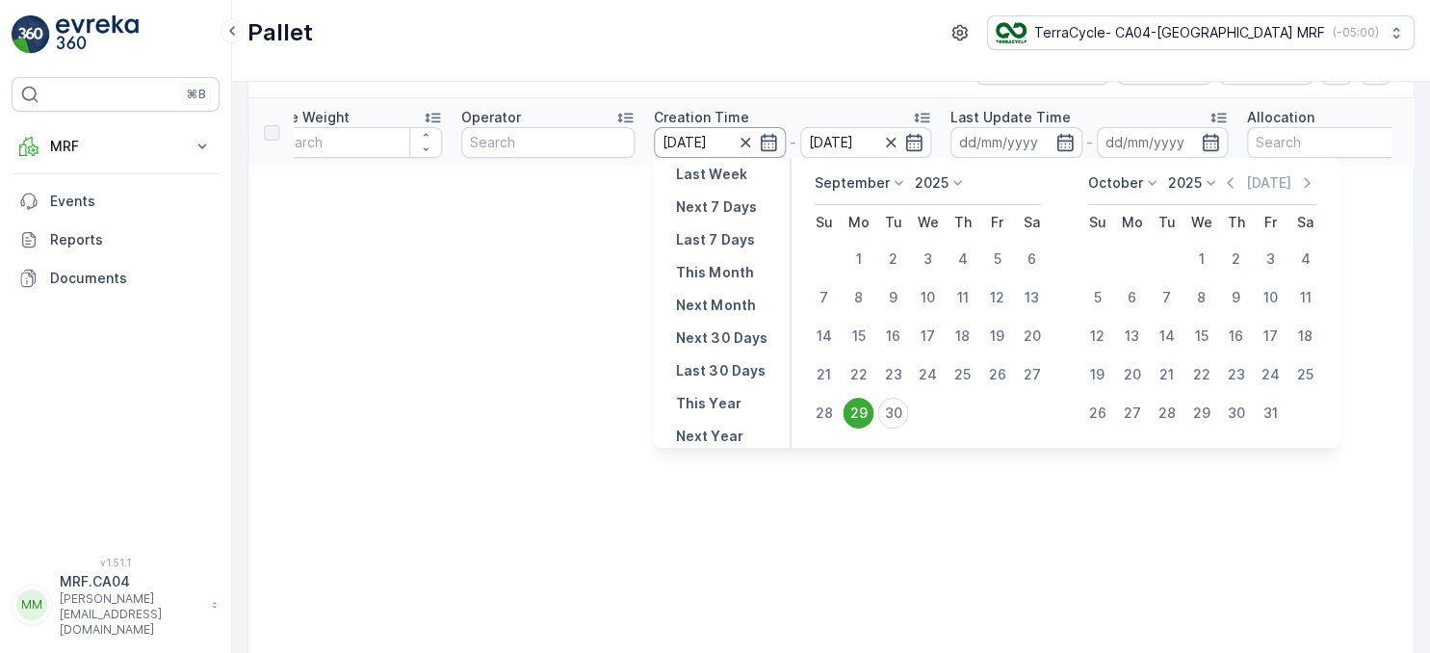
click at [724, 142] on input "[DATE]" at bounding box center [720, 142] width 132 height 31
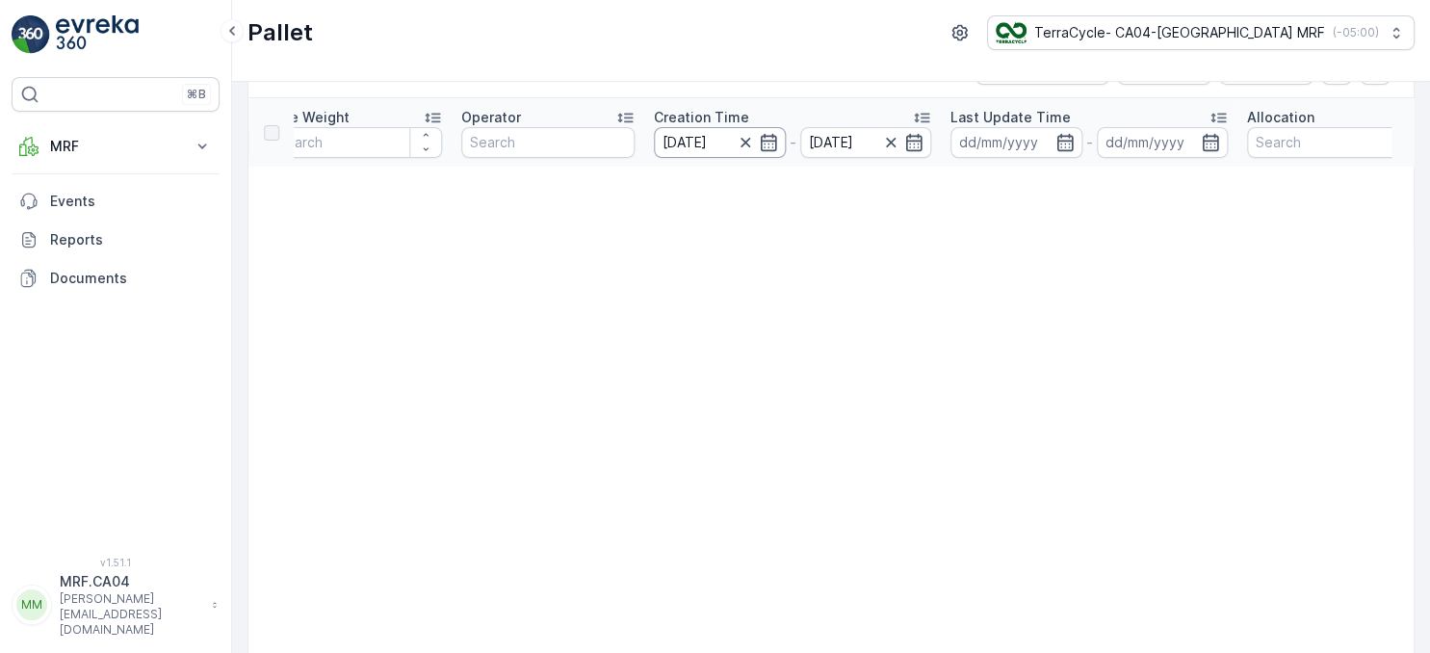
click at [713, 140] on input "[DATE]" at bounding box center [720, 142] width 132 height 31
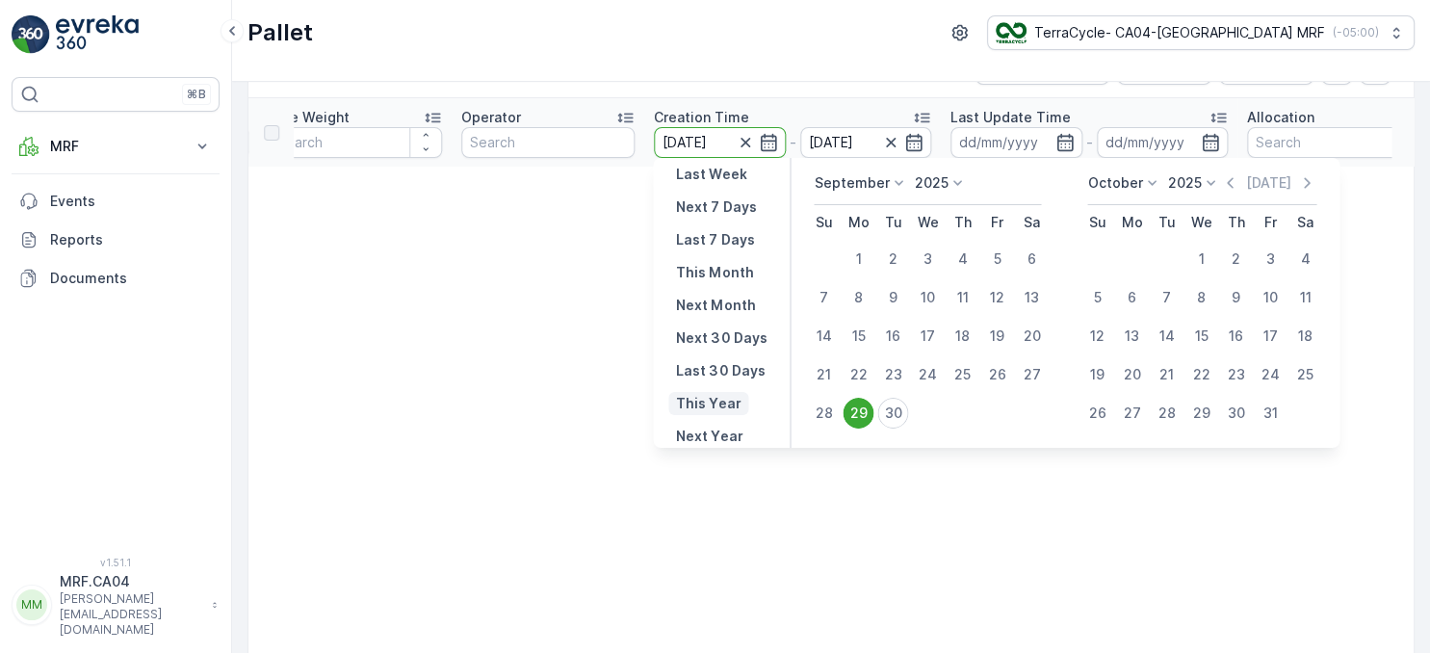
click at [724, 402] on p "This Year" at bounding box center [708, 403] width 65 height 19
type input "[DATE]"
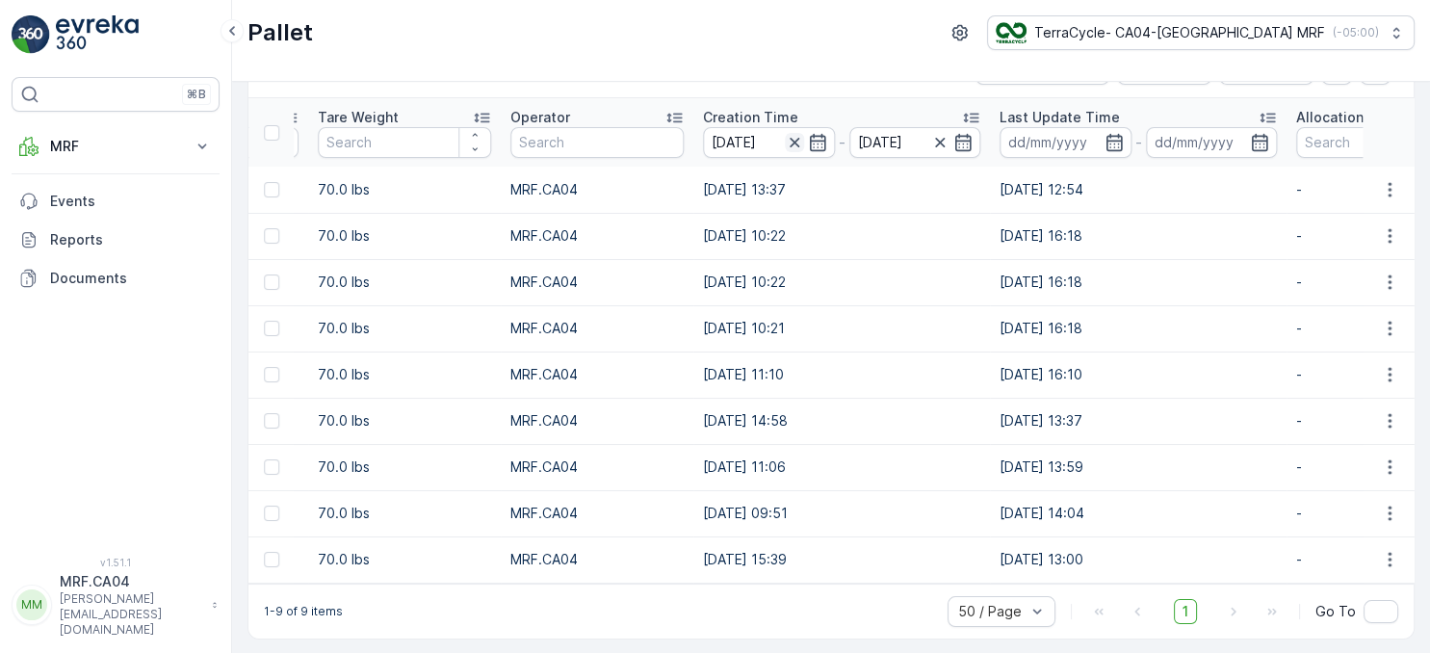
click at [787, 140] on icon "button" at bounding box center [794, 142] width 19 height 19
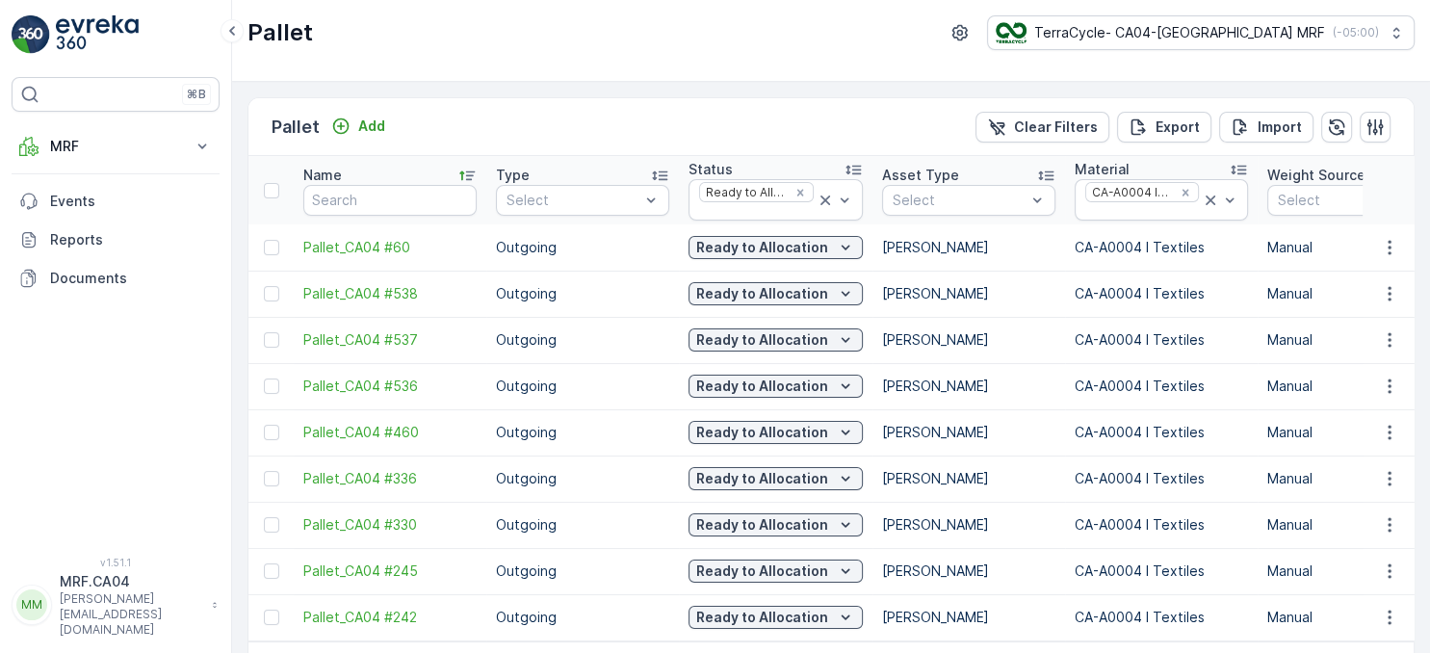
drag, startPoint x: 437, startPoint y: 284, endPoint x: 149, endPoint y: 301, distance: 288.4
click at [464, 175] on icon at bounding box center [466, 175] width 19 height 19
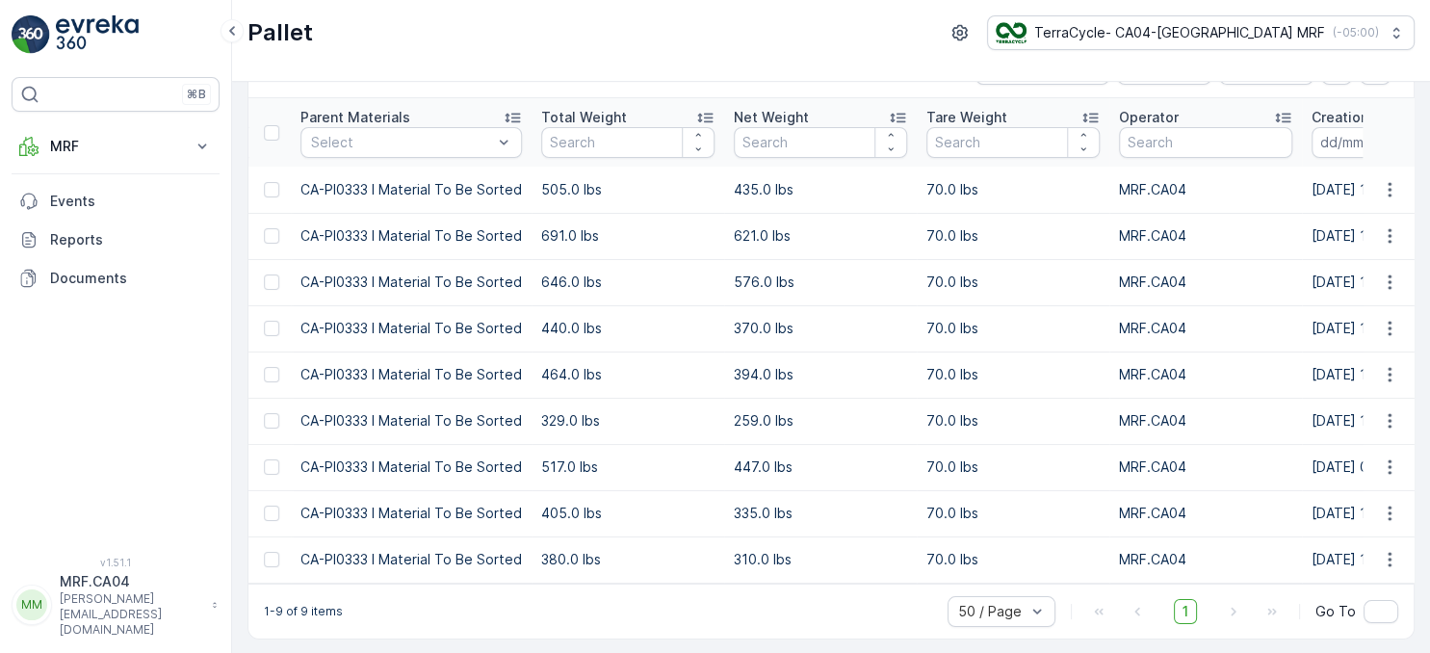
drag, startPoint x: 587, startPoint y: 311, endPoint x: 645, endPoint y: 321, distance: 58.6
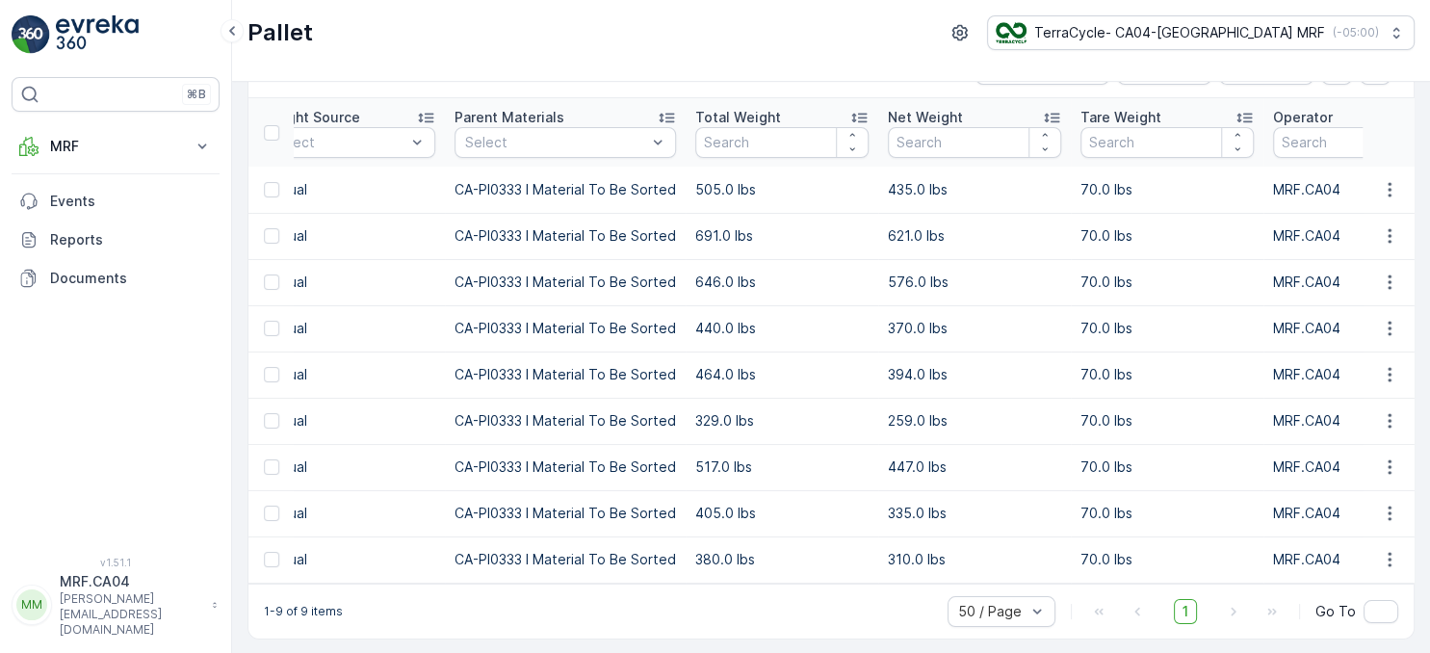
drag, startPoint x: 640, startPoint y: 317, endPoint x: 607, endPoint y: 317, distance: 33.7
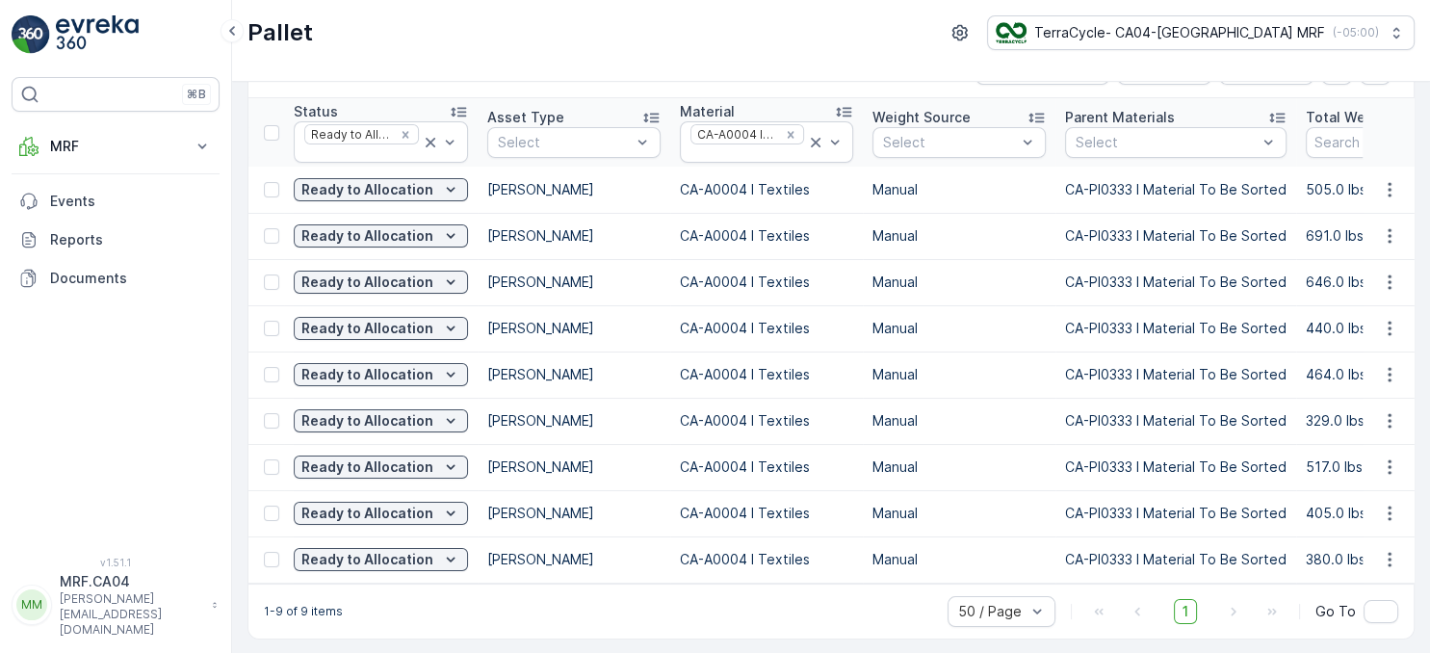
drag, startPoint x: 609, startPoint y: 376, endPoint x: 572, endPoint y: 376, distance: 37.5
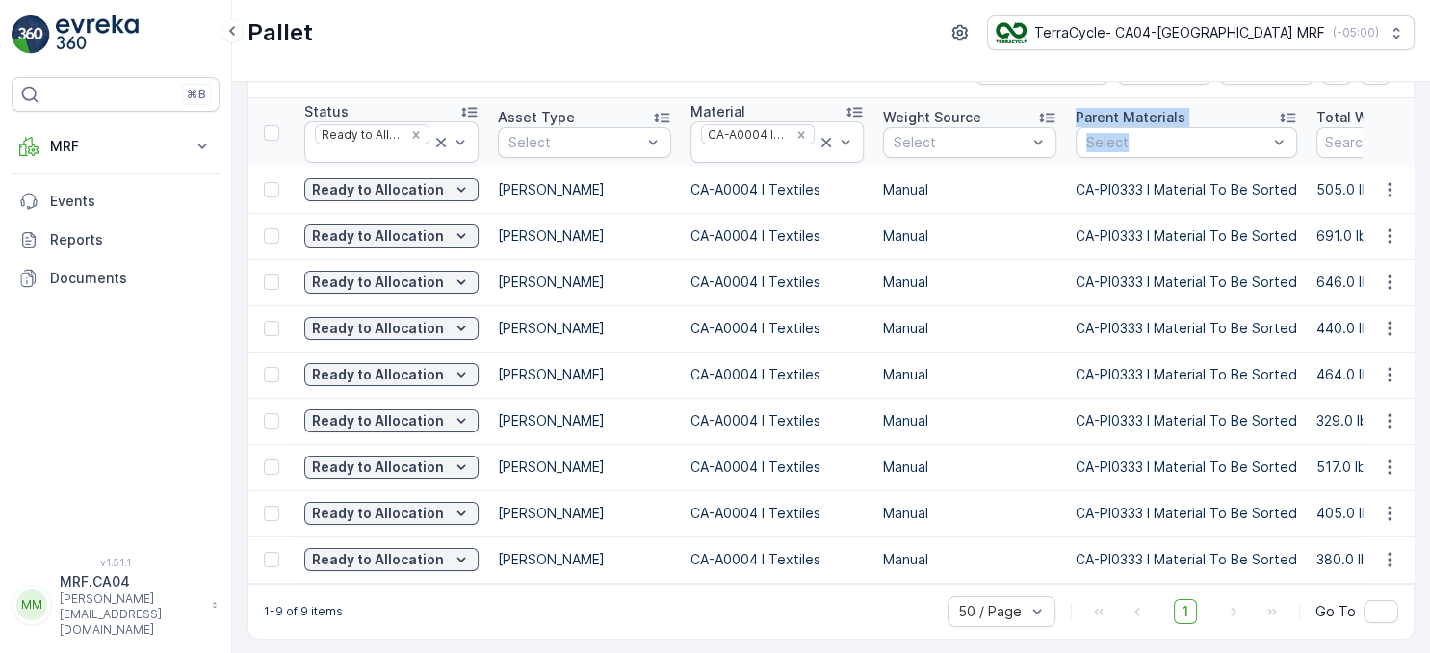
drag, startPoint x: 1331, startPoint y: 112, endPoint x: 1245, endPoint y: 112, distance: 86.6
click at [1235, 71] on div "Pallet TerraCycle- CA04-Canada MRF ( -05:00 )" at bounding box center [831, 41] width 1198 height 82
click at [229, 27] on icon at bounding box center [231, 30] width 21 height 23
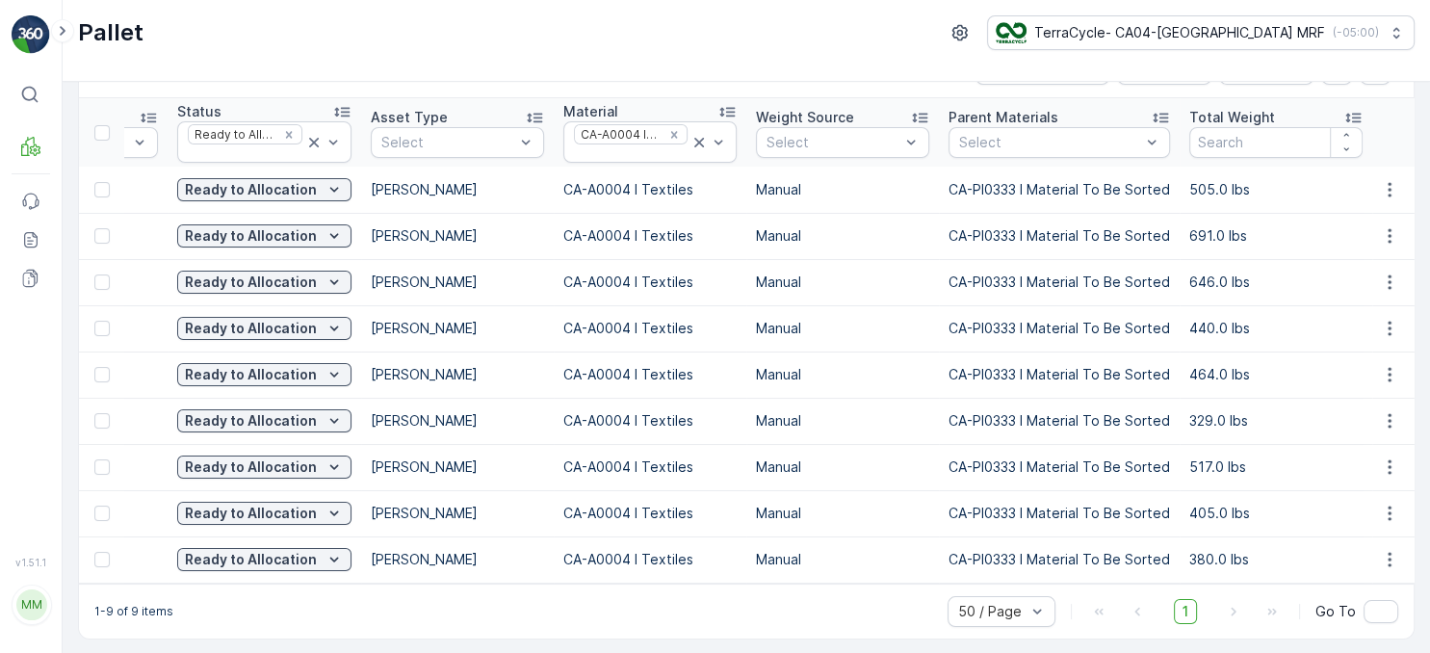
scroll to position [0, 139]
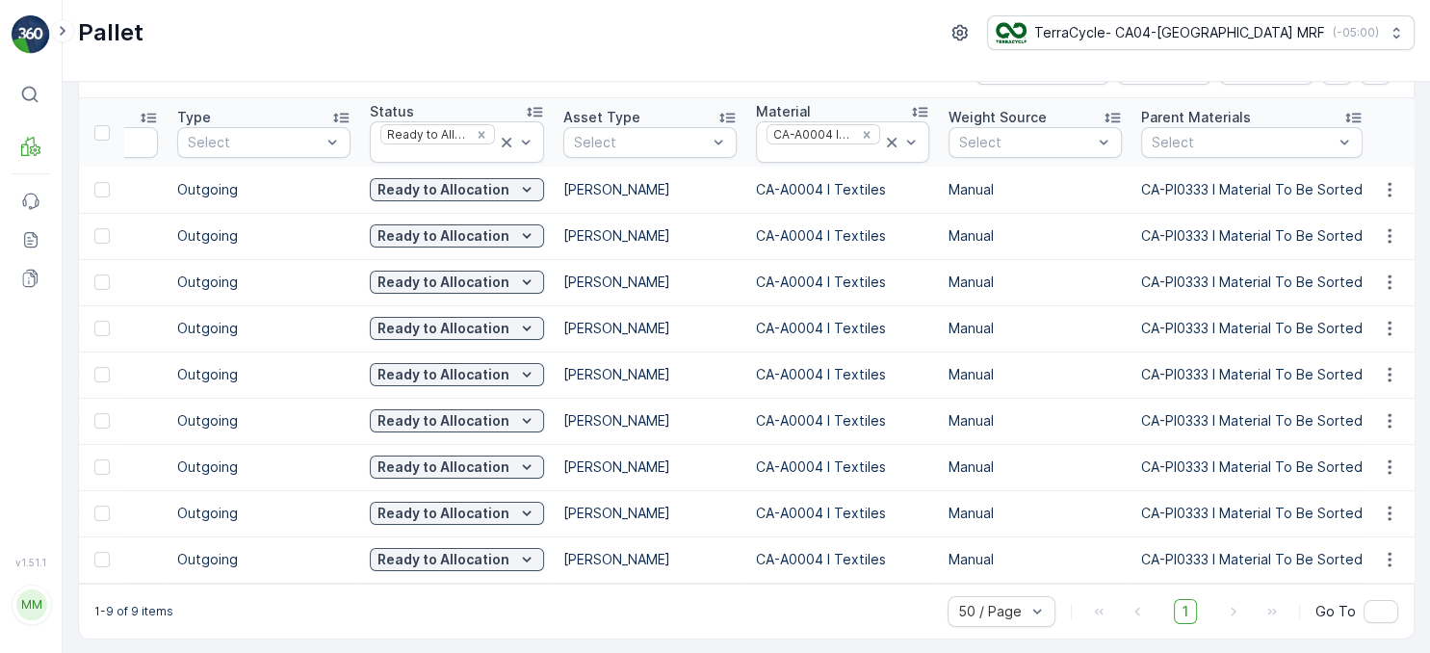
drag, startPoint x: 813, startPoint y: 208, endPoint x: 743, endPoint y: 204, distance: 69.4
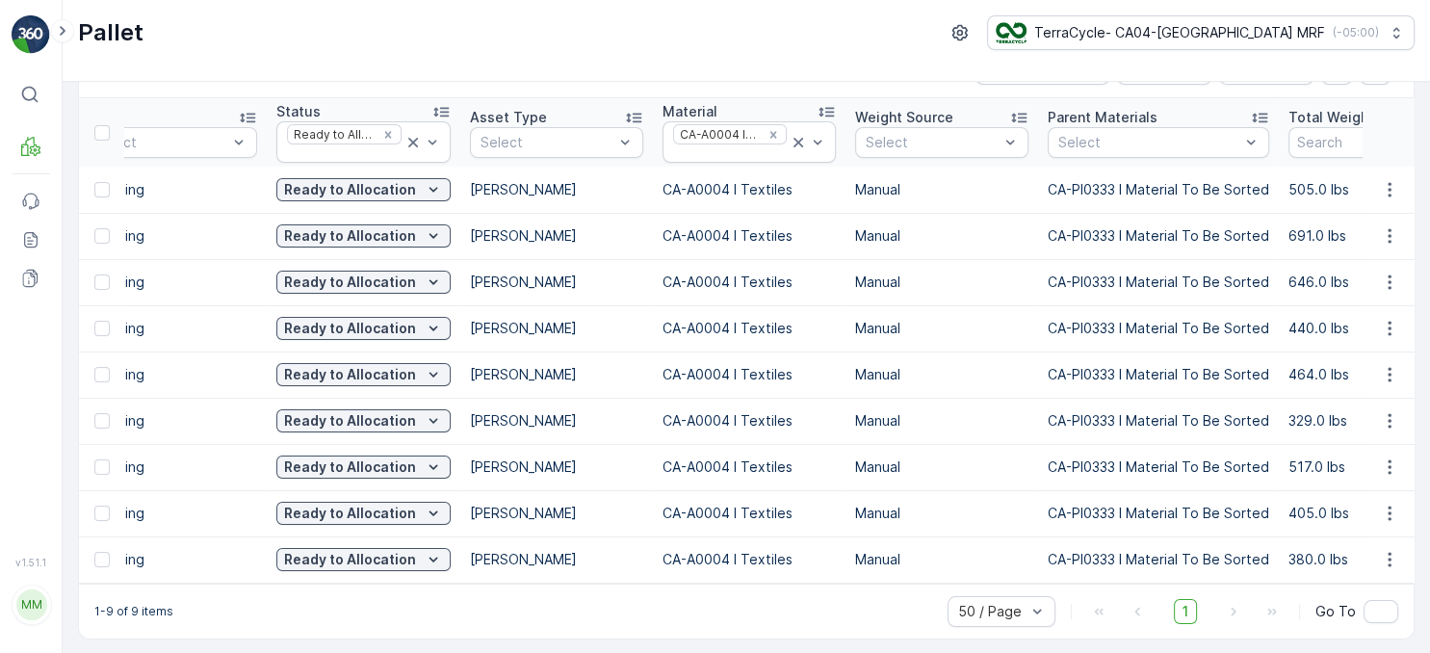
drag, startPoint x: 749, startPoint y: 201, endPoint x: 773, endPoint y: 206, distance: 24.5
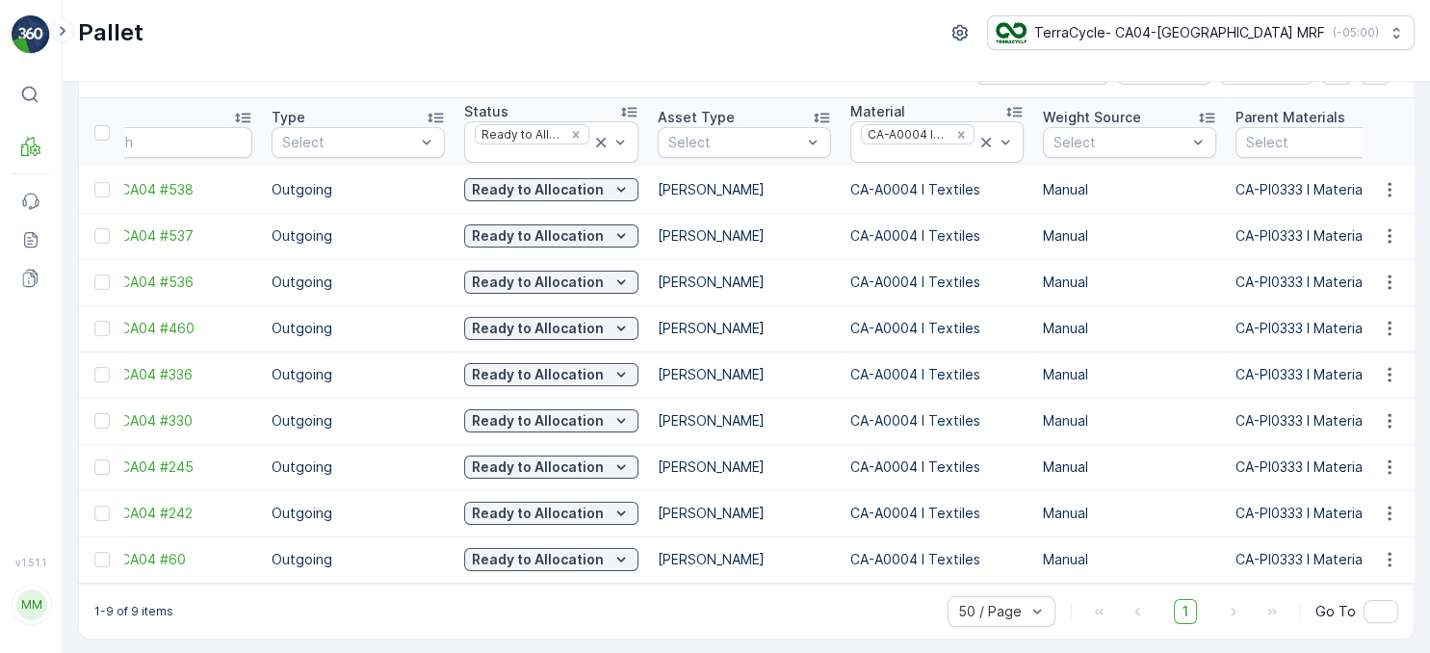
drag, startPoint x: 549, startPoint y: 325, endPoint x: 622, endPoint y: 377, distance: 89.8
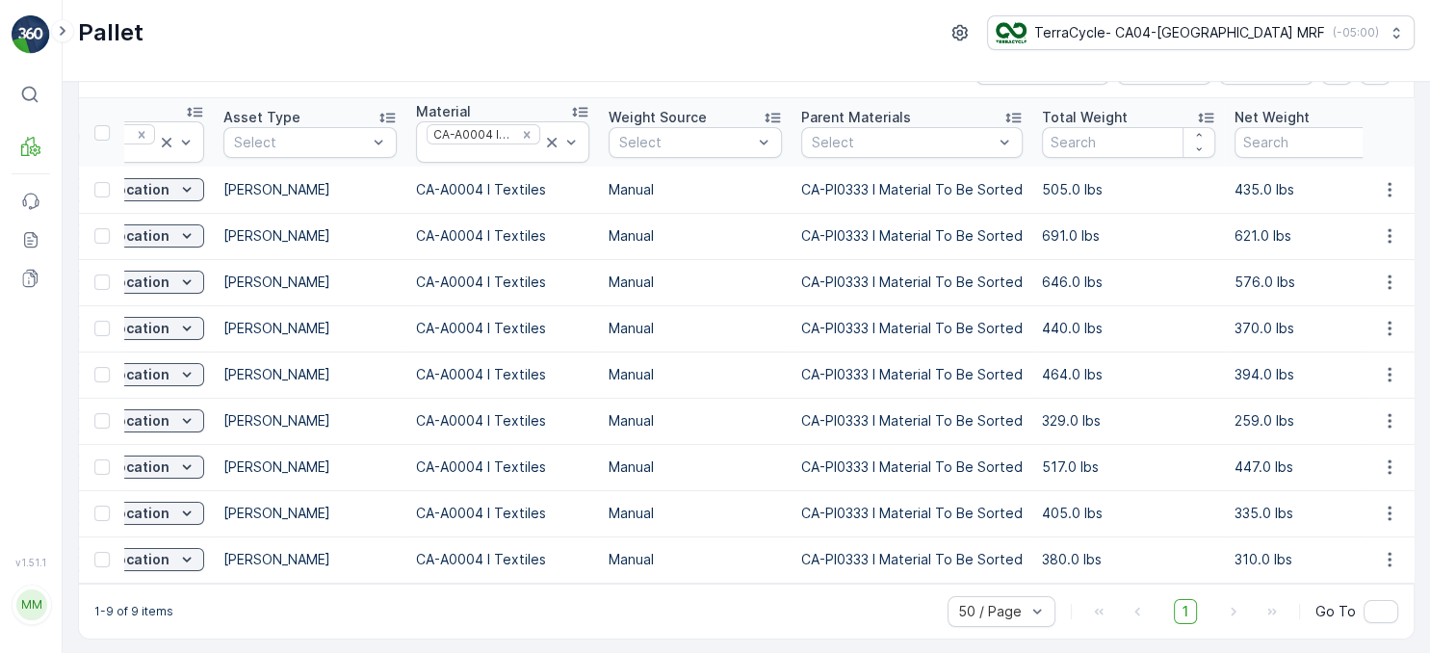
drag, startPoint x: 644, startPoint y: 388, endPoint x: 687, endPoint y: 398, distance: 44.4
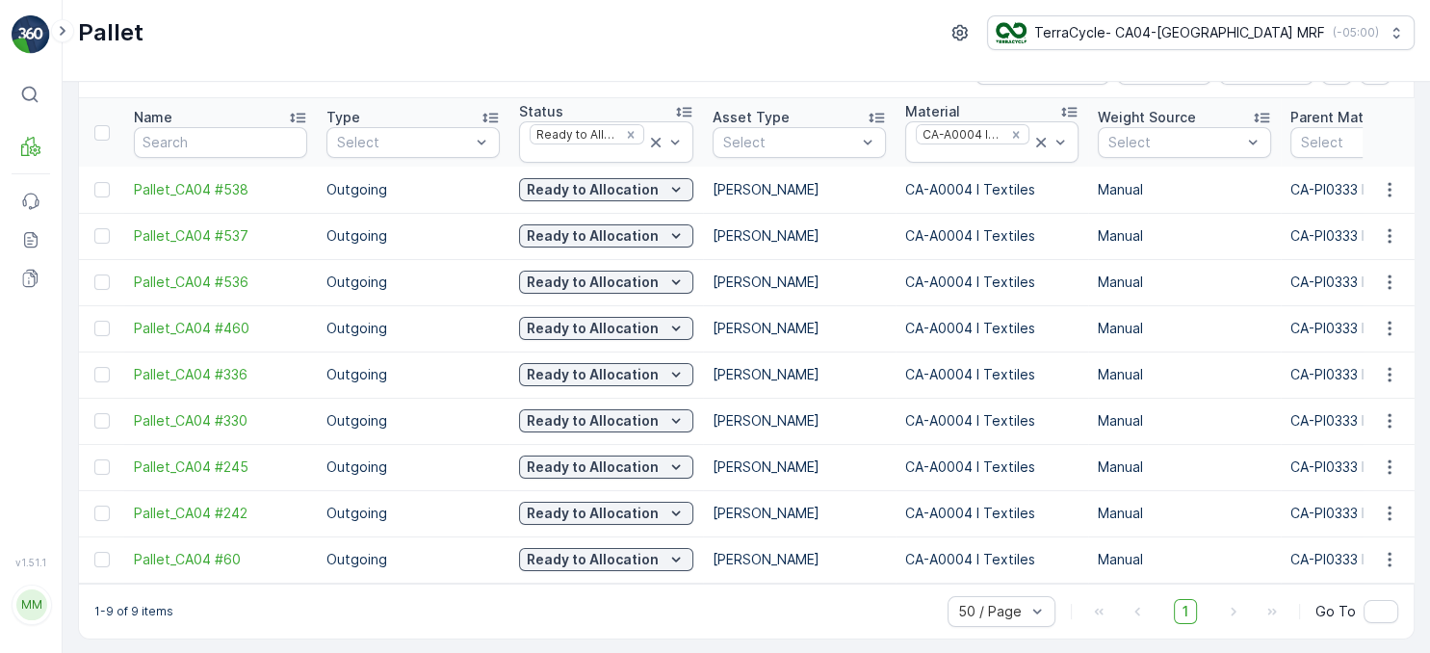
drag, startPoint x: 665, startPoint y: 433, endPoint x: 528, endPoint y: 432, distance: 137.7
click at [103, 560] on div at bounding box center [101, 559] width 15 height 15
click at [94, 552] on input "checkbox" at bounding box center [94, 552] width 0 height 0
click at [101, 512] on div at bounding box center [101, 512] width 15 height 15
click at [94, 505] on input "checkbox" at bounding box center [94, 505] width 0 height 0
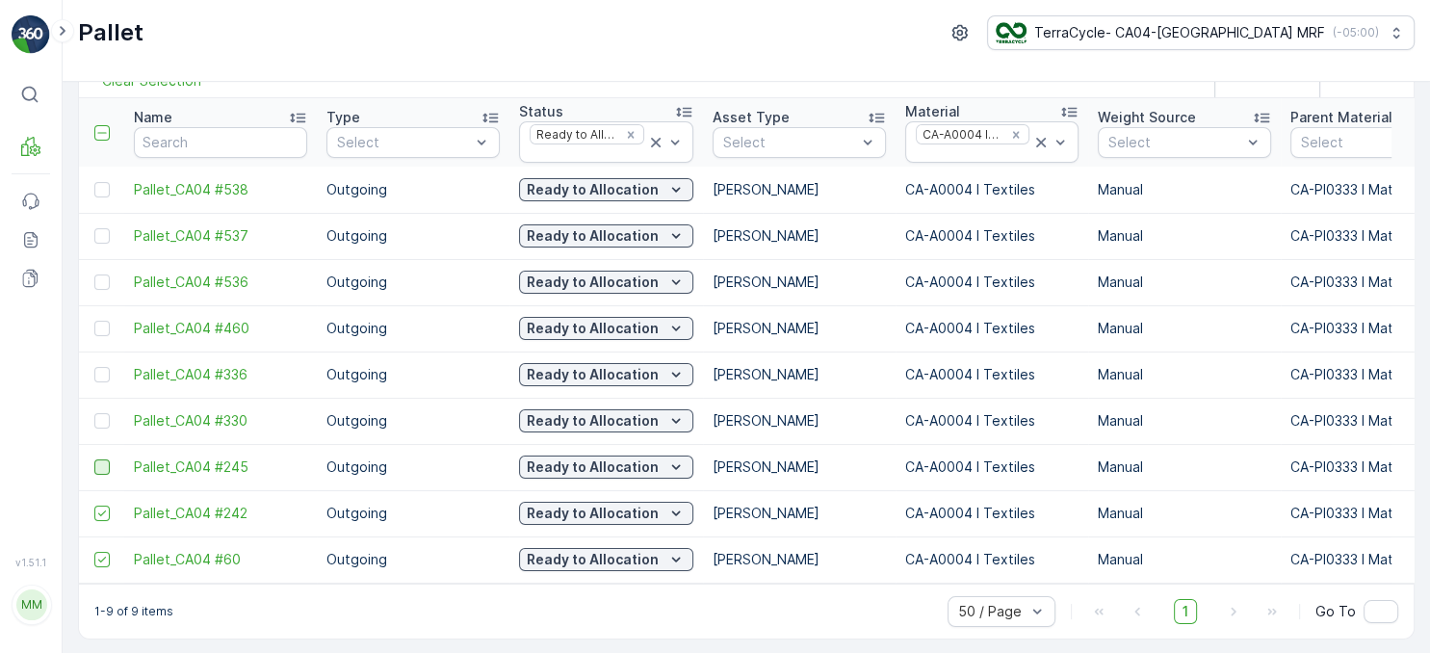
click at [106, 468] on div at bounding box center [101, 466] width 15 height 15
click at [94, 459] on input "checkbox" at bounding box center [94, 459] width 0 height 0
click at [105, 418] on div at bounding box center [101, 420] width 15 height 15
click at [94, 413] on input "checkbox" at bounding box center [94, 413] width 0 height 0
click at [109, 372] on div at bounding box center [101, 374] width 15 height 15
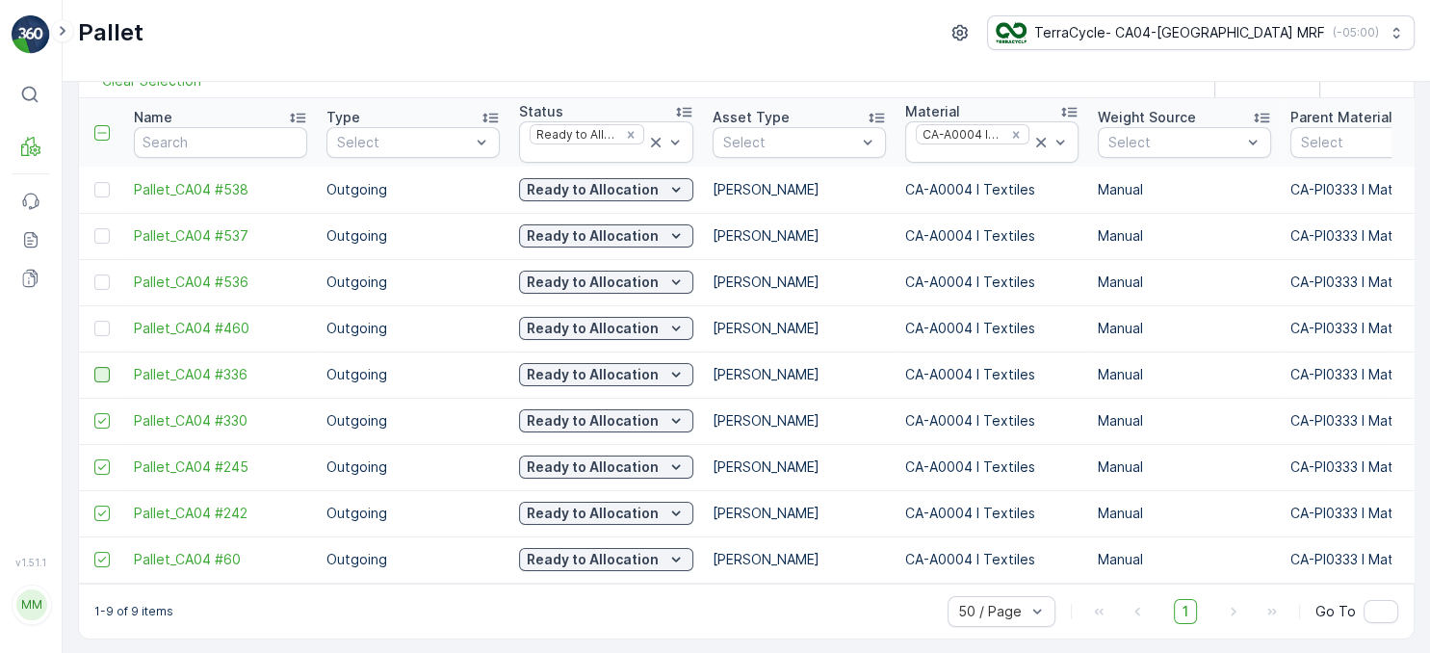
click at [94, 367] on input "checkbox" at bounding box center [94, 367] width 0 height 0
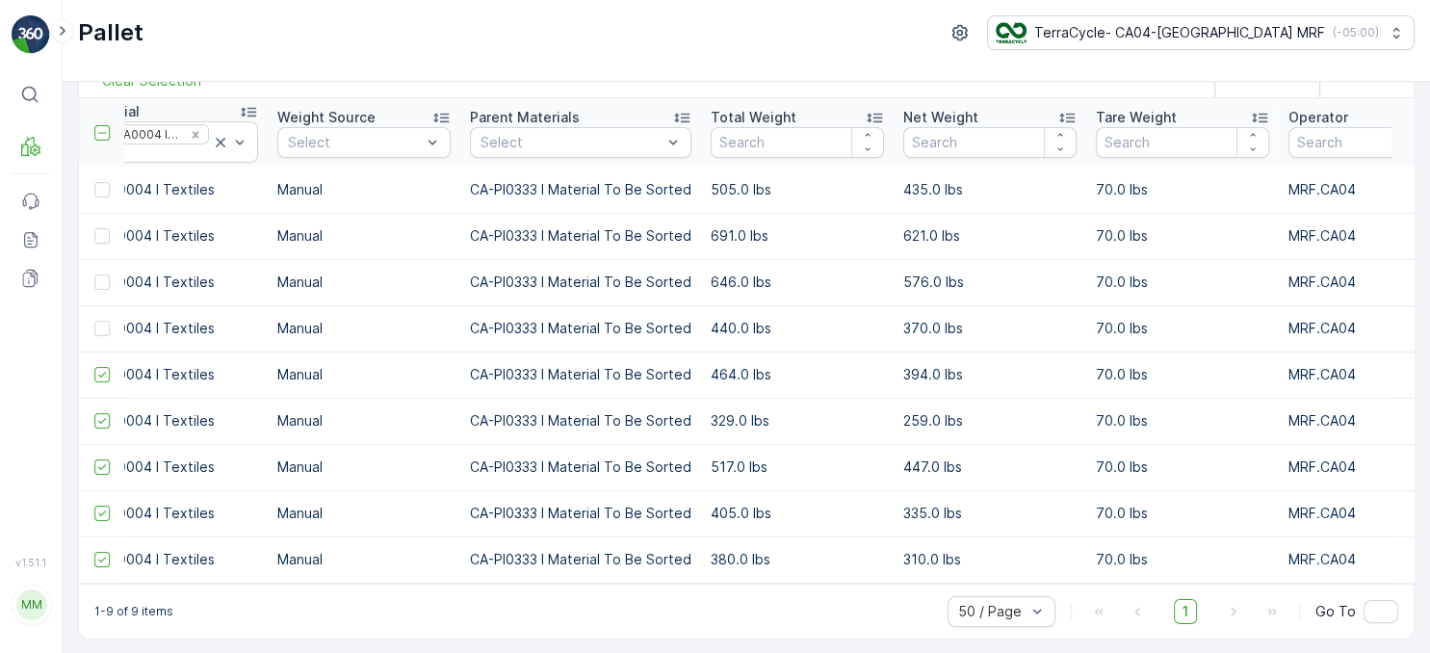
drag, startPoint x: 445, startPoint y: 445, endPoint x: 551, endPoint y: 468, distance: 108.4
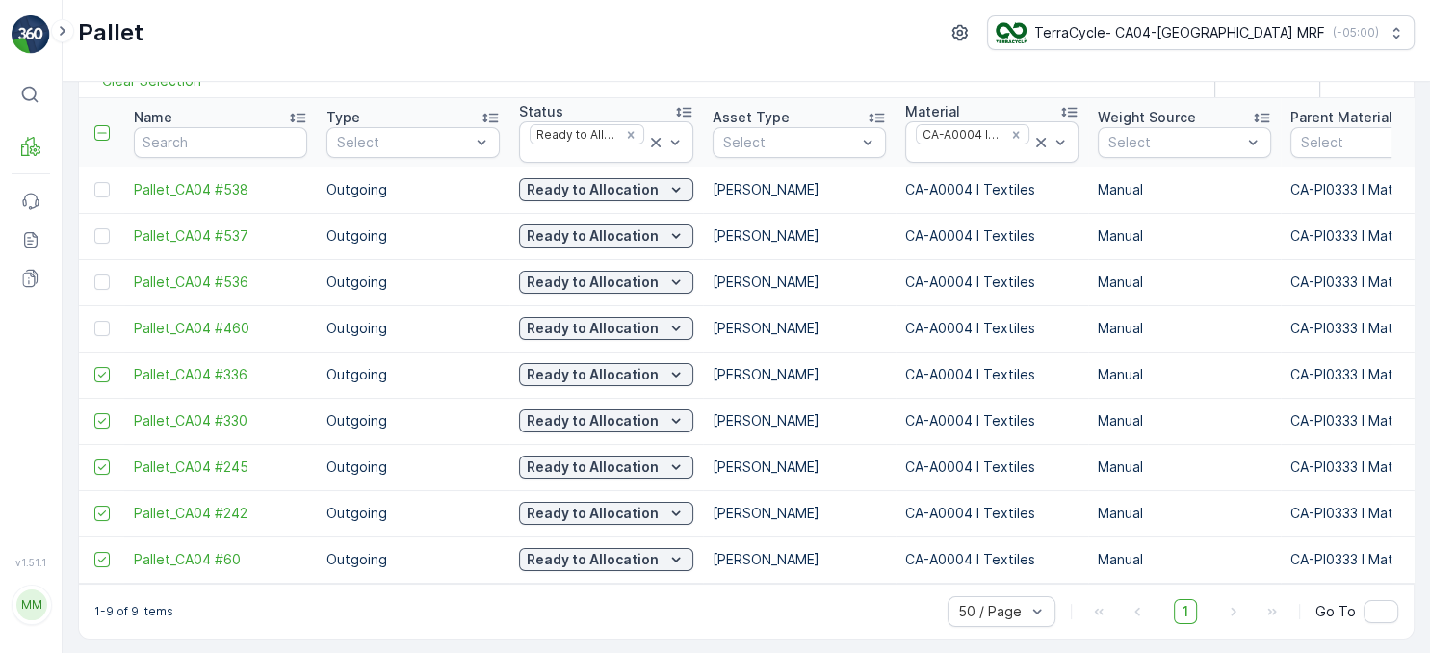
drag, startPoint x: 688, startPoint y: 490, endPoint x: 524, endPoint y: 487, distance: 164.6
click at [298, 116] on icon at bounding box center [297, 118] width 15 height 10
click at [296, 115] on icon at bounding box center [297, 117] width 19 height 19
click at [1018, 134] on icon "Remove CA-A0004 I Textiles" at bounding box center [1016, 134] width 7 height 7
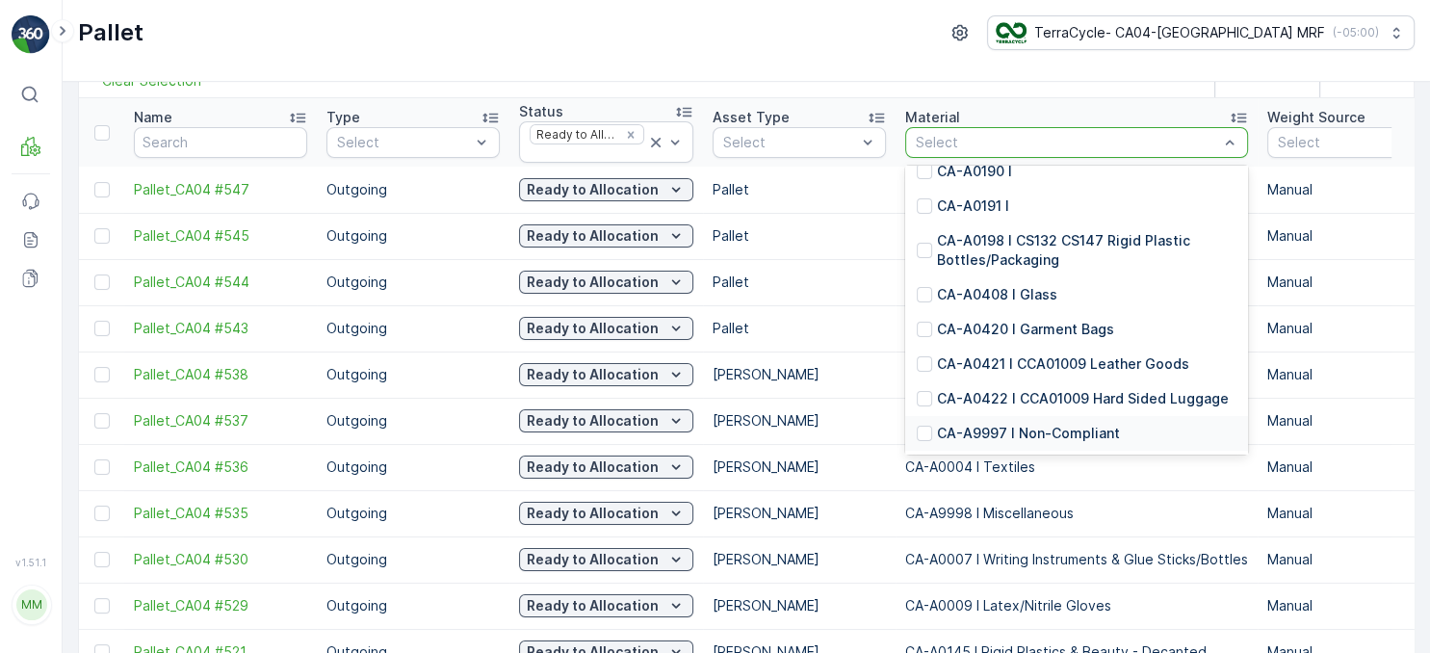
scroll to position [1628, 0]
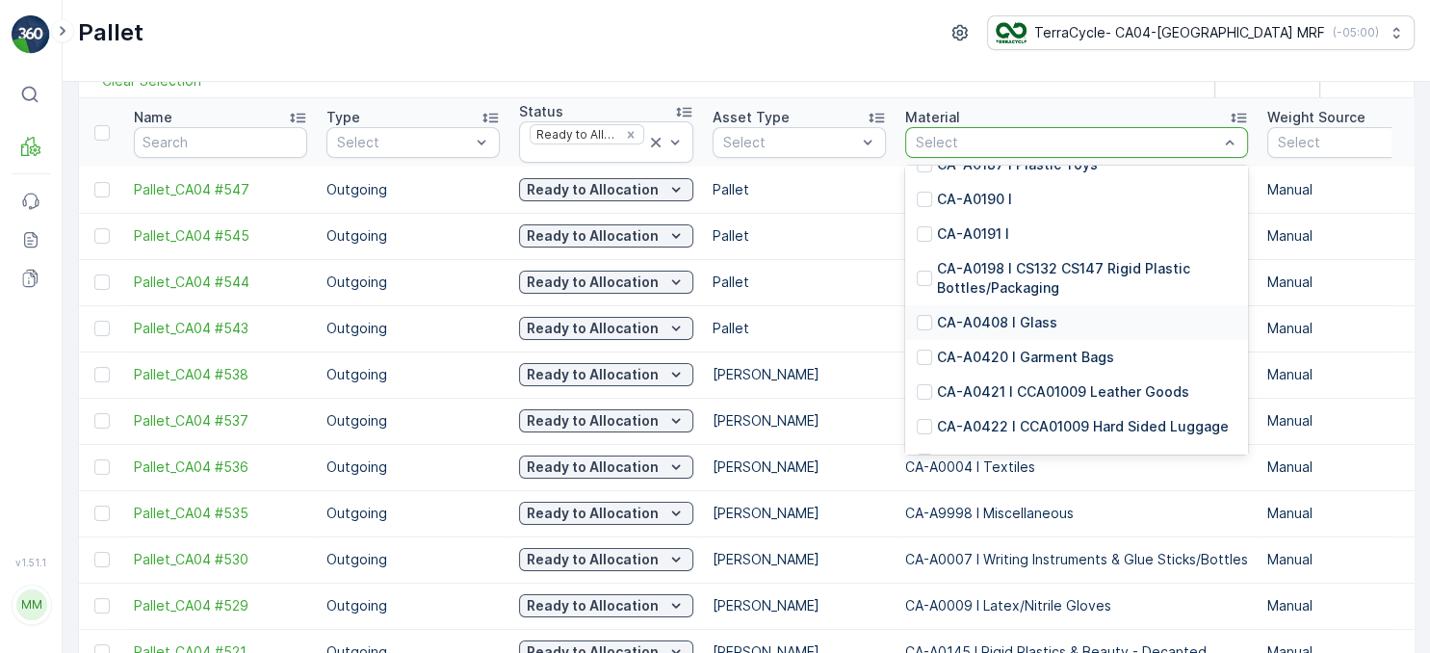
click at [1030, 323] on p "CA-A0408 I Glass" at bounding box center [997, 322] width 120 height 19
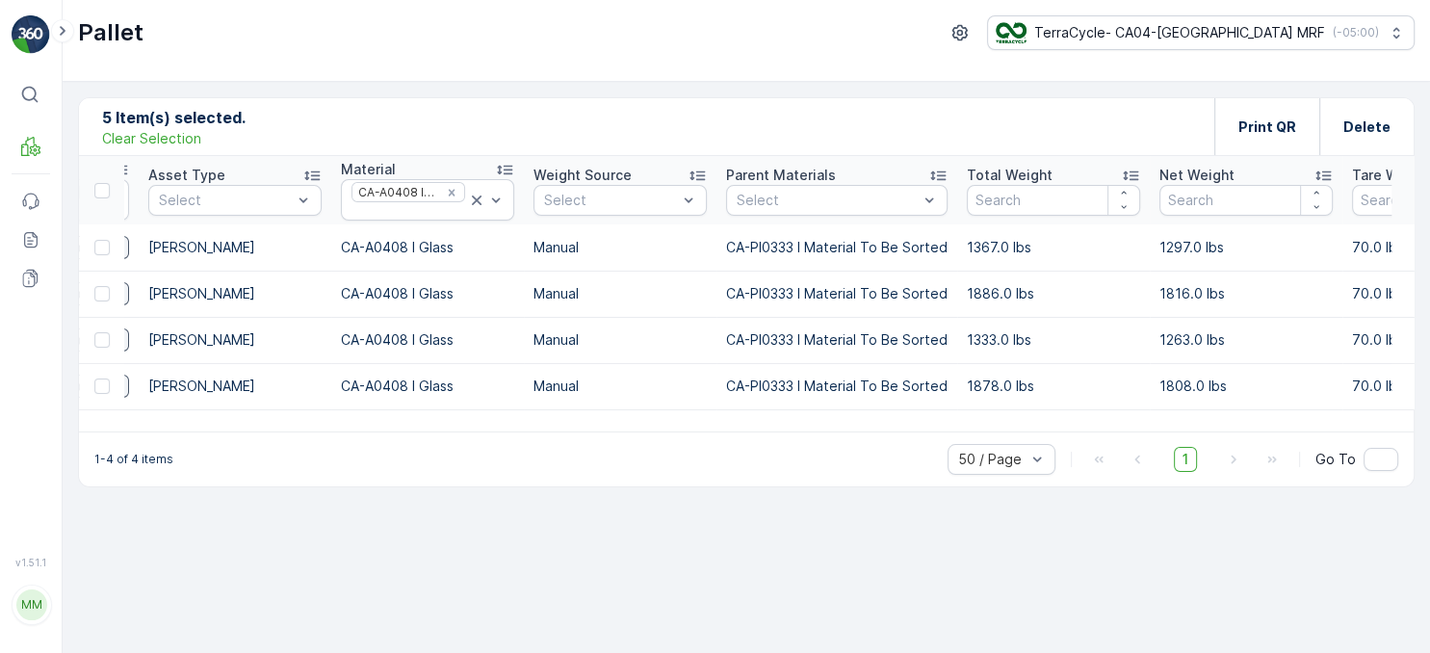
scroll to position [0, 609]
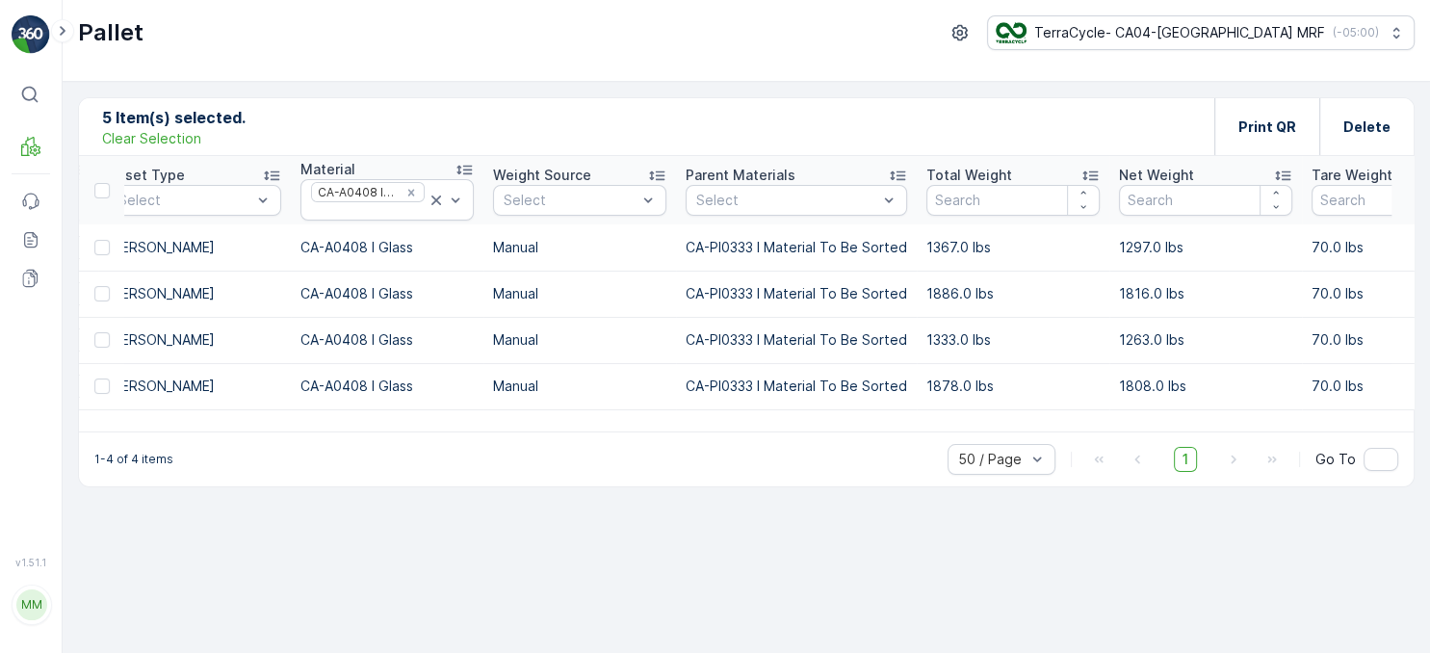
drag, startPoint x: 1061, startPoint y: 366, endPoint x: 1097, endPoint y: 370, distance: 36.8
drag, startPoint x: 811, startPoint y: 452, endPoint x: 772, endPoint y: 323, distance: 133.7
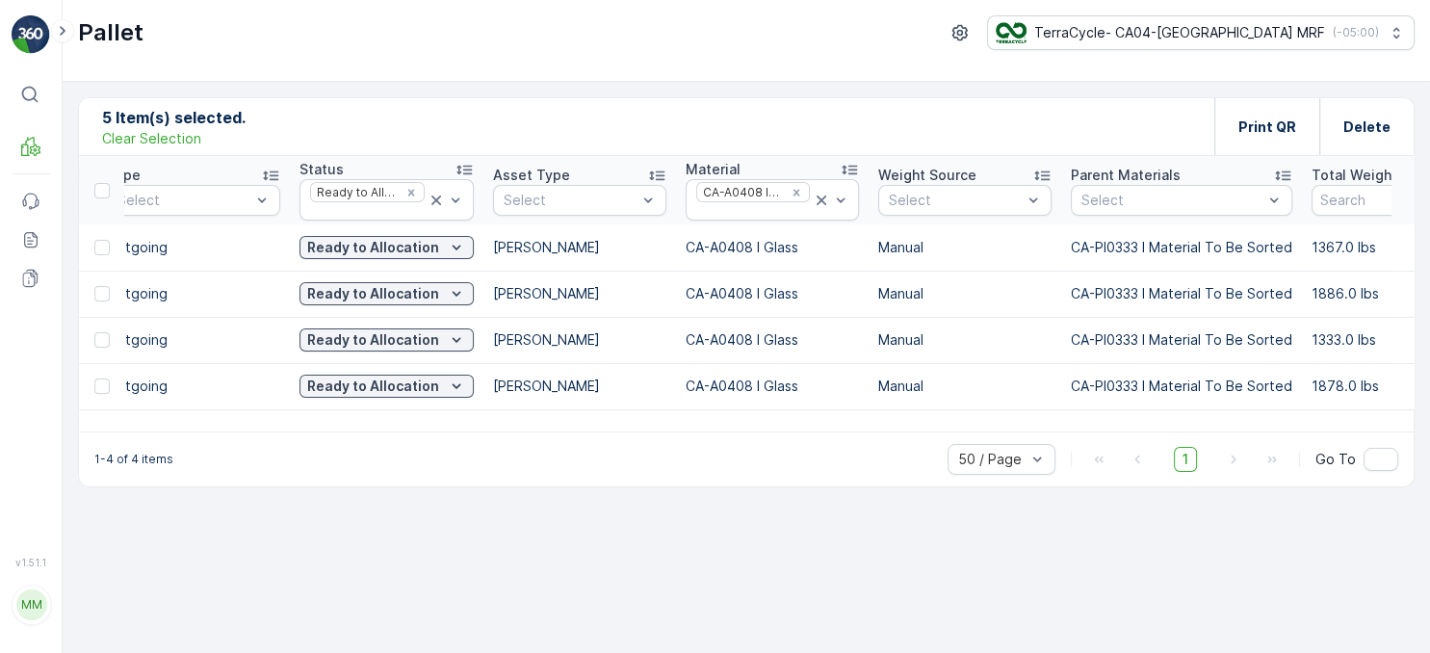
scroll to position [0, 0]
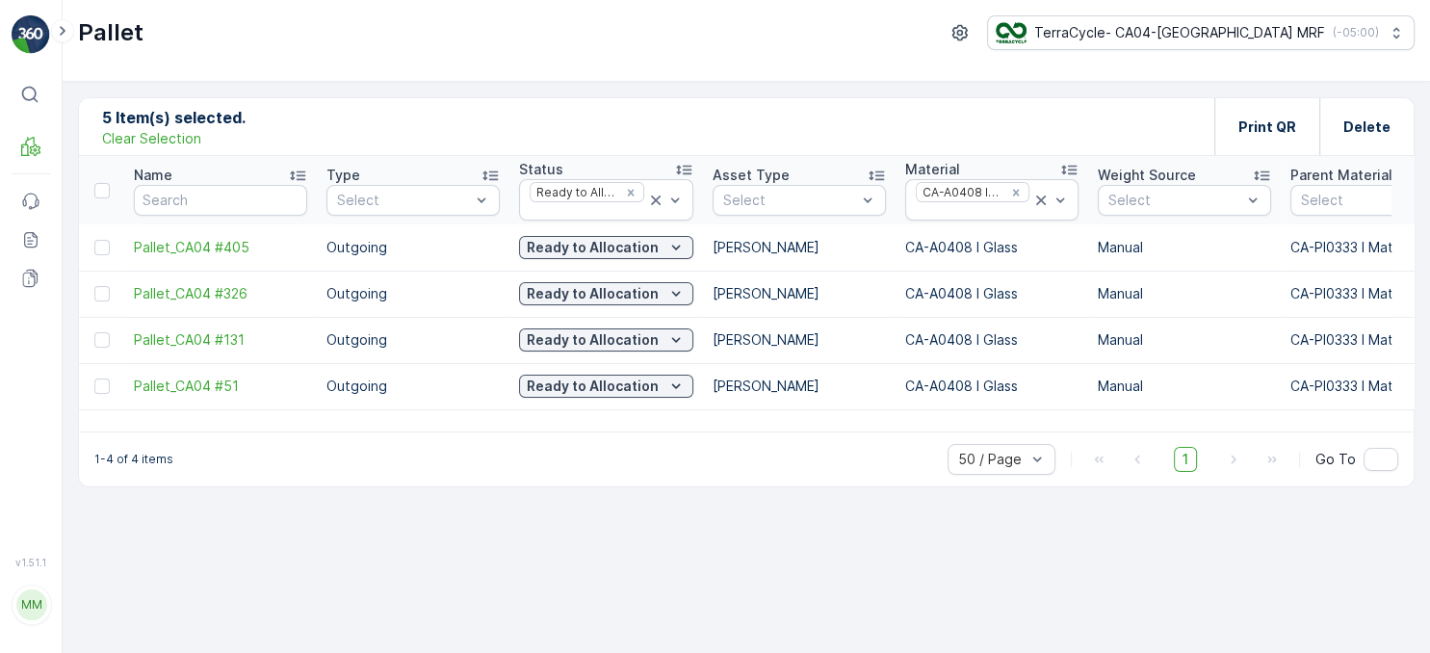
drag, startPoint x: 767, startPoint y: 311, endPoint x: 646, endPoint y: 318, distance: 121.5
click at [1041, 194] on icon at bounding box center [1040, 200] width 19 height 19
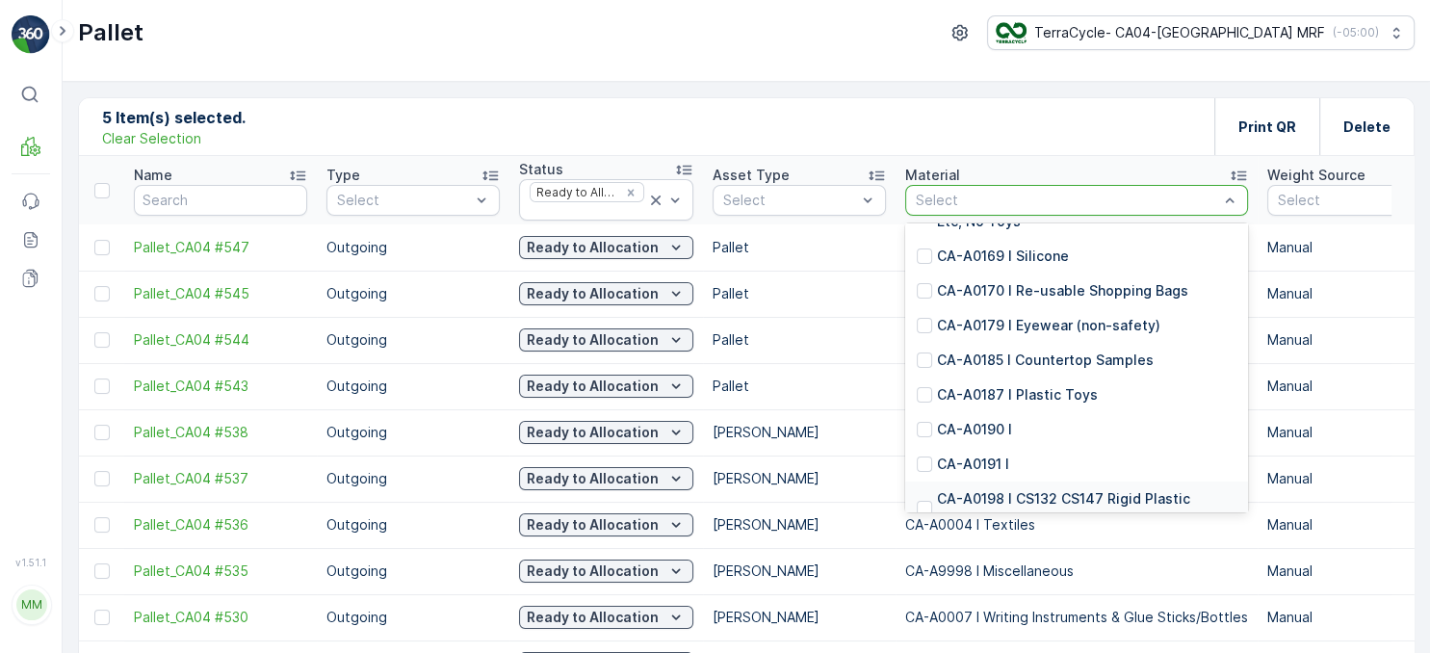
scroll to position [1725, 0]
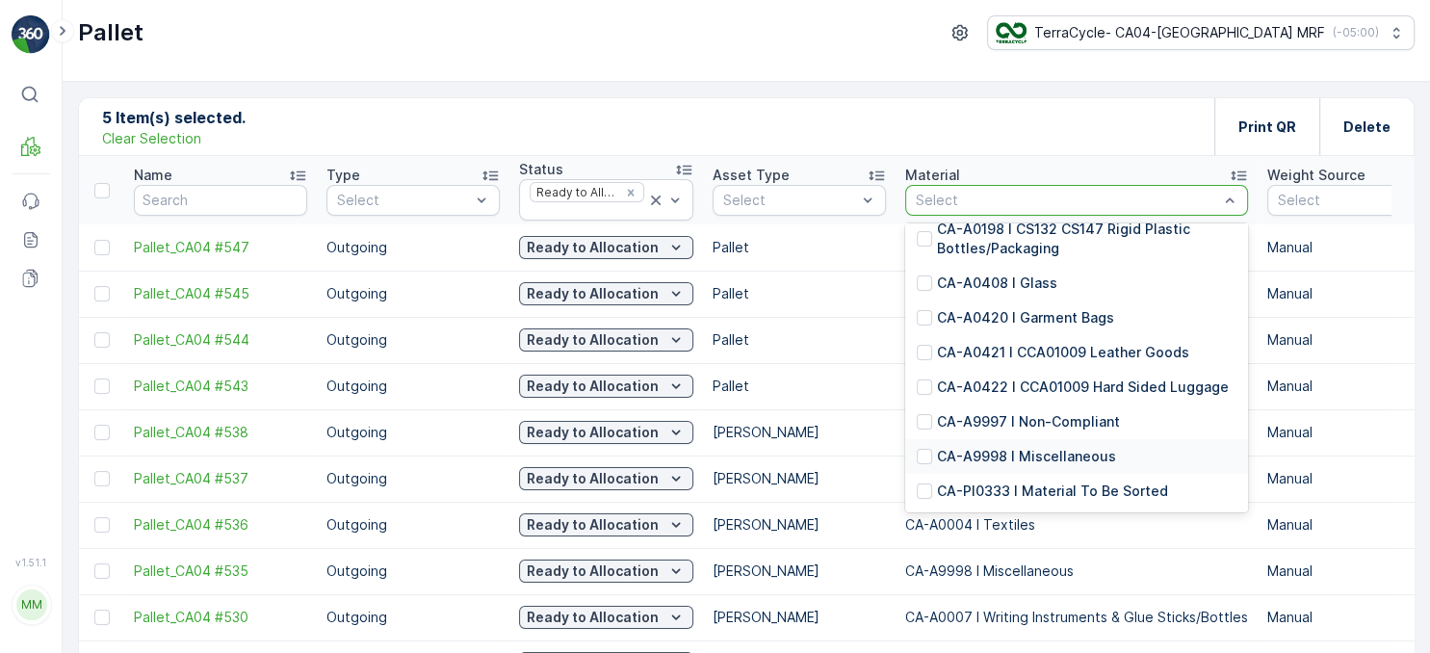
click at [1022, 450] on p "CA-A9998 I Miscellaneous" at bounding box center [1026, 456] width 179 height 19
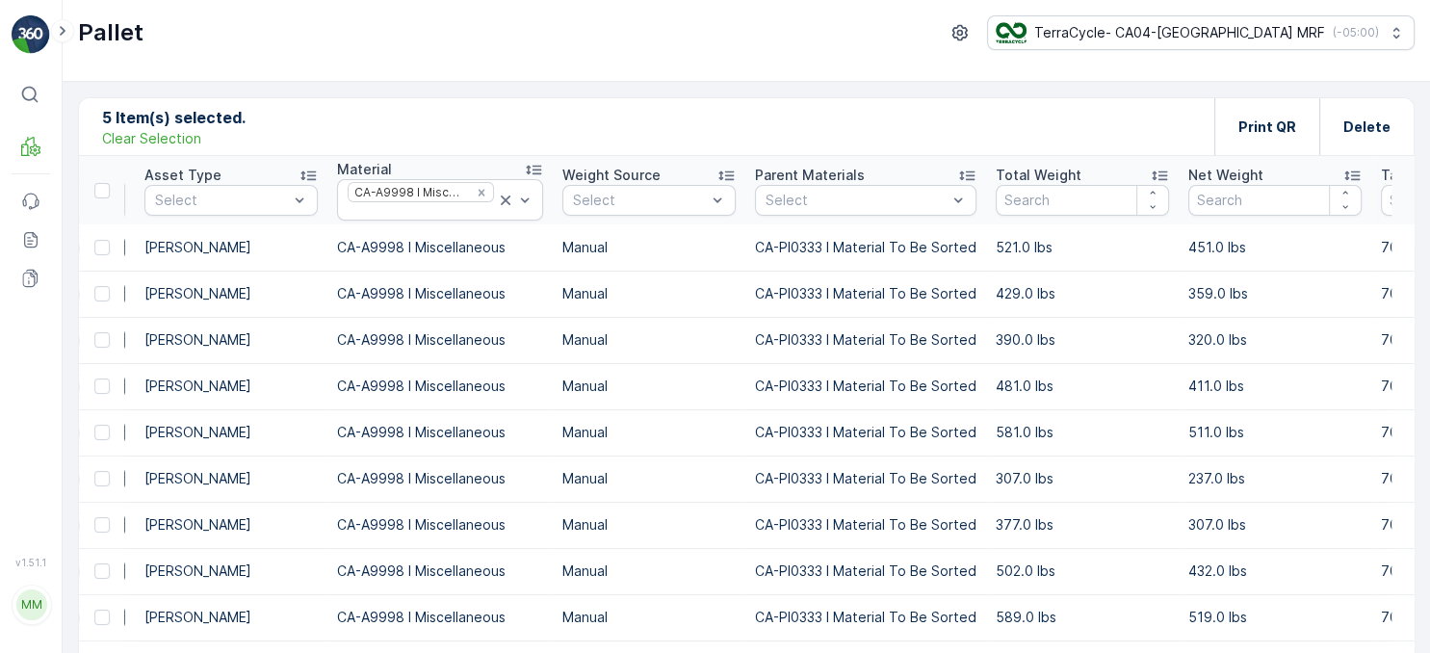
drag, startPoint x: 1281, startPoint y: 324, endPoint x: 1328, endPoint y: 325, distance: 46.2
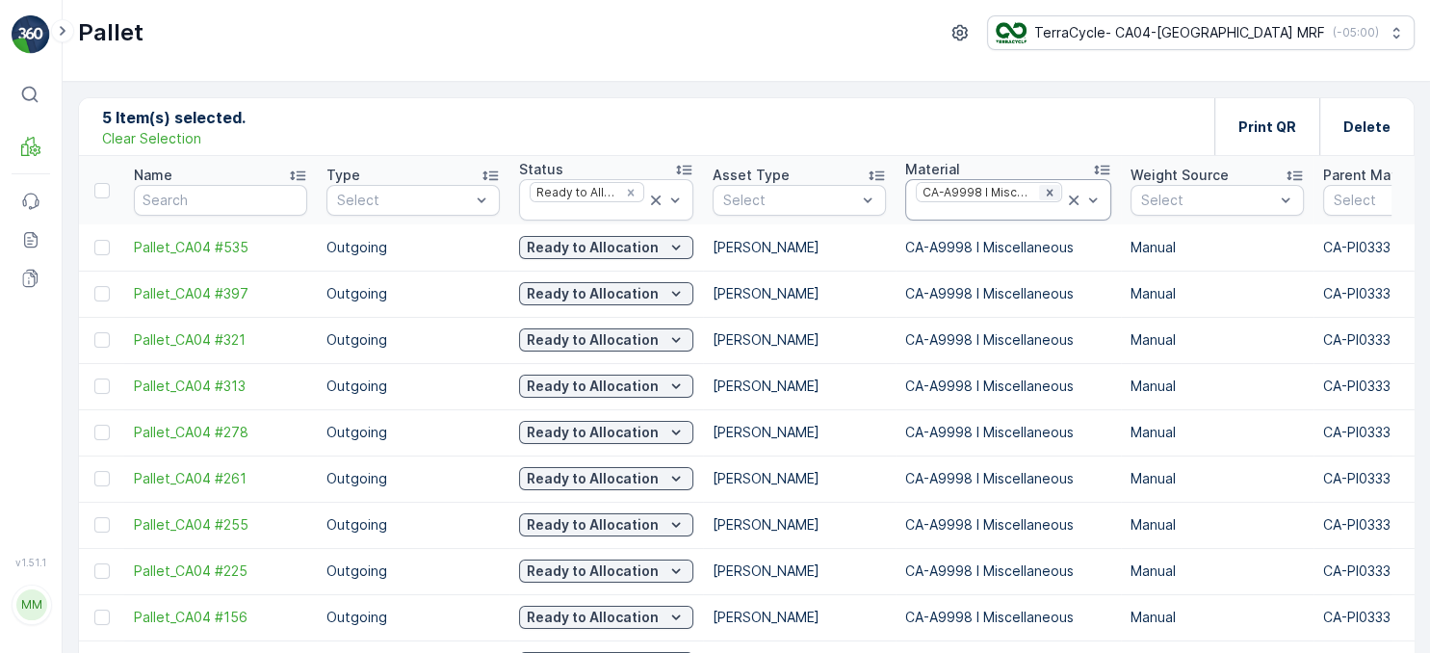
click at [1043, 191] on icon "Remove CA-A9998 I Miscellaneous" at bounding box center [1049, 192] width 13 height 13
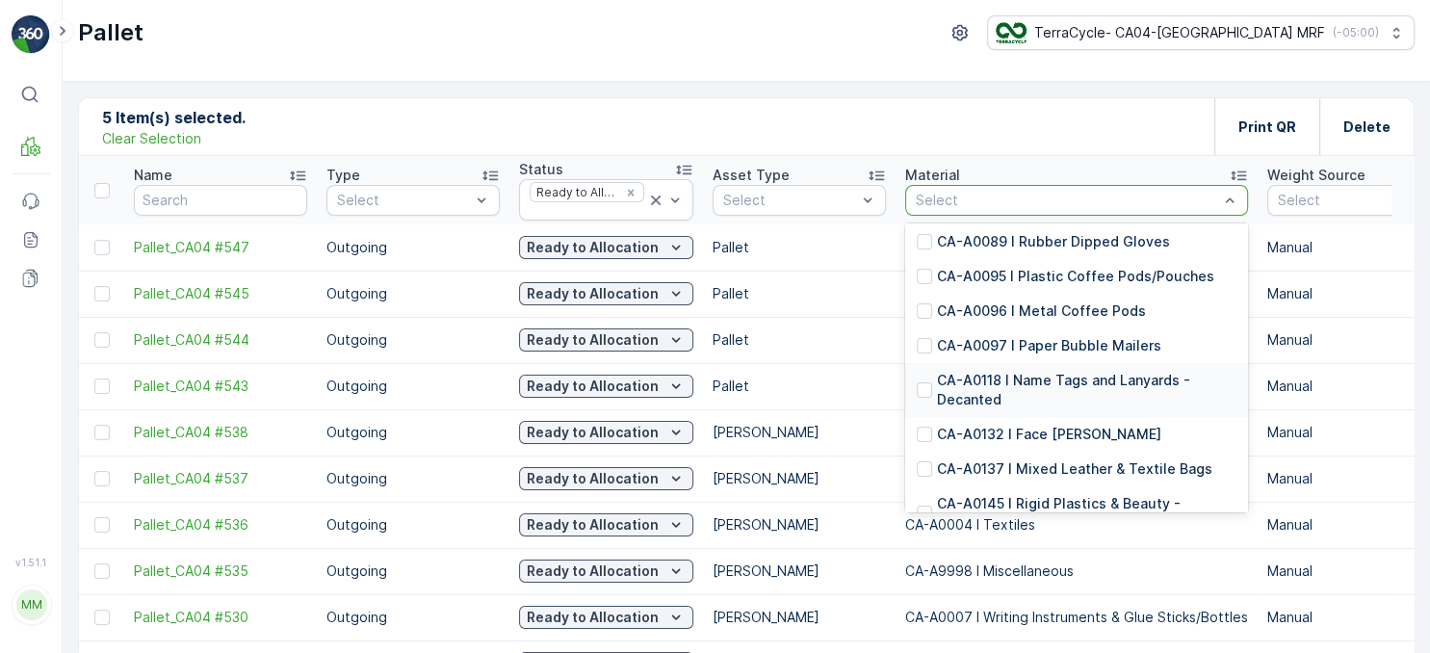
scroll to position [1067, 0]
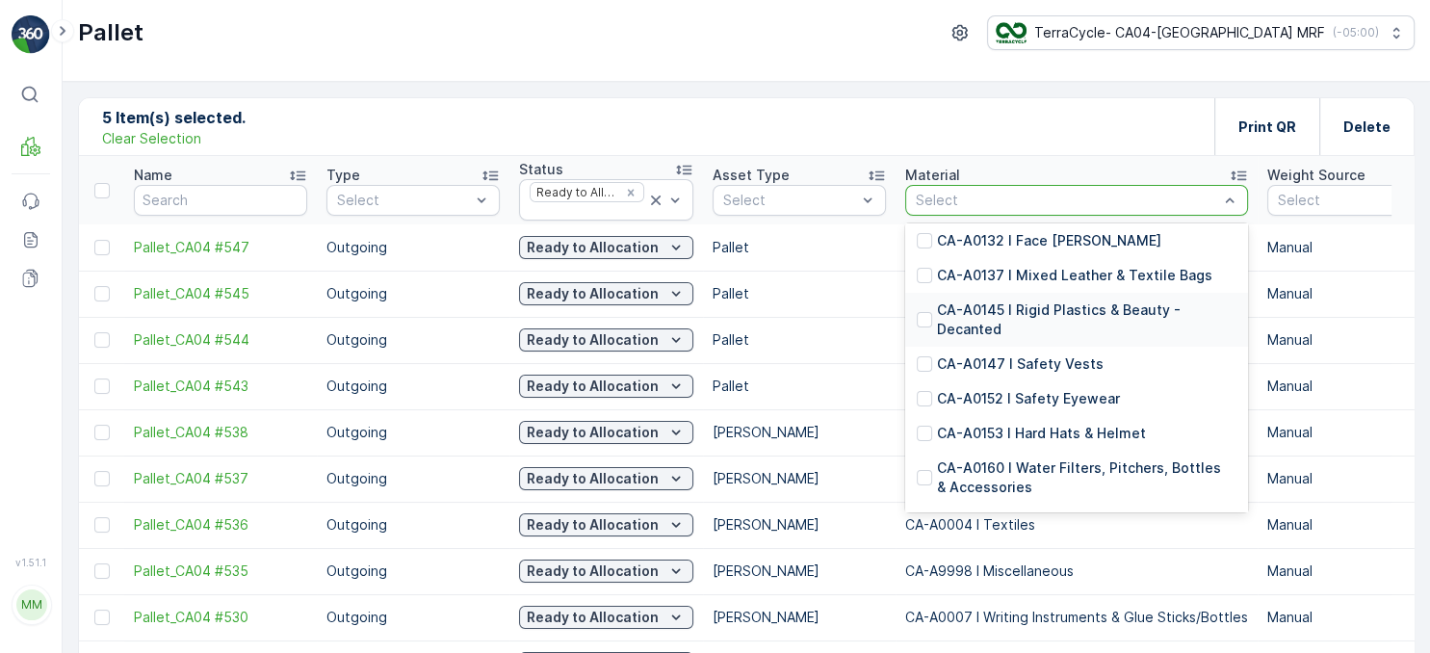
click at [1027, 308] on p "CA-A0145 I Rigid Plastics & Beauty - Decanted" at bounding box center [1086, 319] width 299 height 39
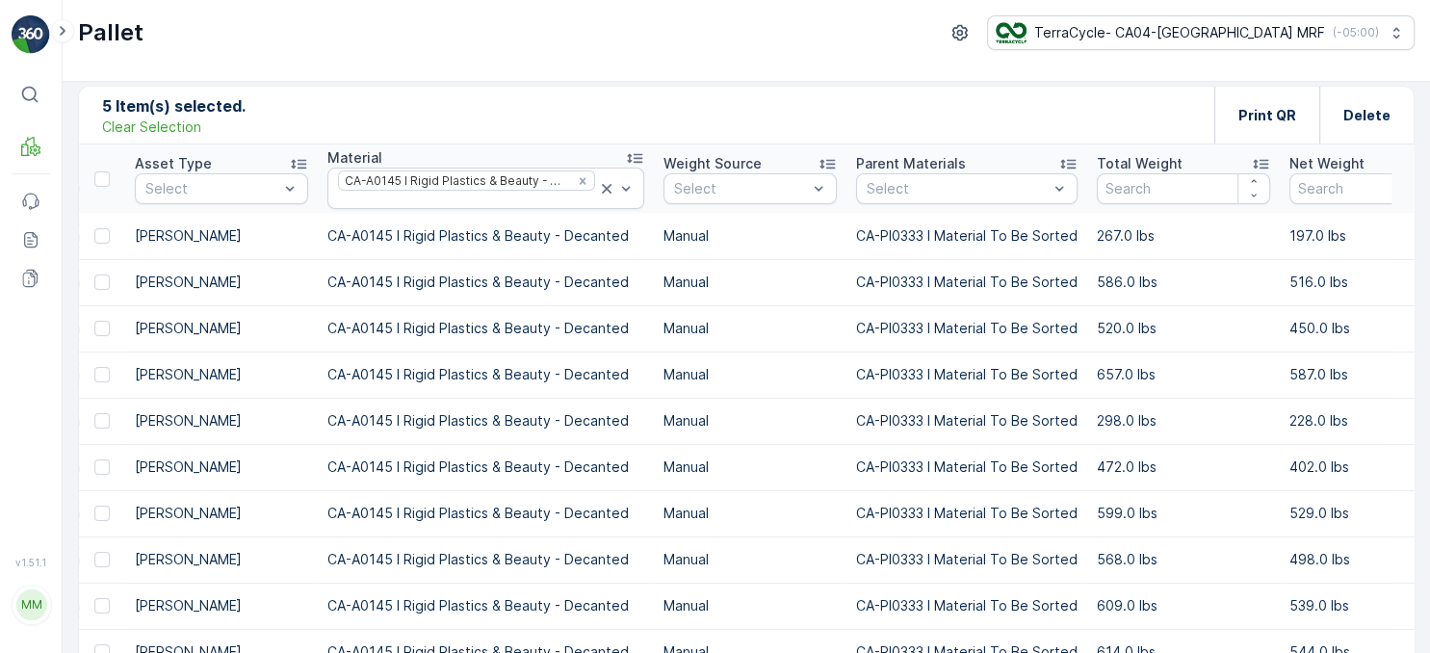
scroll to position [0, 891]
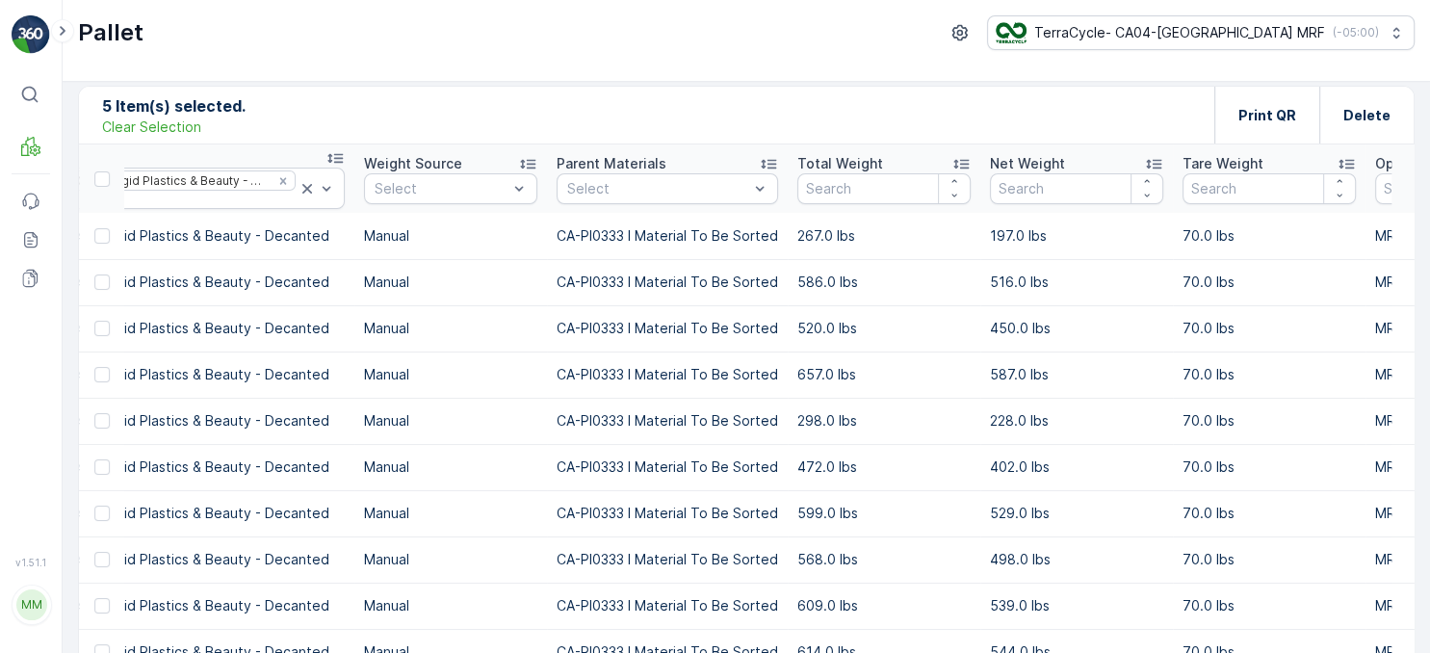
drag, startPoint x: 1111, startPoint y: 344, endPoint x: 1203, endPoint y: 366, distance: 95.0
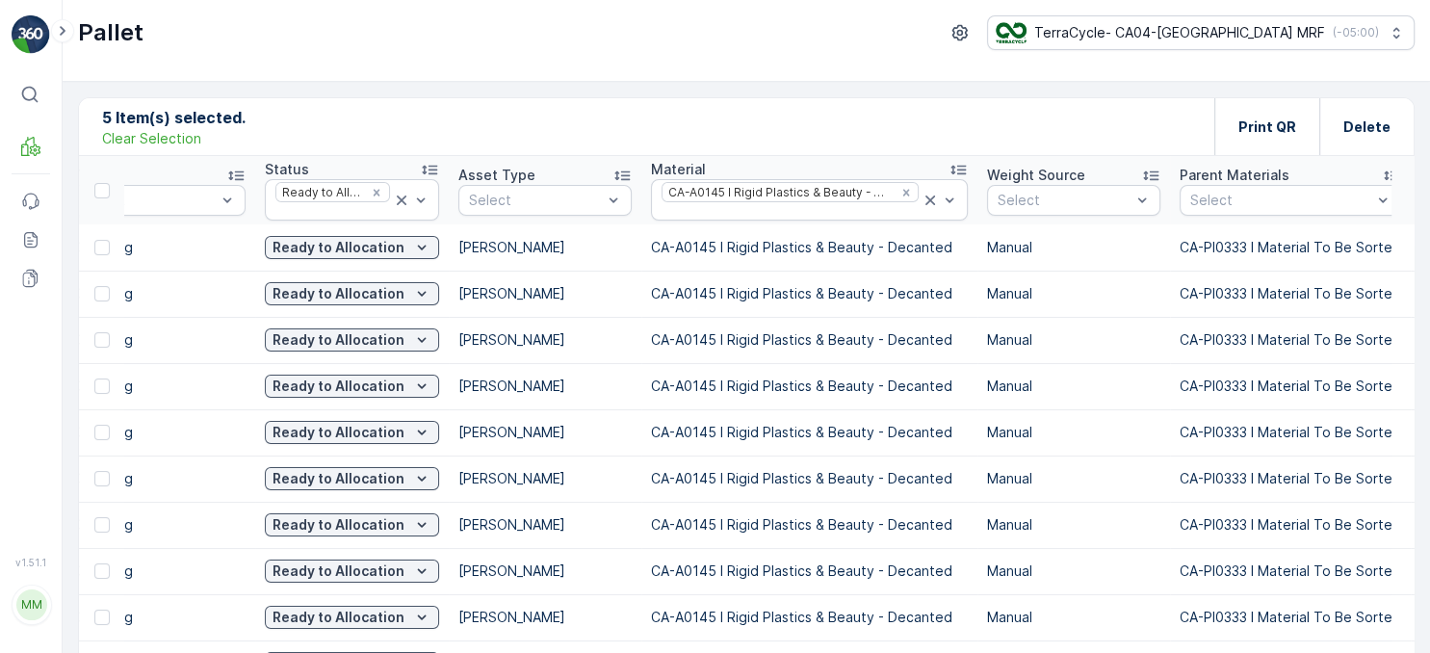
scroll to position [0, 0]
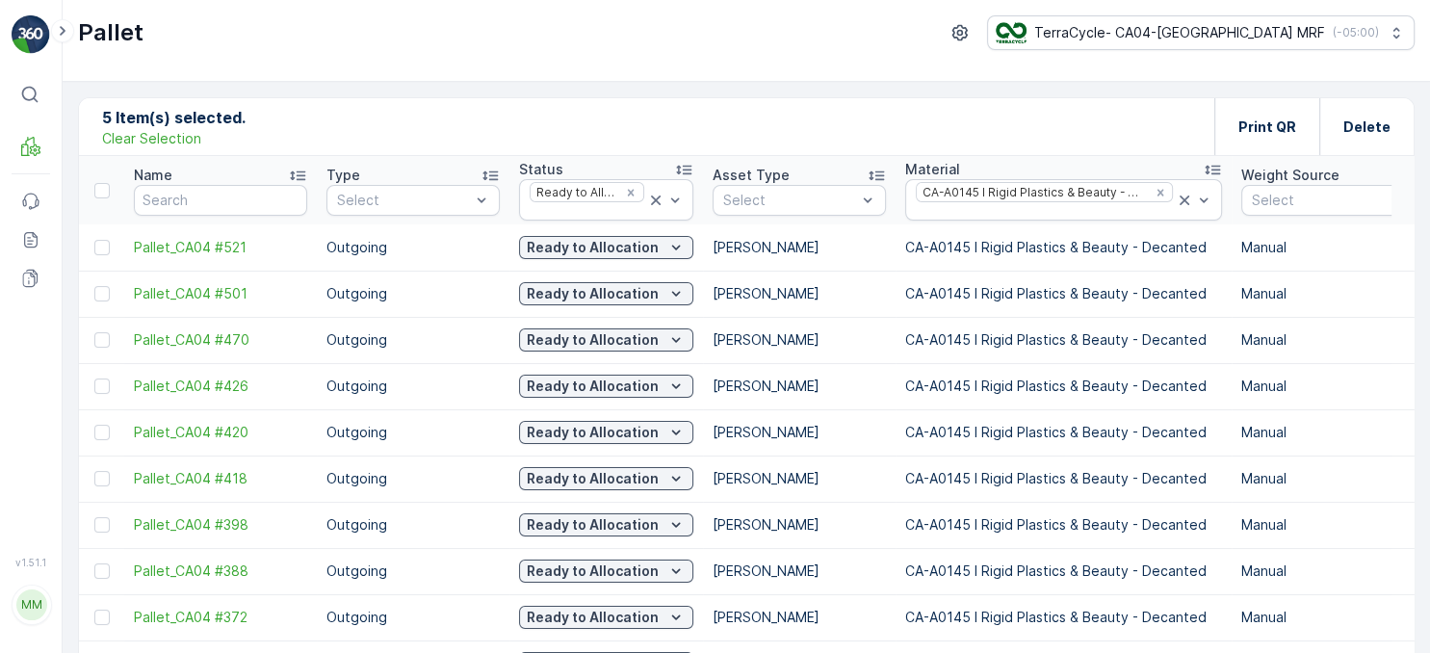
drag, startPoint x: 772, startPoint y: 471, endPoint x: 382, endPoint y: 504, distance: 391.4
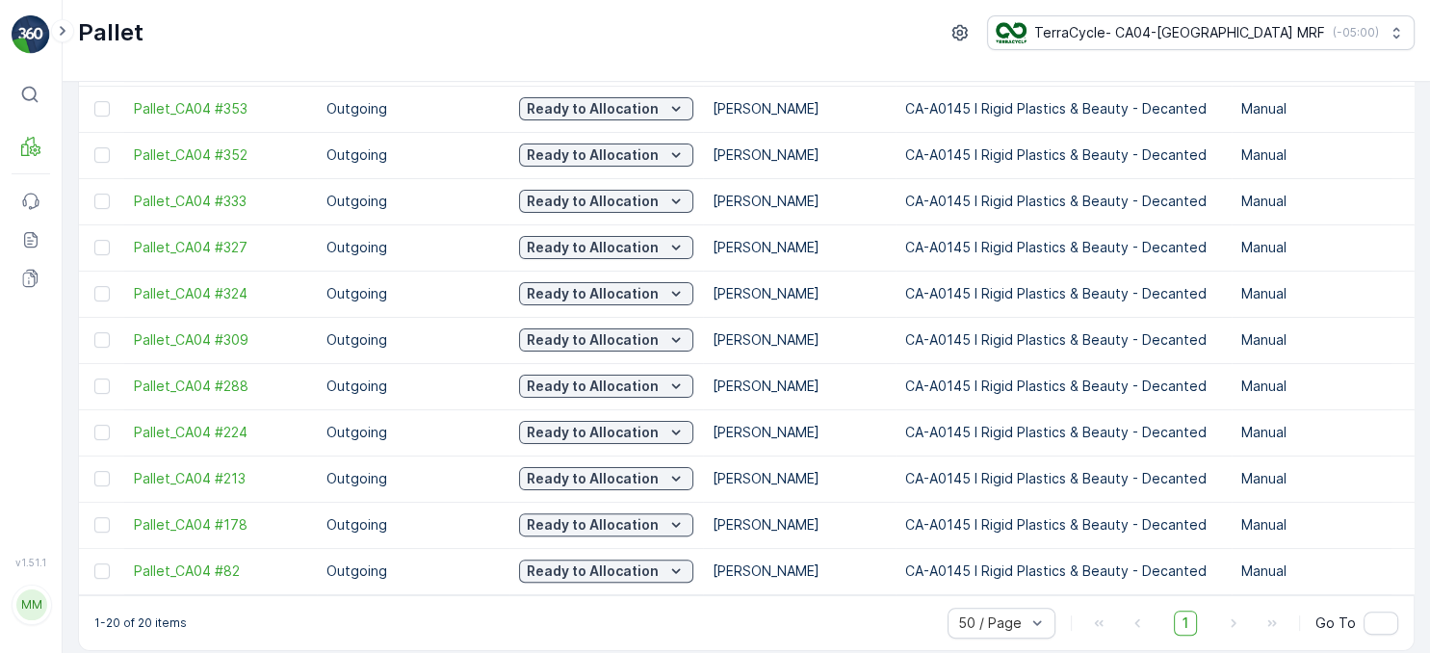
scroll to position [566, 0]
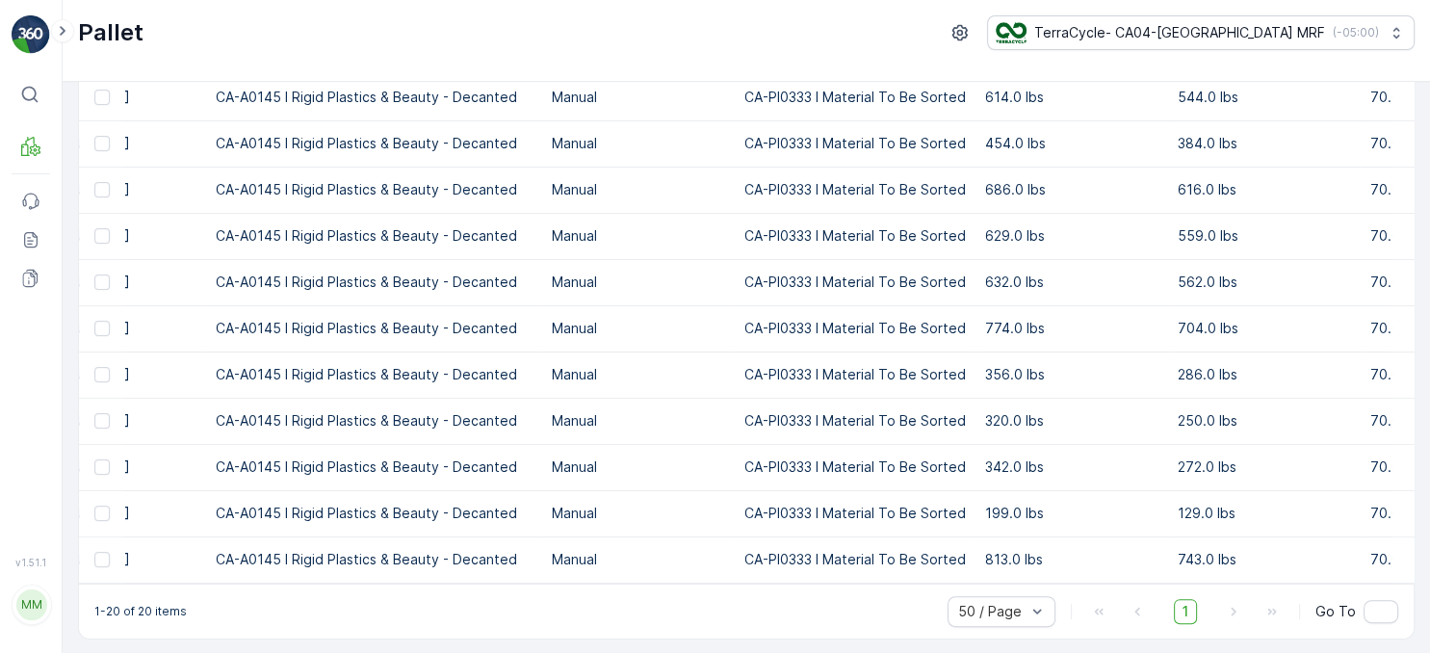
drag, startPoint x: 985, startPoint y: 503, endPoint x: 1026, endPoint y: 505, distance: 41.5
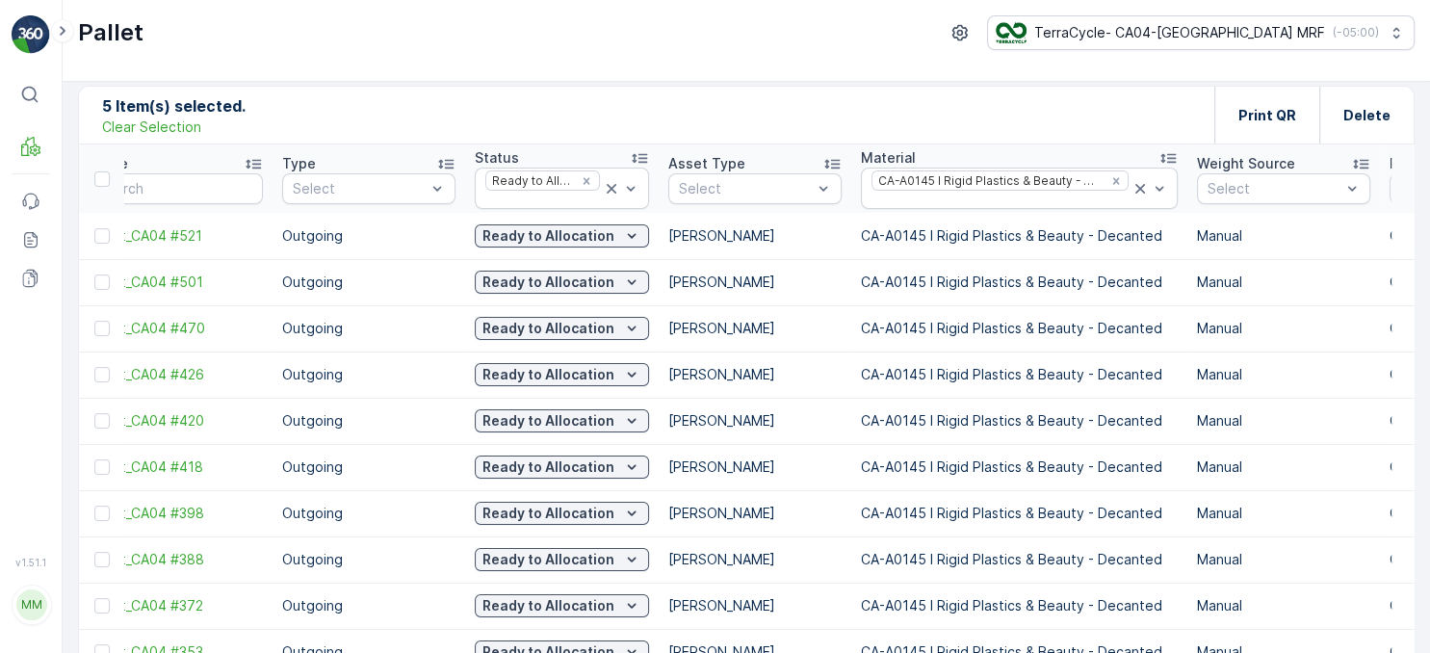
scroll to position [0, 0]
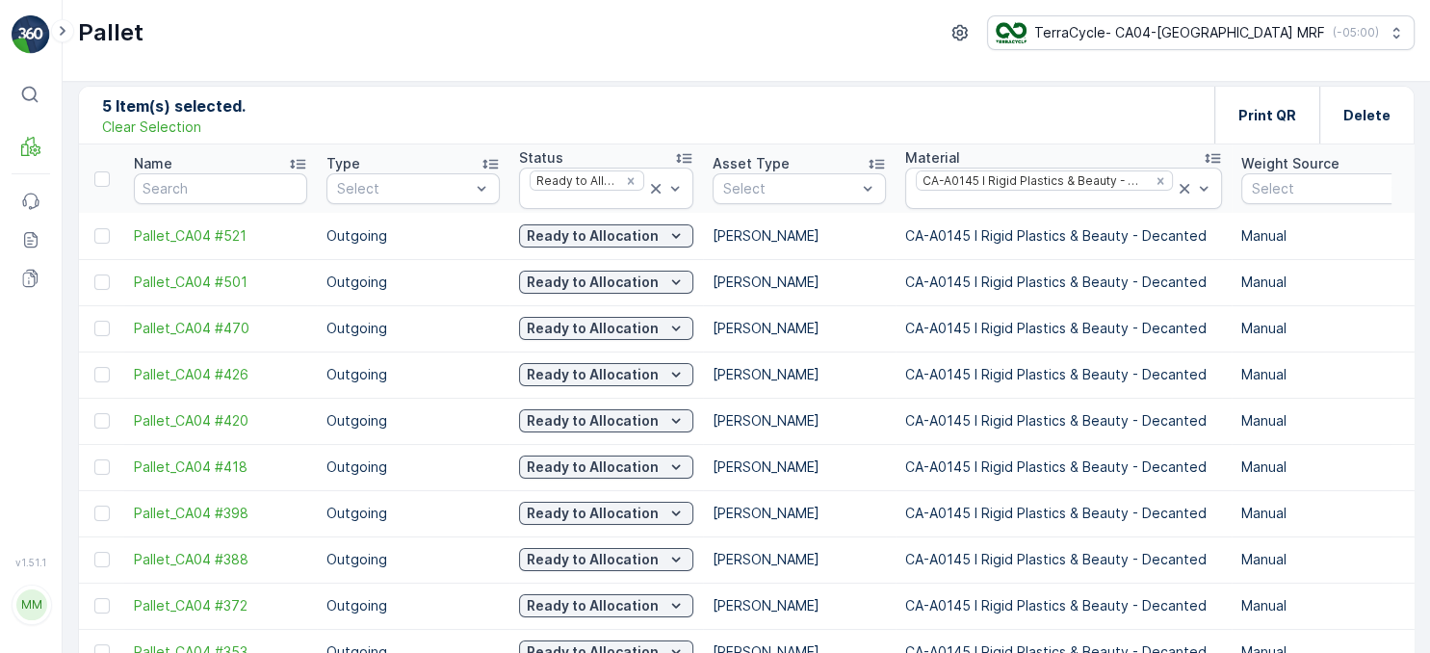
drag, startPoint x: 853, startPoint y: 330, endPoint x: 650, endPoint y: 342, distance: 203.5
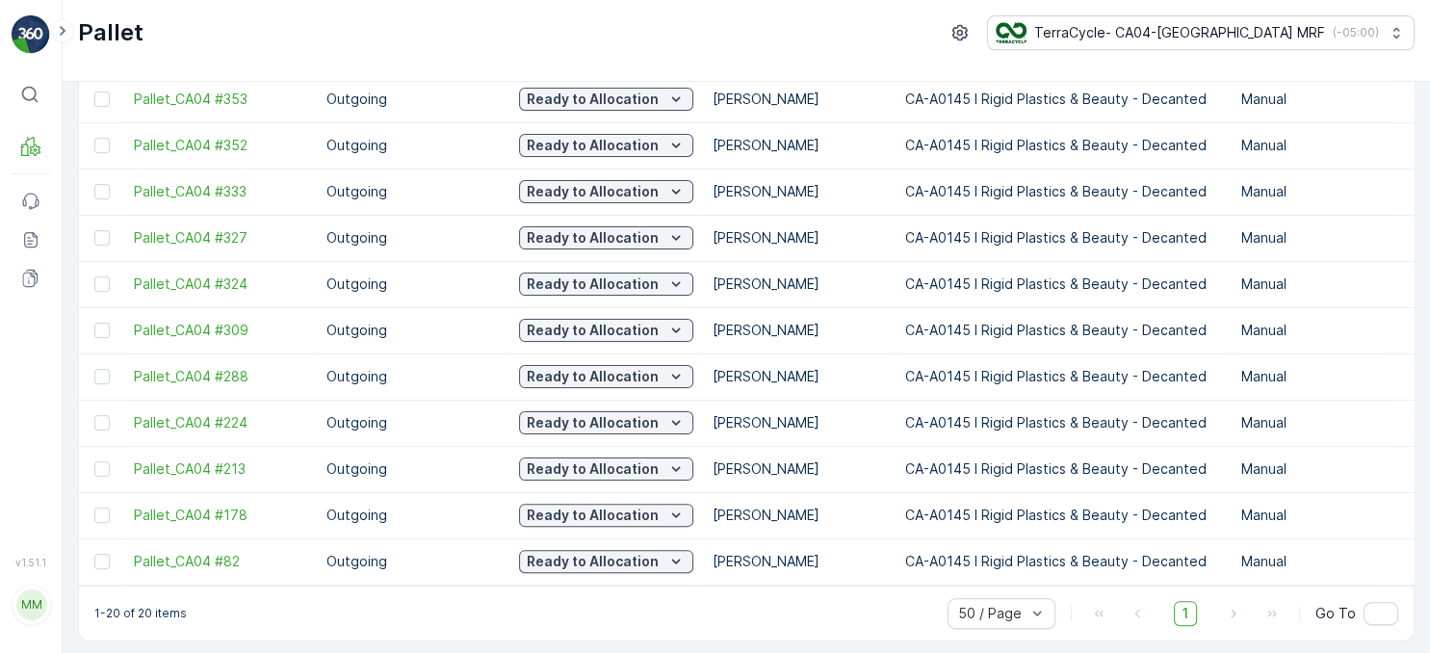
scroll to position [566, 0]
